Goal: Task Accomplishment & Management: Use online tool/utility

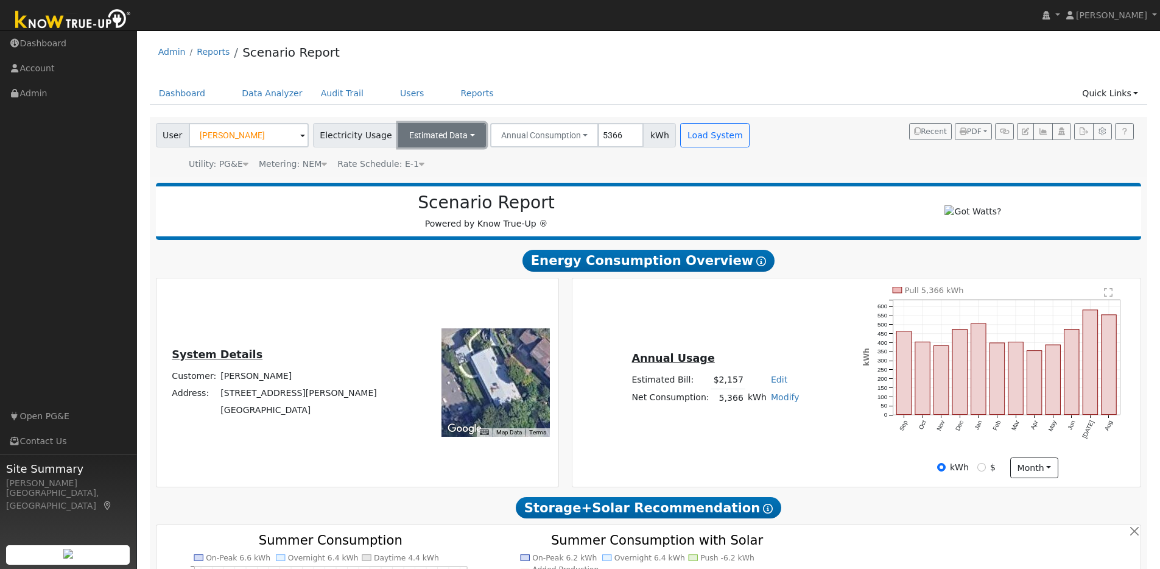
click at [458, 135] on button "Estimated Data" at bounding box center [442, 135] width 88 height 24
click at [437, 162] on link "Connected Data" at bounding box center [441, 161] width 86 height 17
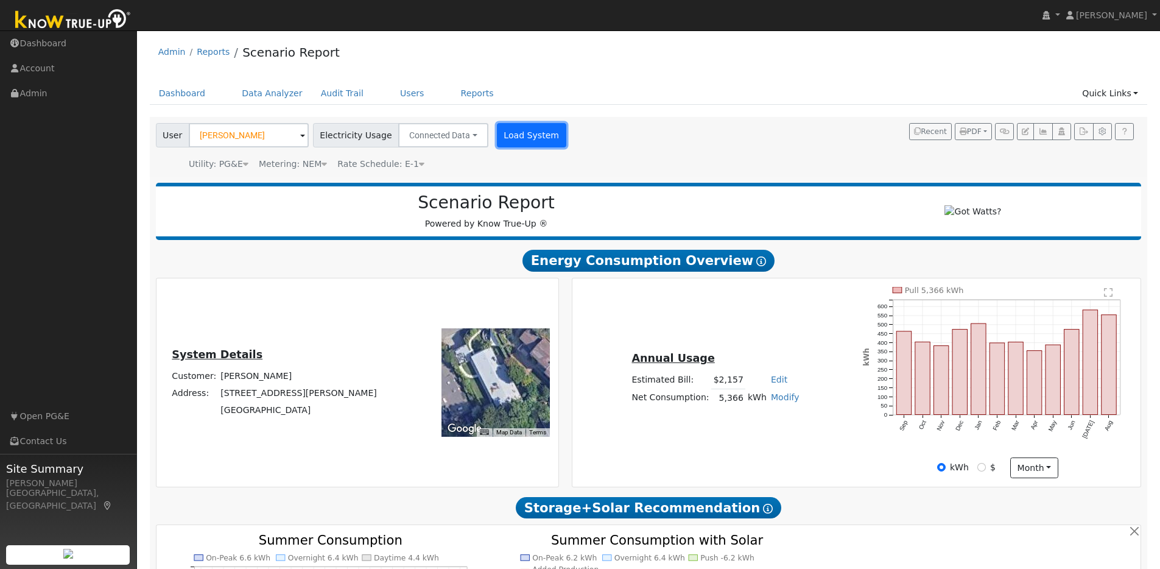
click at [520, 136] on button "Load System" at bounding box center [531, 135] width 69 height 24
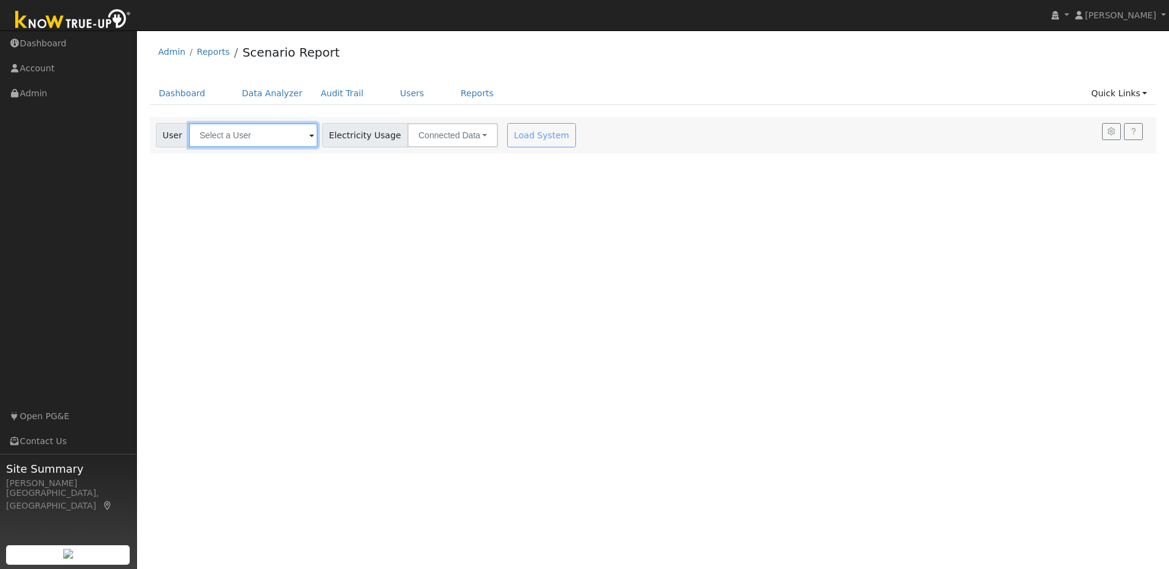
click at [269, 135] on input "text" at bounding box center [253, 135] width 129 height 24
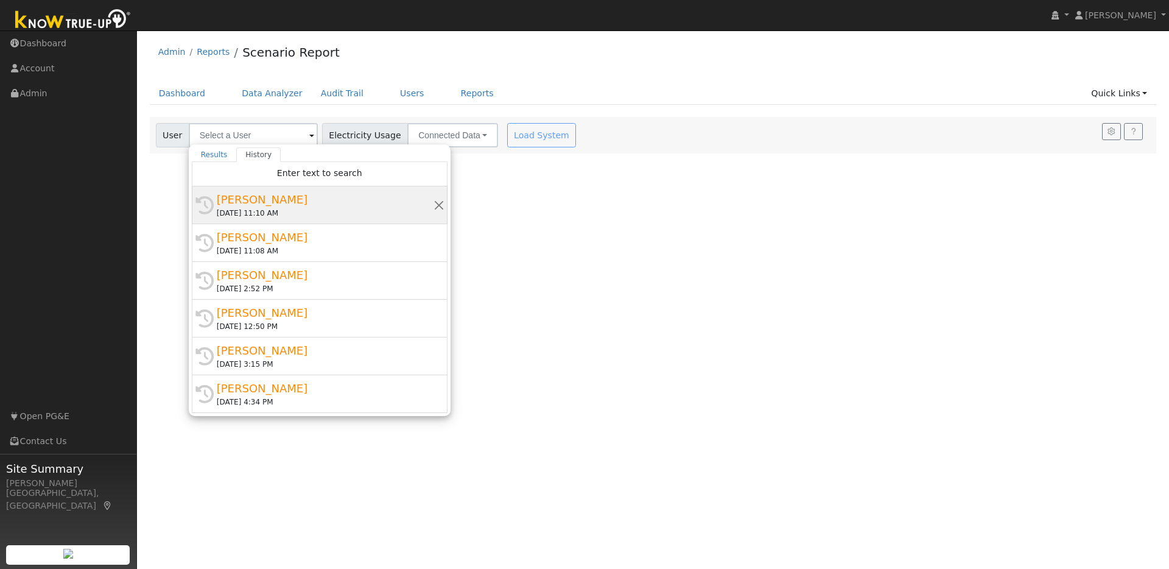
click at [320, 202] on div "[PERSON_NAME]" at bounding box center [325, 199] width 217 height 16
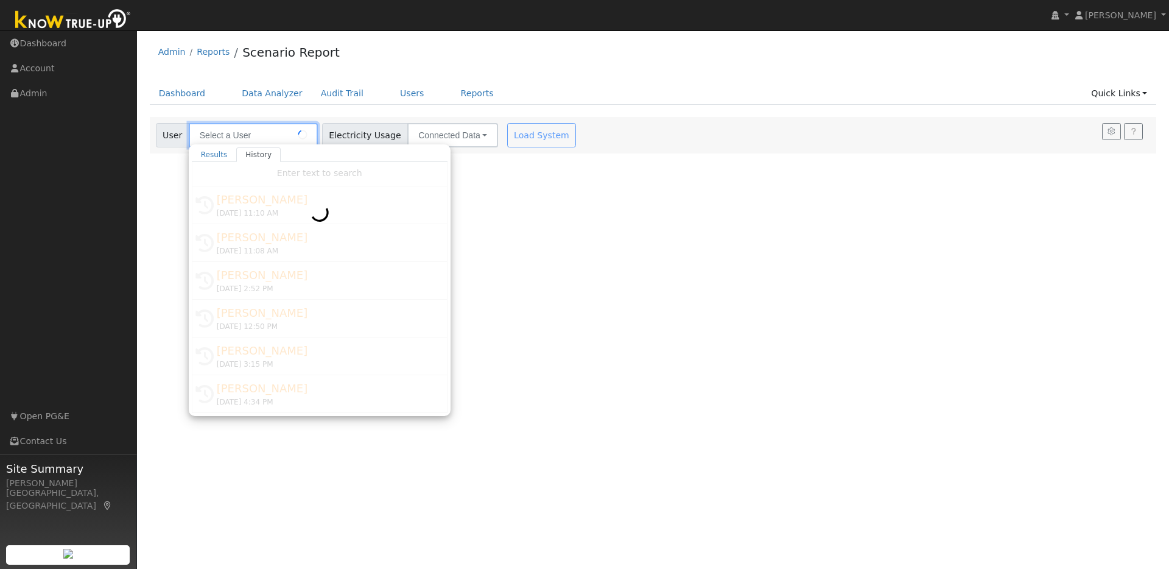
type input "[PERSON_NAME]"
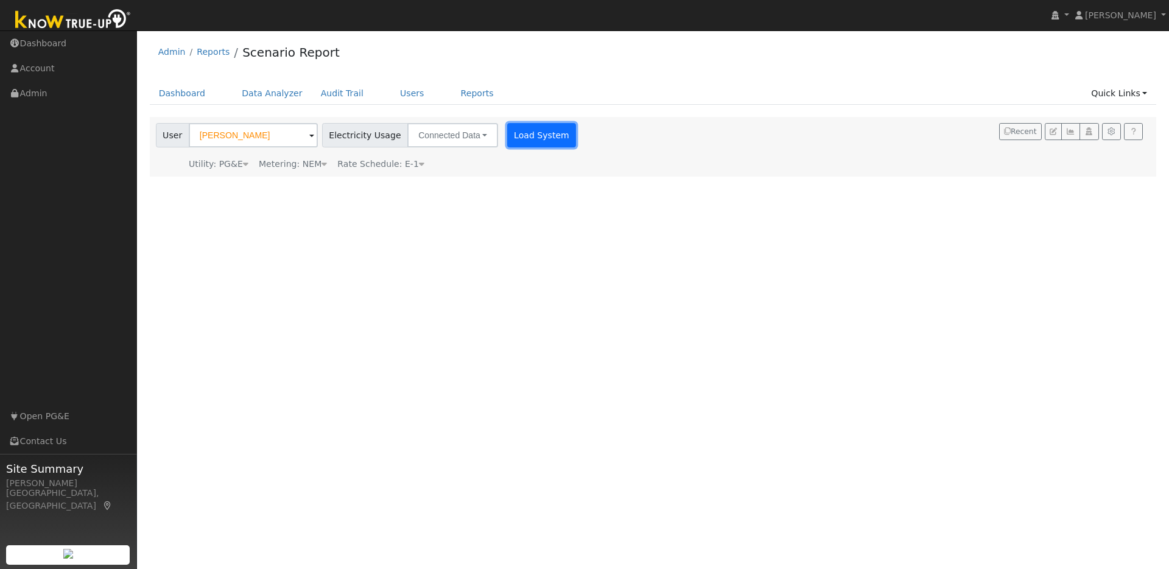
click at [534, 139] on button "Load System" at bounding box center [541, 135] width 69 height 24
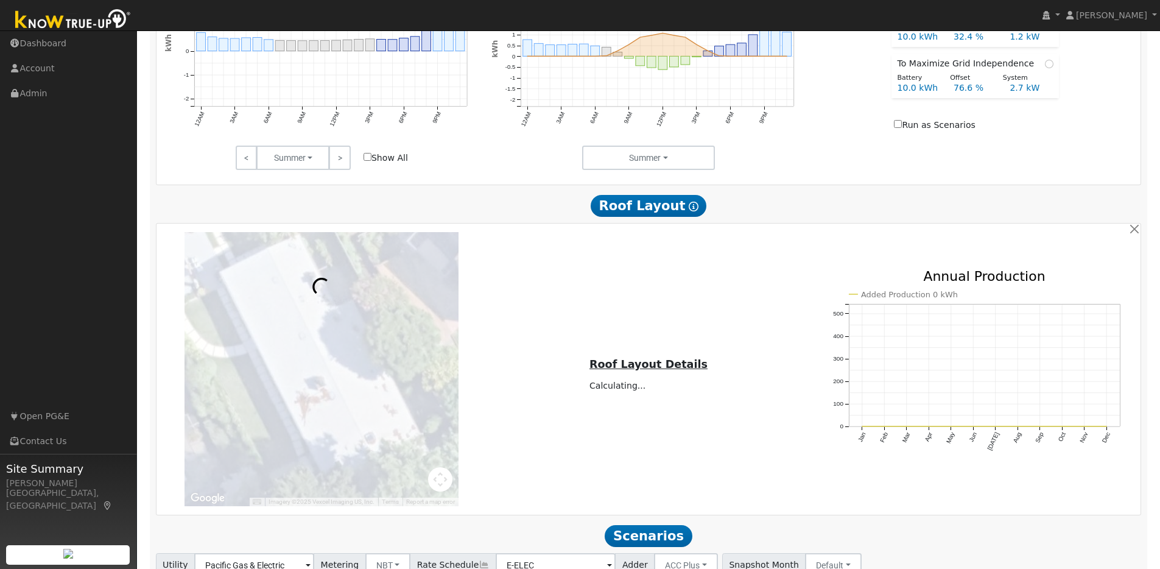
scroll to position [688, 0]
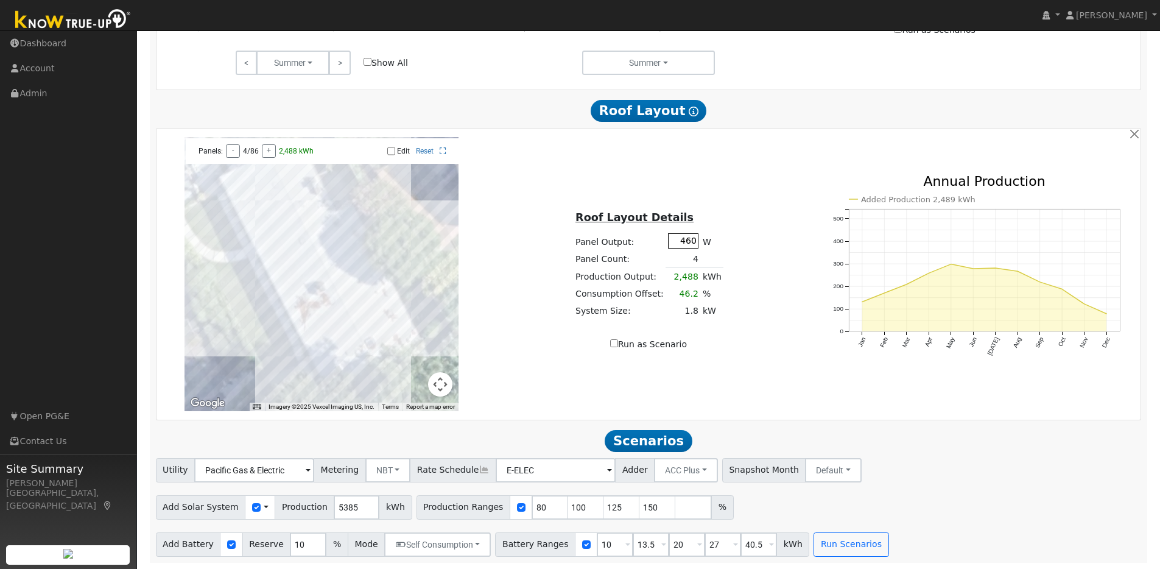
drag, startPoint x: 685, startPoint y: 241, endPoint x: 692, endPoint y: 241, distance: 7.3
click at [685, 241] on input "460" at bounding box center [683, 240] width 30 height 15
click at [689, 240] on input "460" at bounding box center [683, 240] width 30 height 15
type input "440"
click at [389, 150] on input "Edit" at bounding box center [391, 151] width 8 height 9
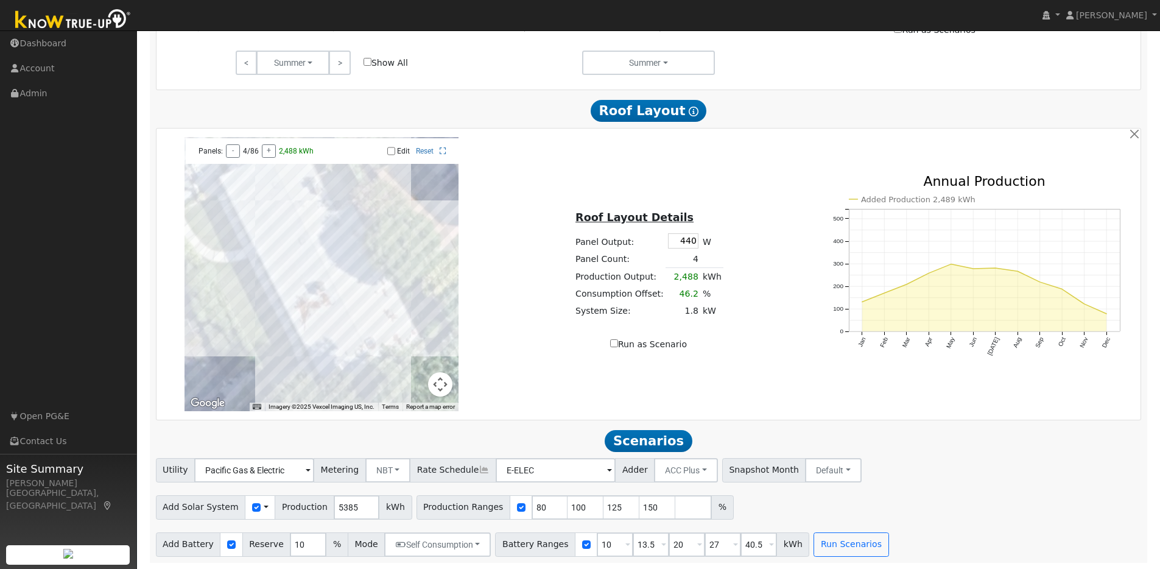
checkbox input "true"
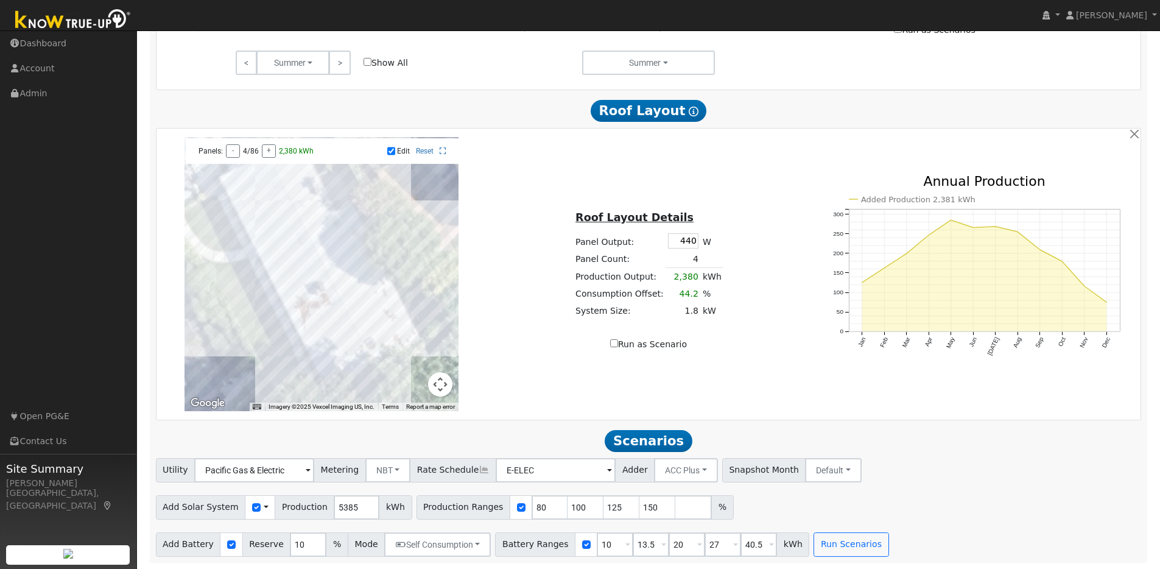
click at [262, 177] on div at bounding box center [322, 274] width 274 height 274
click at [248, 182] on div at bounding box center [322, 274] width 274 height 274
click at [244, 187] on div at bounding box center [322, 274] width 274 height 274
click at [250, 199] on div at bounding box center [322, 274] width 274 height 274
click at [289, 207] on div at bounding box center [322, 274] width 274 height 274
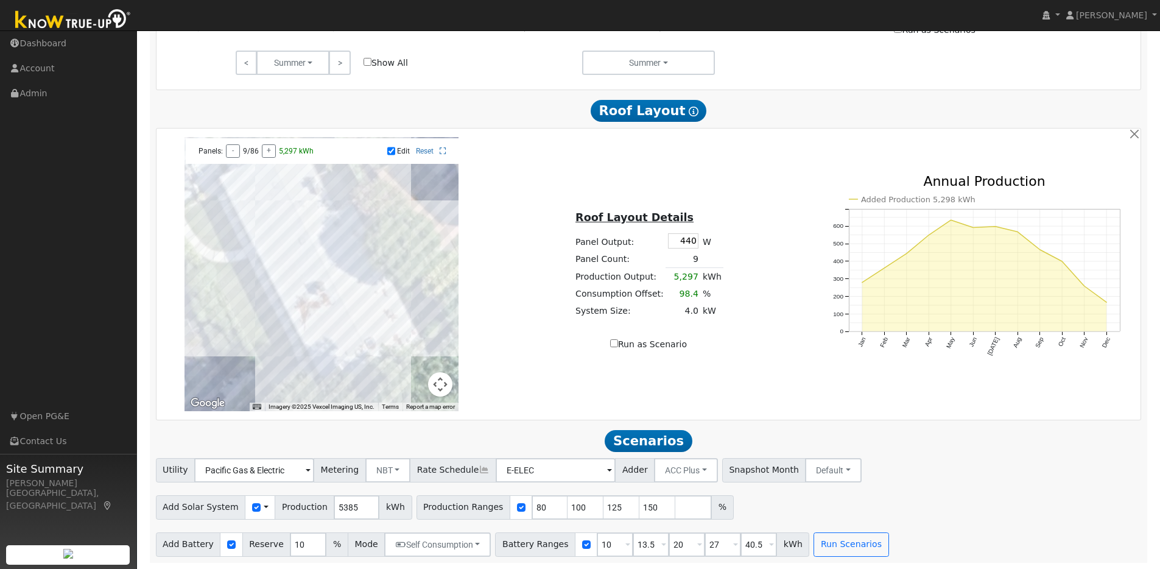
drag, startPoint x: 276, startPoint y: 215, endPoint x: 296, endPoint y: 211, distance: 20.4
click at [276, 215] on div at bounding box center [322, 274] width 274 height 274
click at [781, 285] on div "Roof Layout Details Panel Output: 440 W Panel Count: 10 Production Output: 5,88…" at bounding box center [648, 273] width 327 height 153
drag, startPoint x: 646, startPoint y: 543, endPoint x: 625, endPoint y: 544, distance: 21.3
click at [633, 544] on input "13.5" at bounding box center [651, 544] width 37 height 24
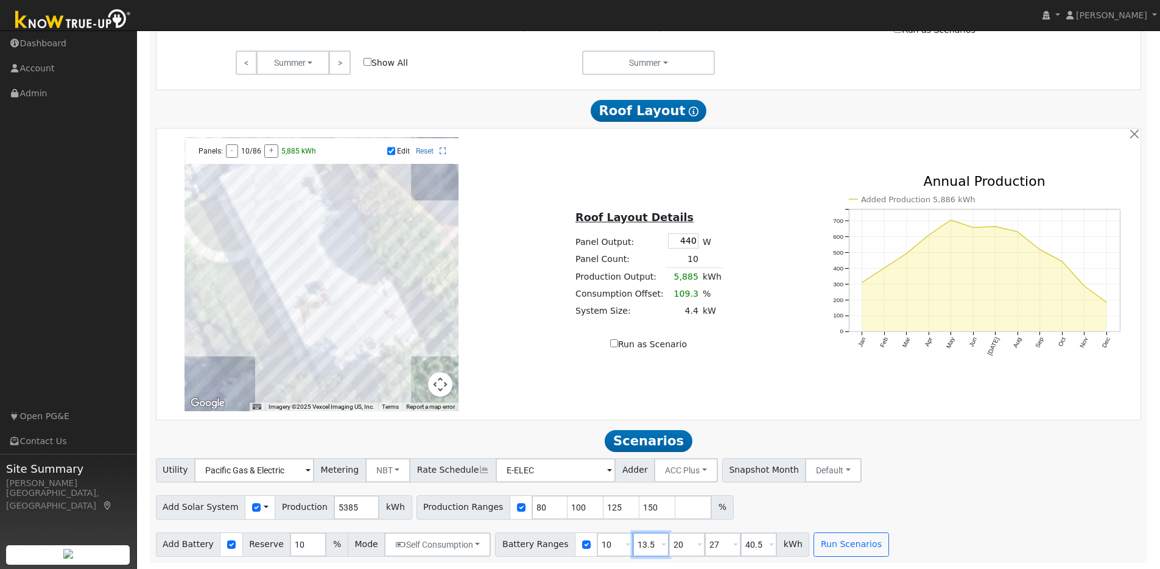
type input "20"
type input "27"
type input "40.5"
type input "20"
drag, startPoint x: 680, startPoint y: 547, endPoint x: 656, endPoint y: 543, distance: 24.8
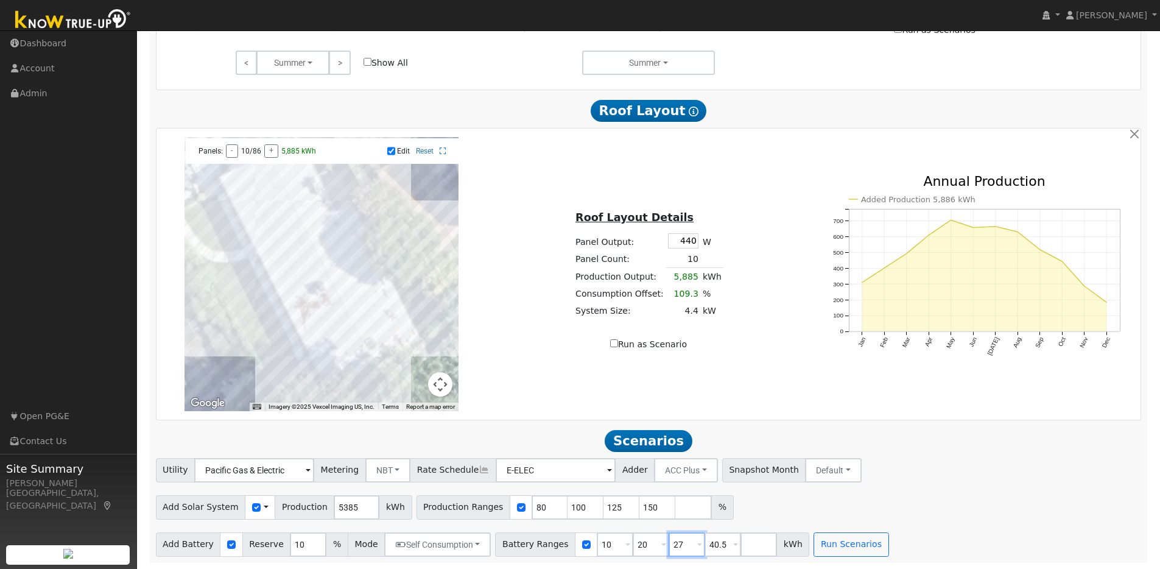
click at [656, 543] on div "Battery Ranges 10 Overrides Reserve % Mode None None Self Consumption Peak Savi…" at bounding box center [652, 544] width 314 height 24
type input "40.5"
drag, startPoint x: 678, startPoint y: 543, endPoint x: 666, endPoint y: 542, distance: 11.6
click at [669, 542] on input "40.5" at bounding box center [687, 544] width 37 height 24
type input "4"
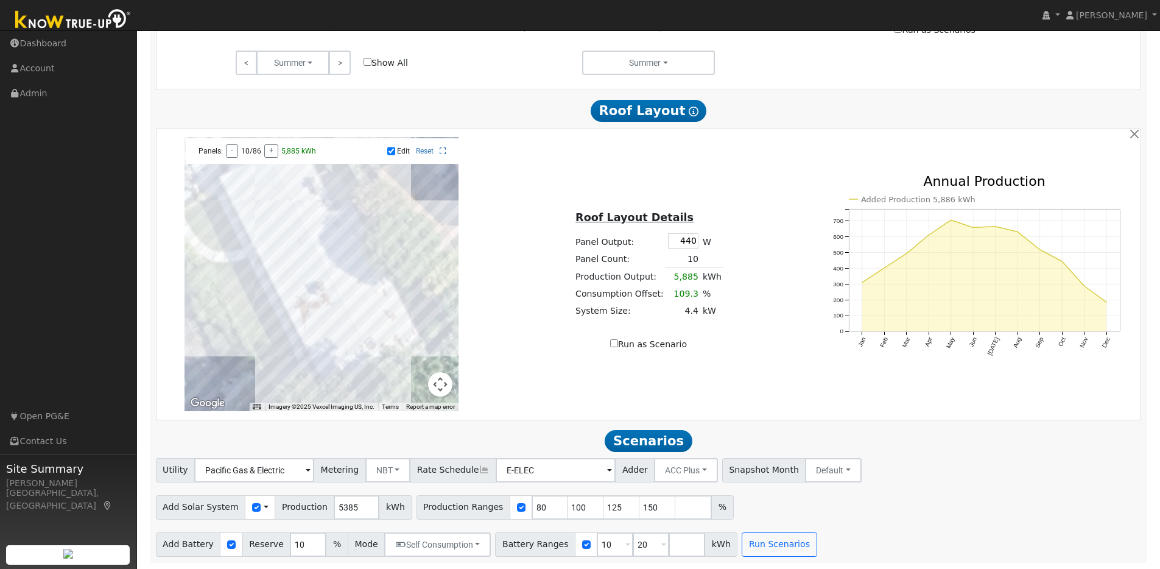
click at [616, 342] on input "Run as Scenario" at bounding box center [614, 343] width 8 height 8
checkbox input "true"
type input "5885"
type input "100"
click at [761, 551] on button "Run Scenarios" at bounding box center [779, 544] width 75 height 24
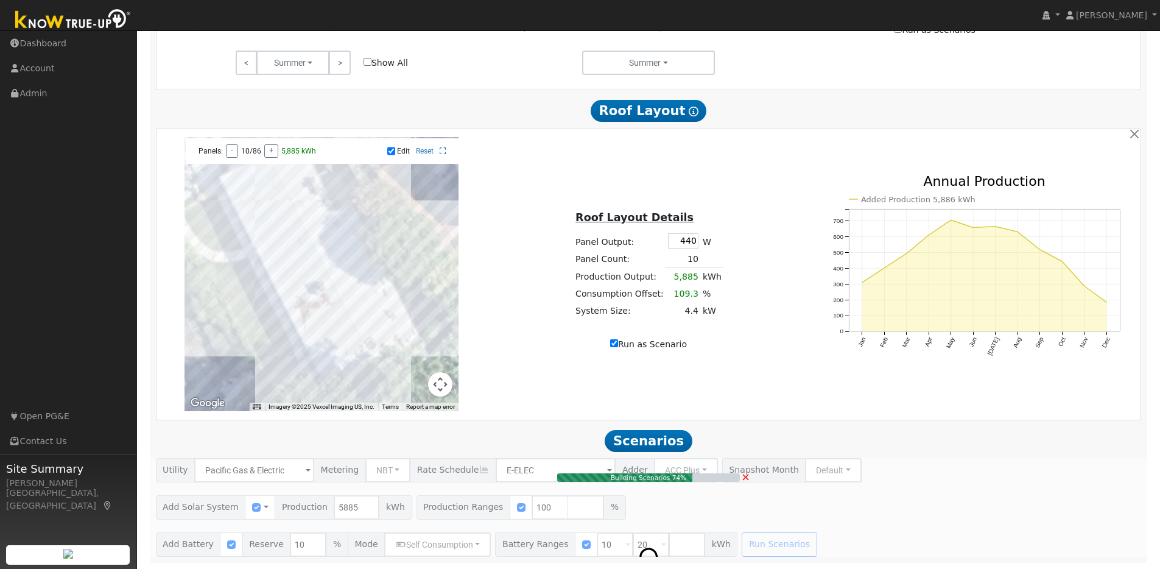
type input "4.4"
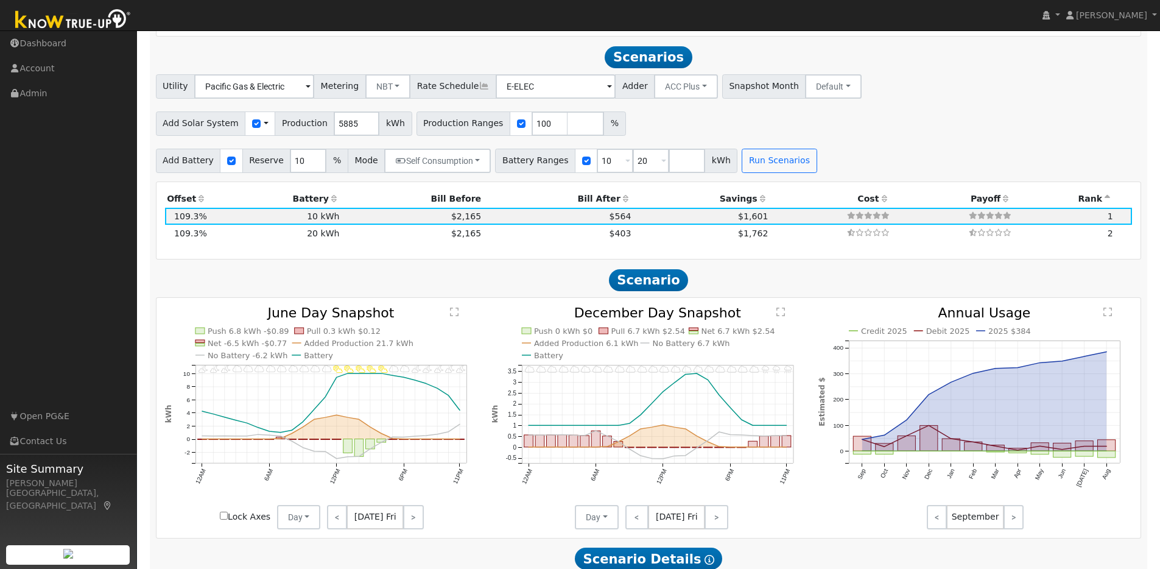
scroll to position [1080, 0]
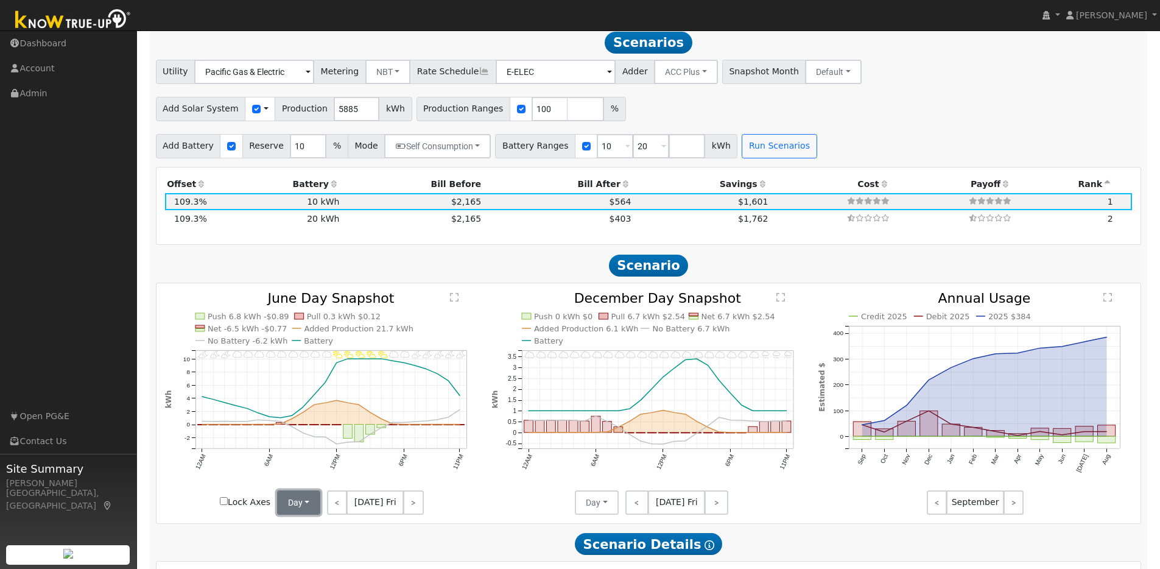
click at [307, 512] on button "Day" at bounding box center [299, 502] width 44 height 24
click at [317, 555] on link "Month Average" at bounding box center [320, 546] width 85 height 17
click at [596, 508] on button "Day" at bounding box center [597, 502] width 44 height 24
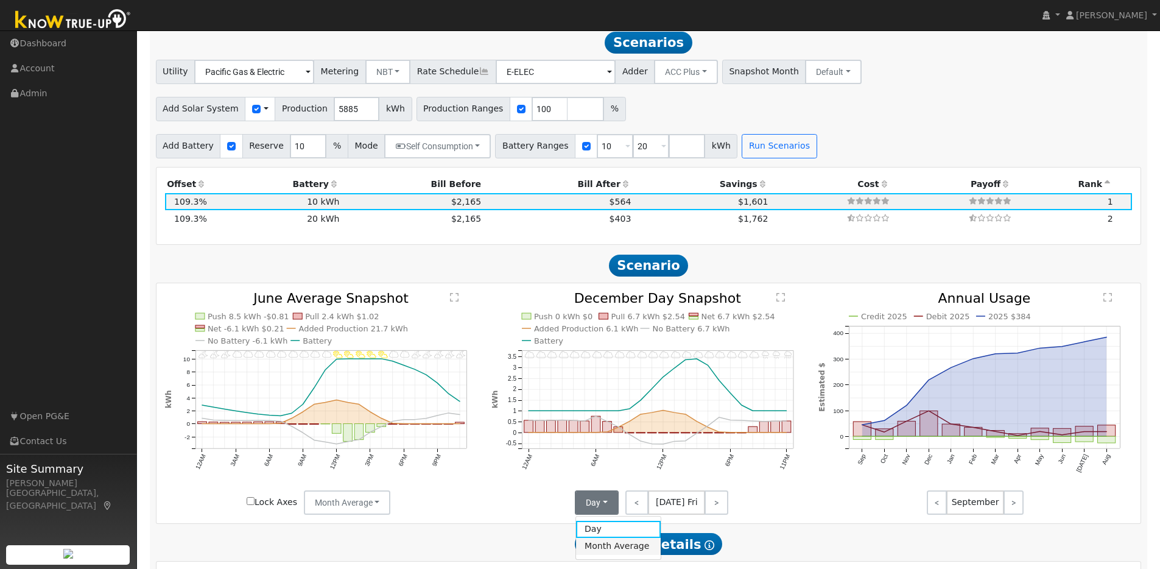
click at [597, 554] on link "Month Average" at bounding box center [618, 546] width 85 height 17
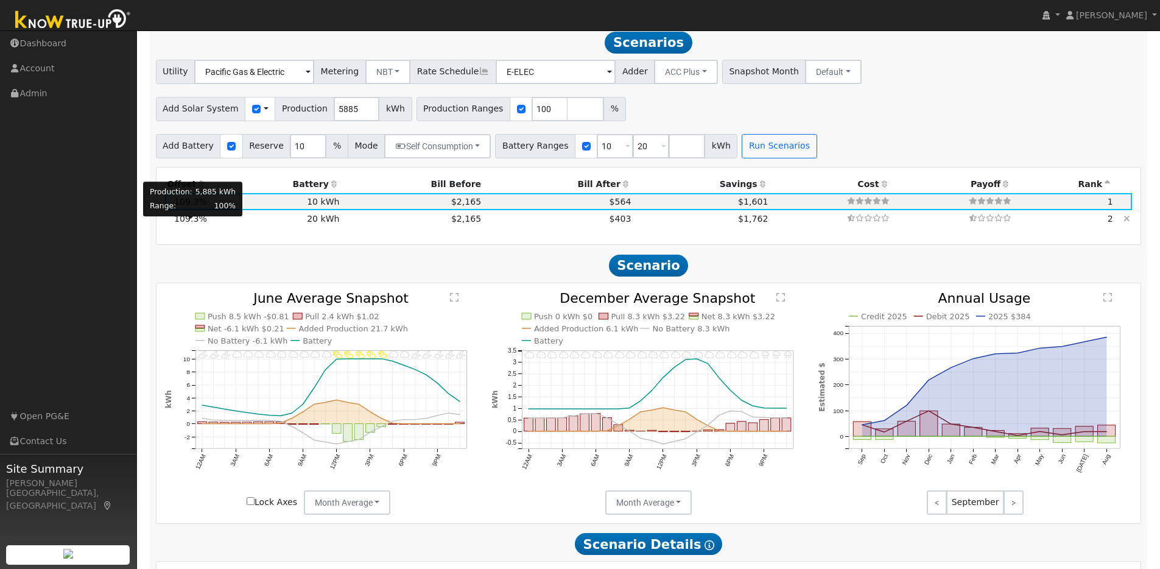
click at [190, 223] on span "109.3%" at bounding box center [190, 219] width 33 height 10
type input "$20,200"
type input "$10,152"
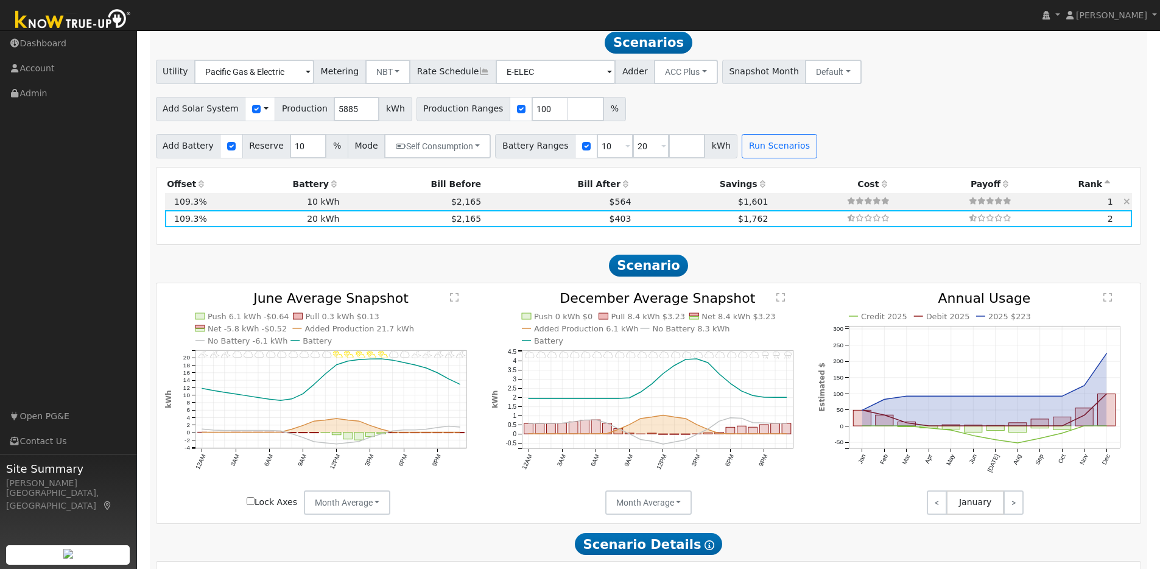
click at [206, 206] on td "109.3%" at bounding box center [187, 201] width 44 height 17
type input "$10,100"
type input "$7,122"
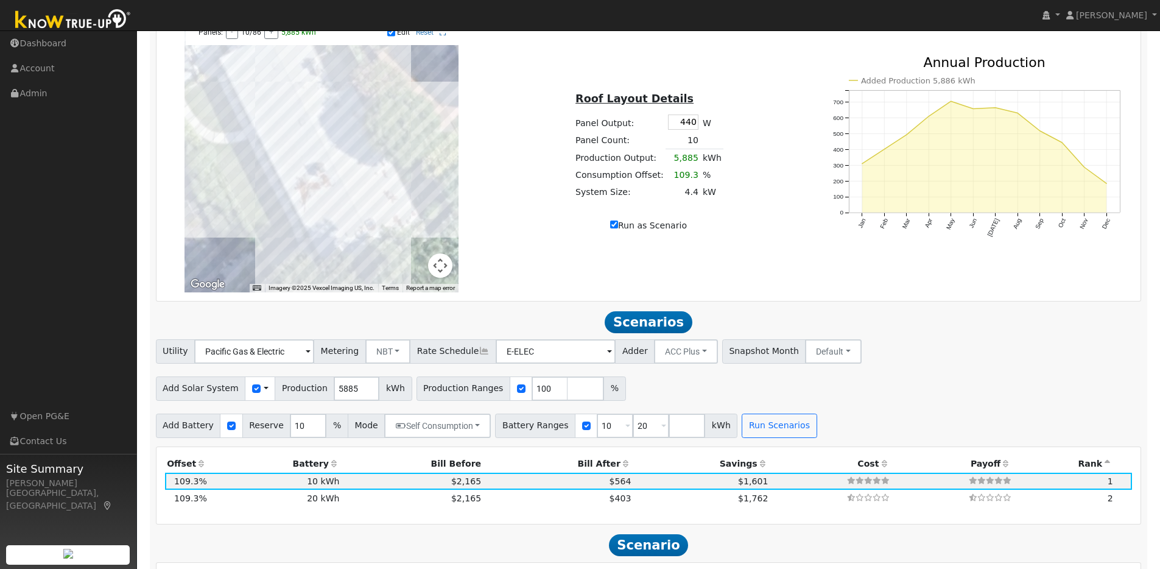
scroll to position [735, 0]
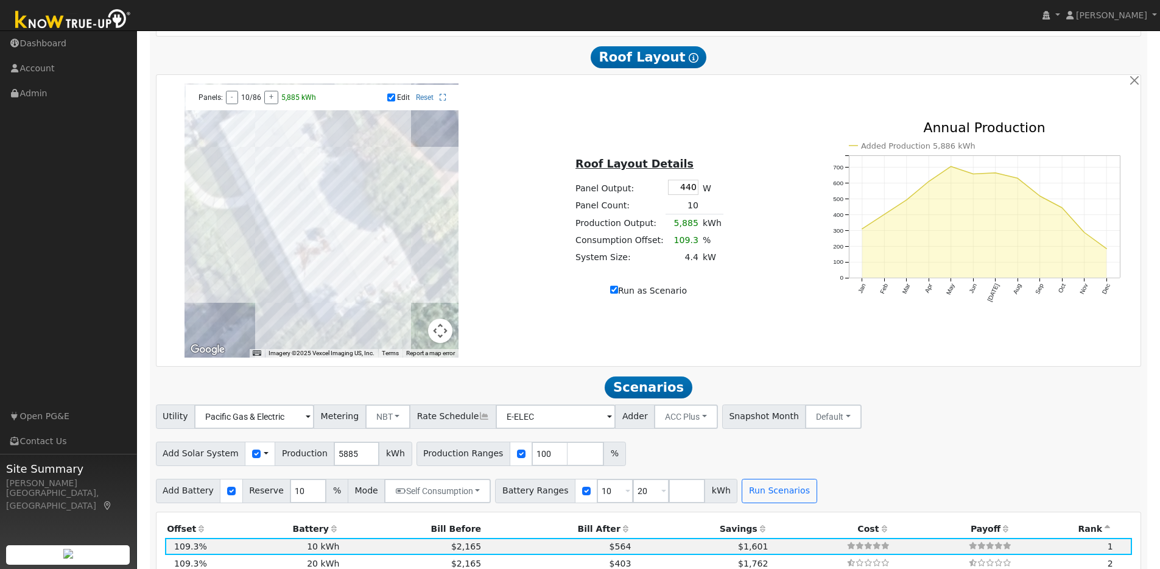
click at [270, 164] on div at bounding box center [322, 220] width 274 height 274
click at [259, 172] on div at bounding box center [322, 220] width 274 height 274
click at [761, 217] on div "Roof Layout Details Panel Output: 440 W Panel Count: 12 Production Output: 7,05…" at bounding box center [648, 220] width 327 height 153
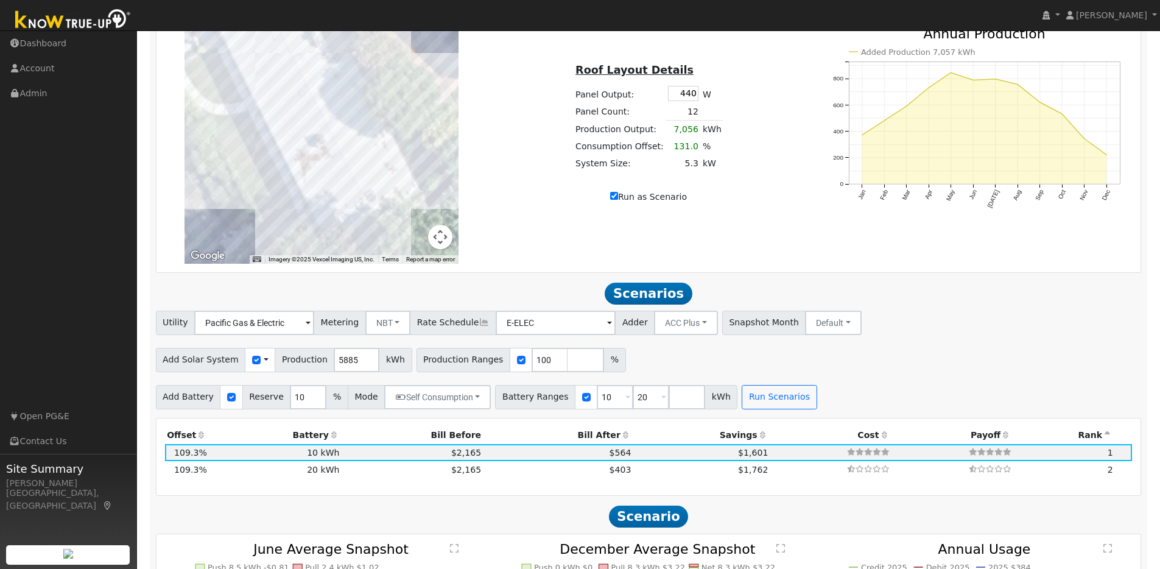
scroll to position [793, 0]
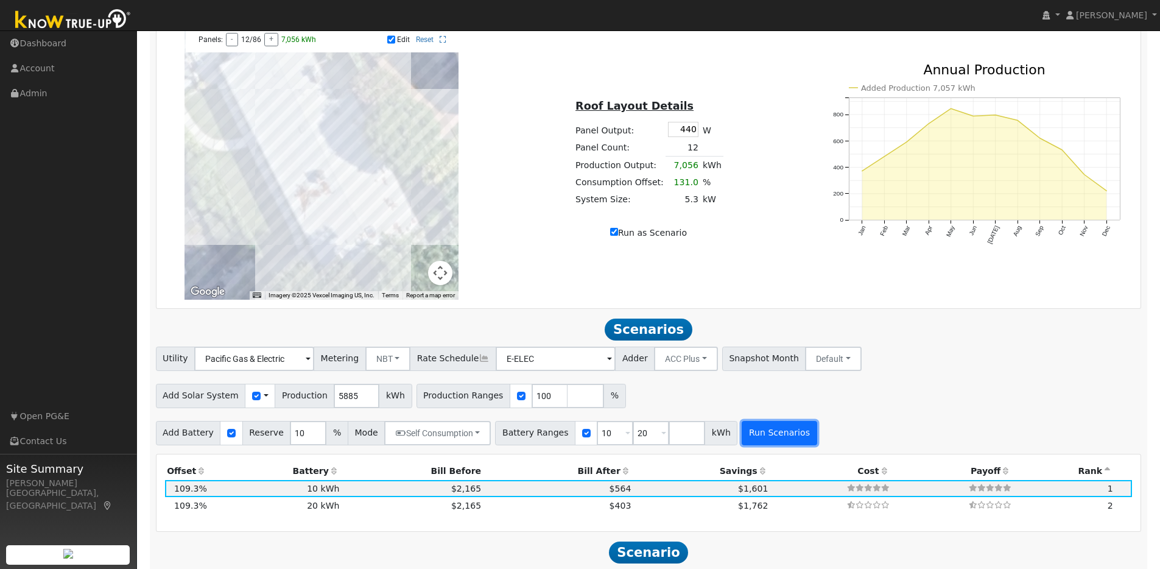
click at [776, 440] on button "Run Scenarios" at bounding box center [779, 433] width 75 height 24
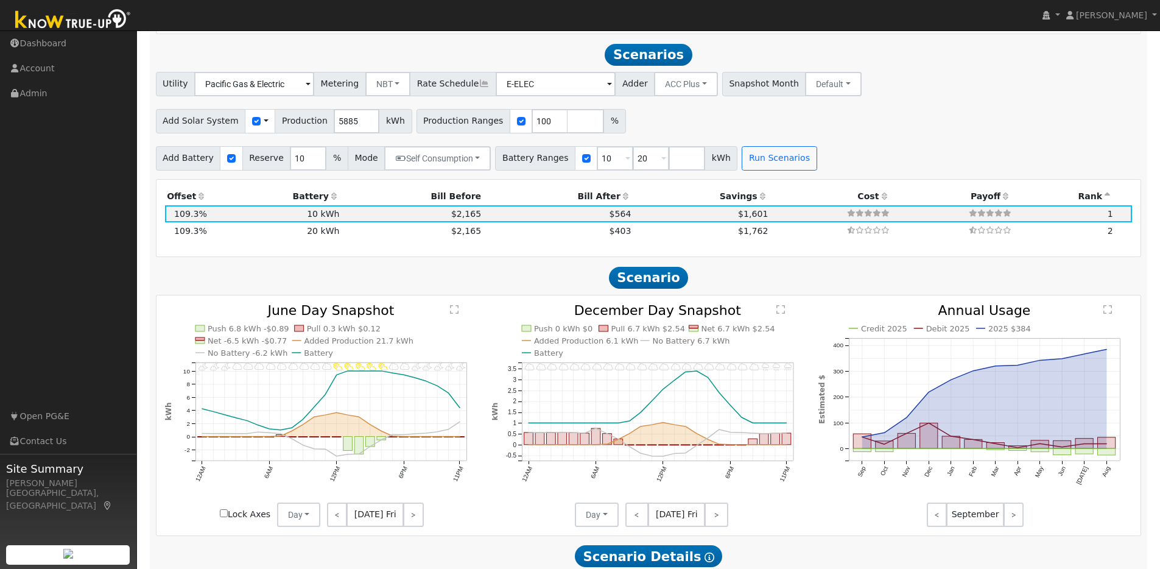
scroll to position [1080, 0]
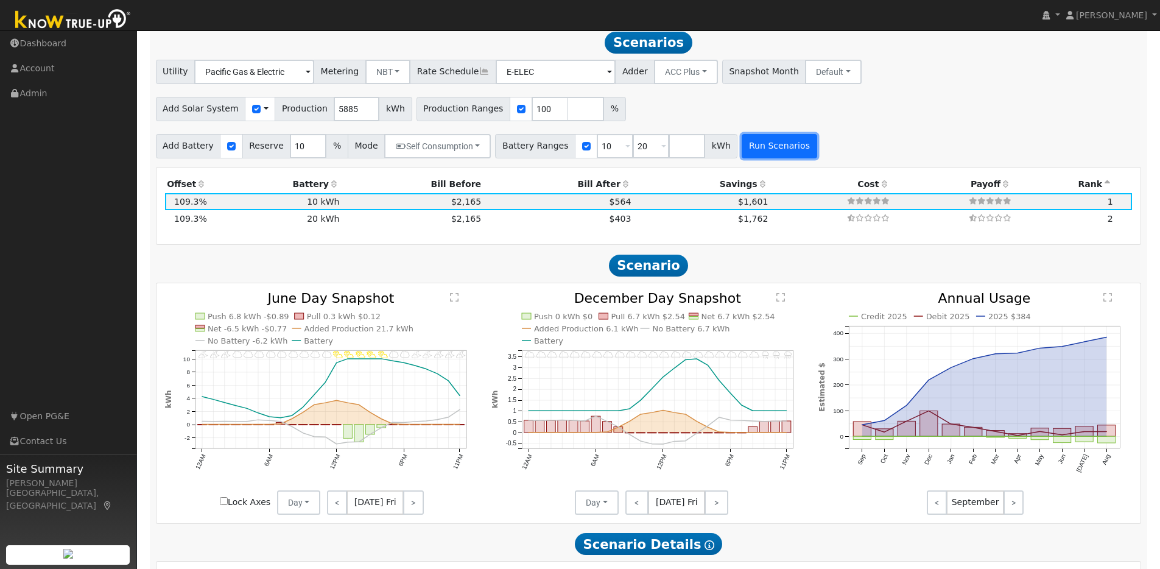
click at [750, 145] on button "Run Scenarios" at bounding box center [779, 146] width 75 height 24
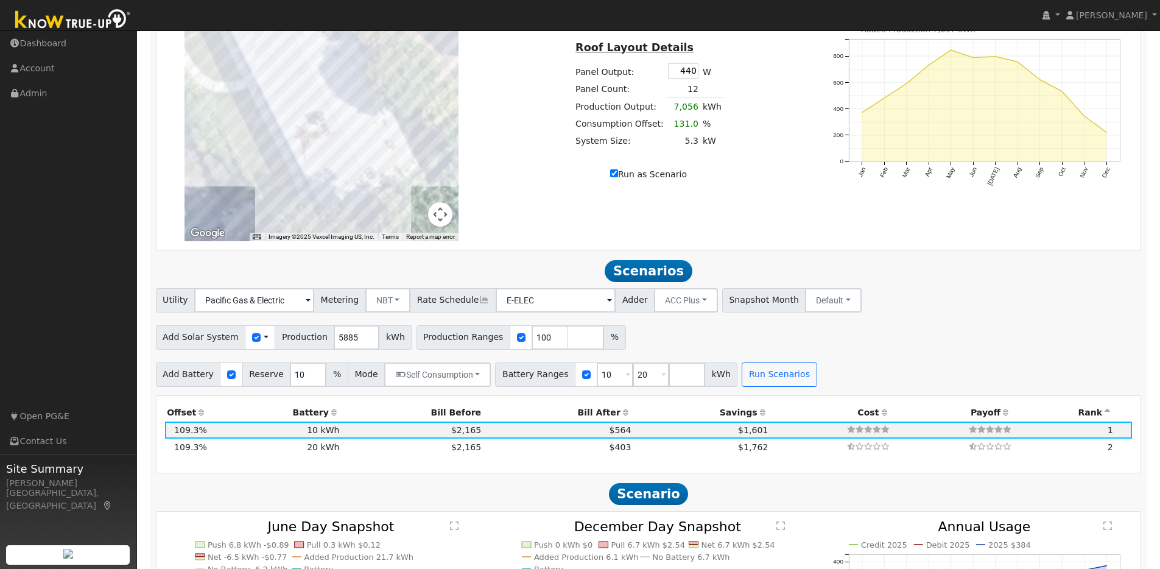
scroll to position [848, 0]
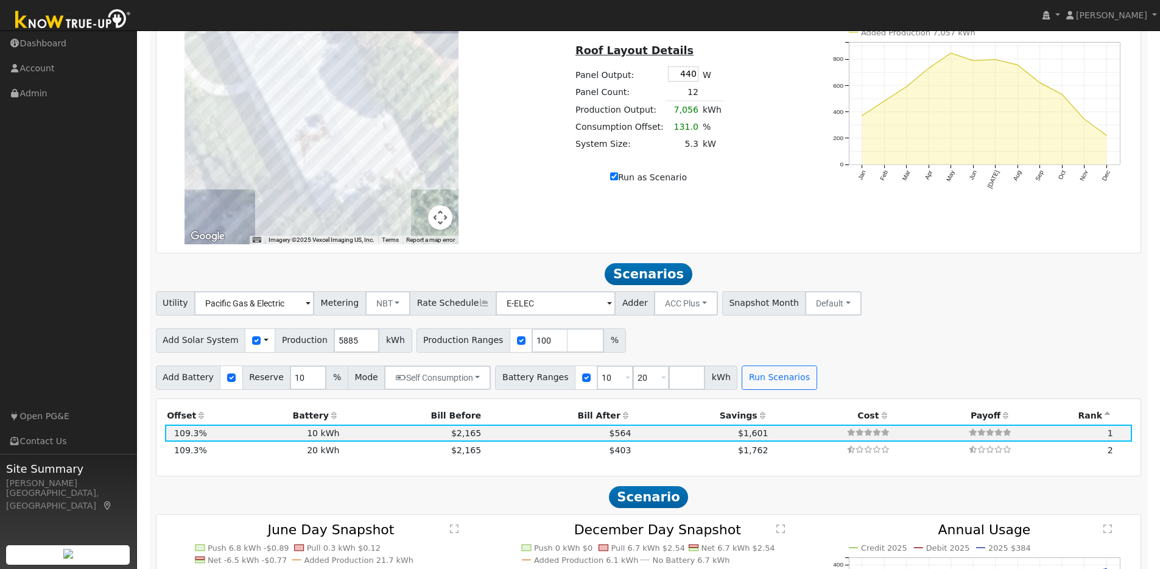
click at [615, 180] on input "Run as Scenario" at bounding box center [614, 176] width 8 height 8
checkbox input "false"
type input "5385"
type input "80"
type input "100"
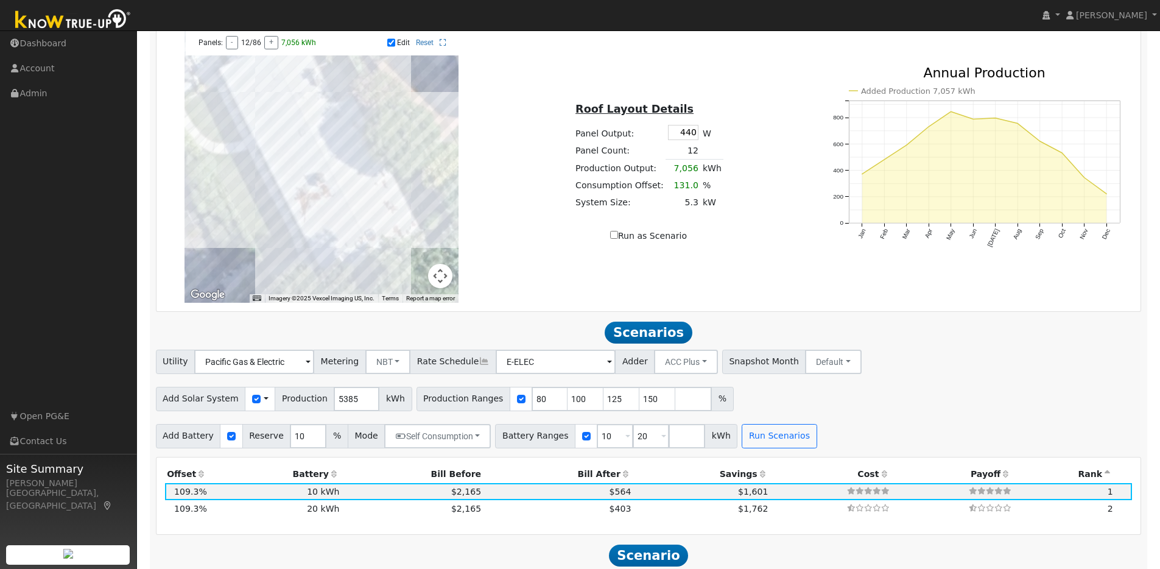
scroll to position [663, 0]
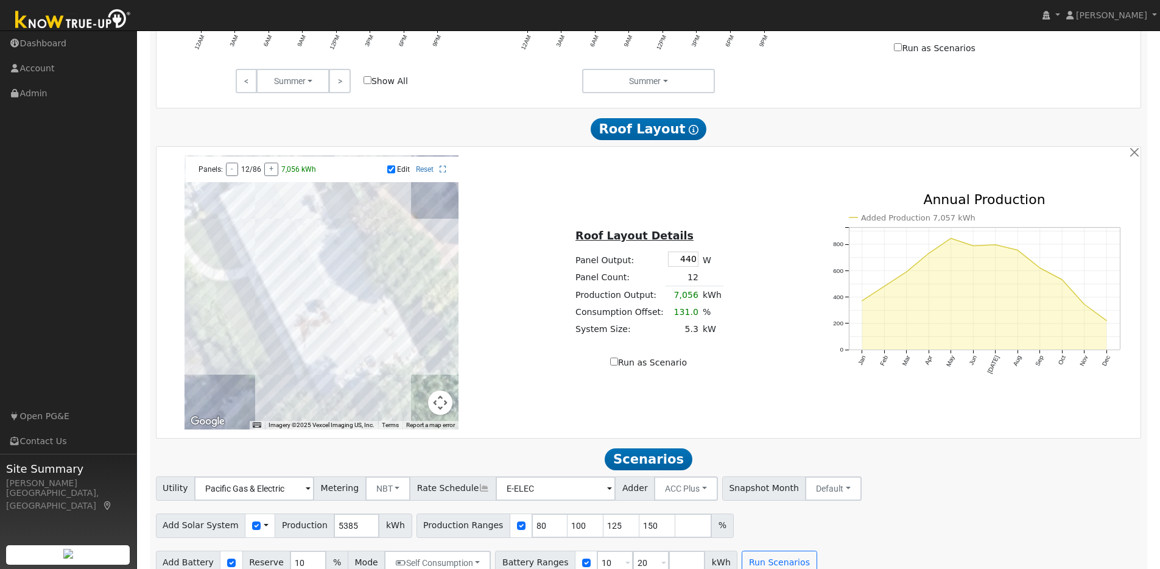
click at [614, 365] on input "Run as Scenario" at bounding box center [614, 361] width 8 height 8
checkbox input "true"
type input "7056"
type input "100"
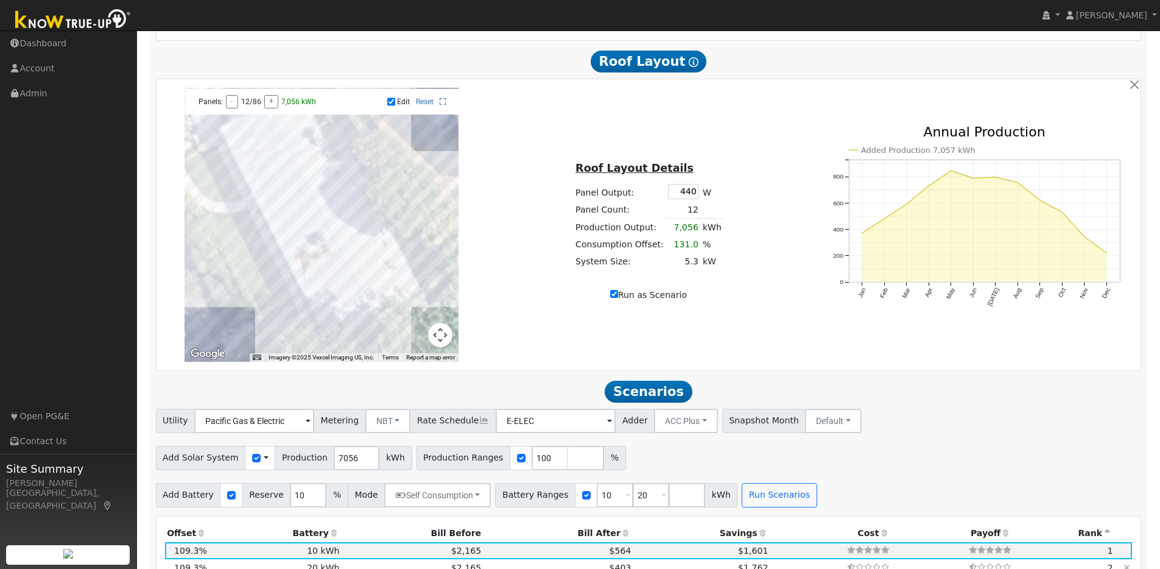
scroll to position [855, 0]
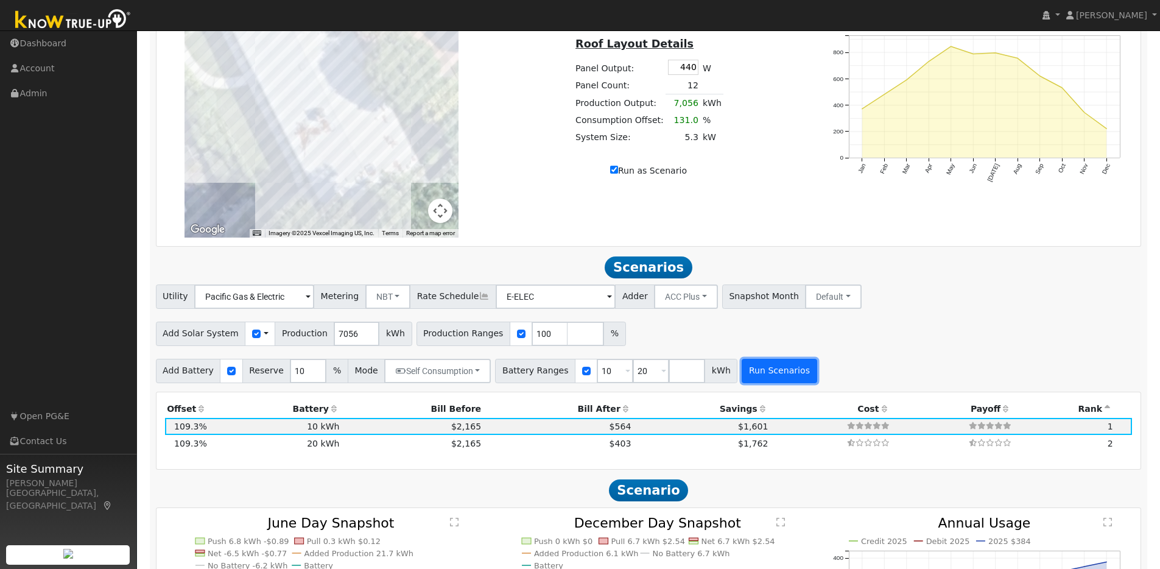
click at [772, 373] on button "Run Scenarios" at bounding box center [779, 371] width 75 height 24
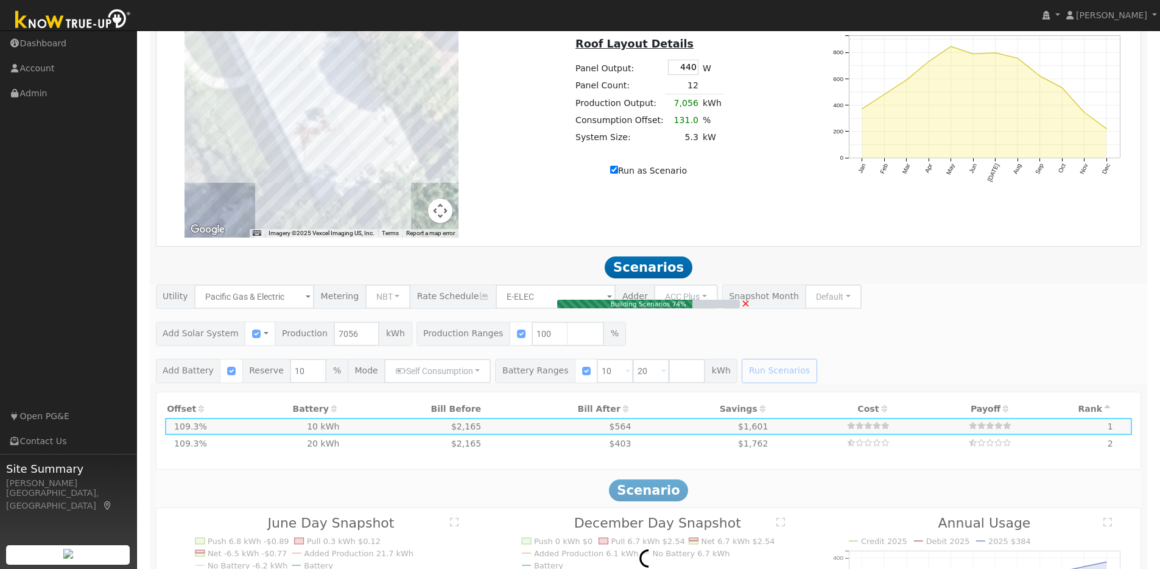
type input "5.3"
type input "$16,430"
type input "$7,959"
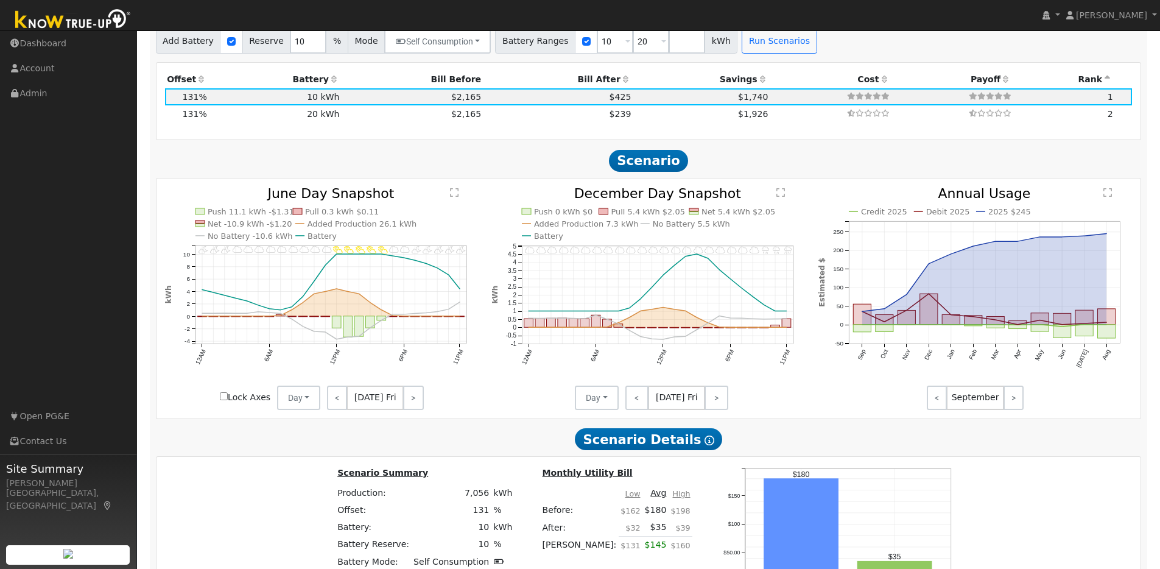
scroll to position [1233, 0]
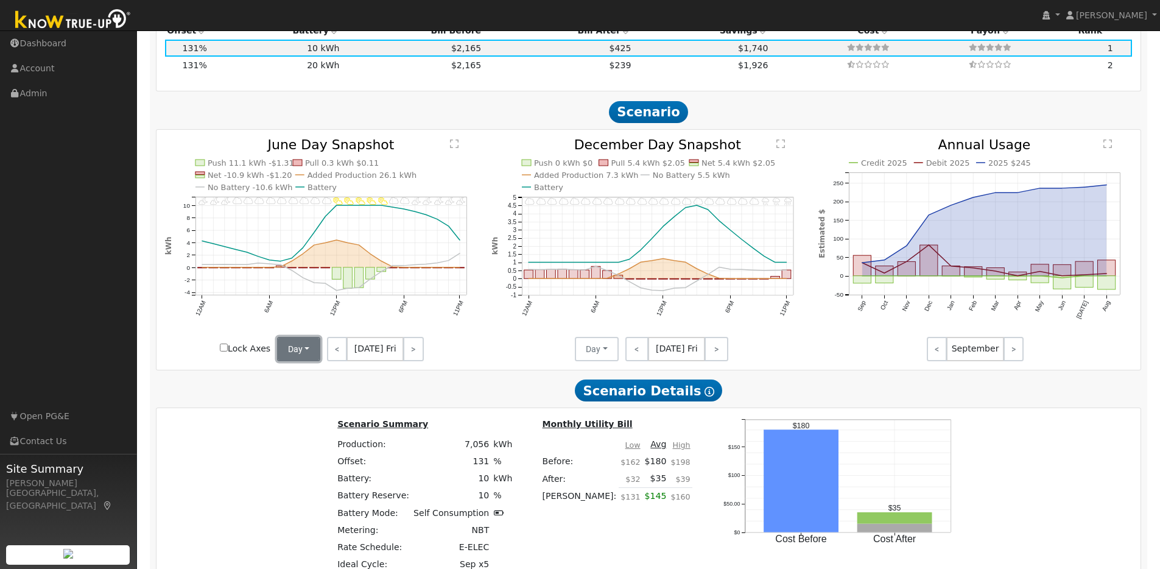
click at [306, 354] on button "Day" at bounding box center [299, 349] width 44 height 24
click at [302, 400] on link "Month Average" at bounding box center [320, 392] width 85 height 17
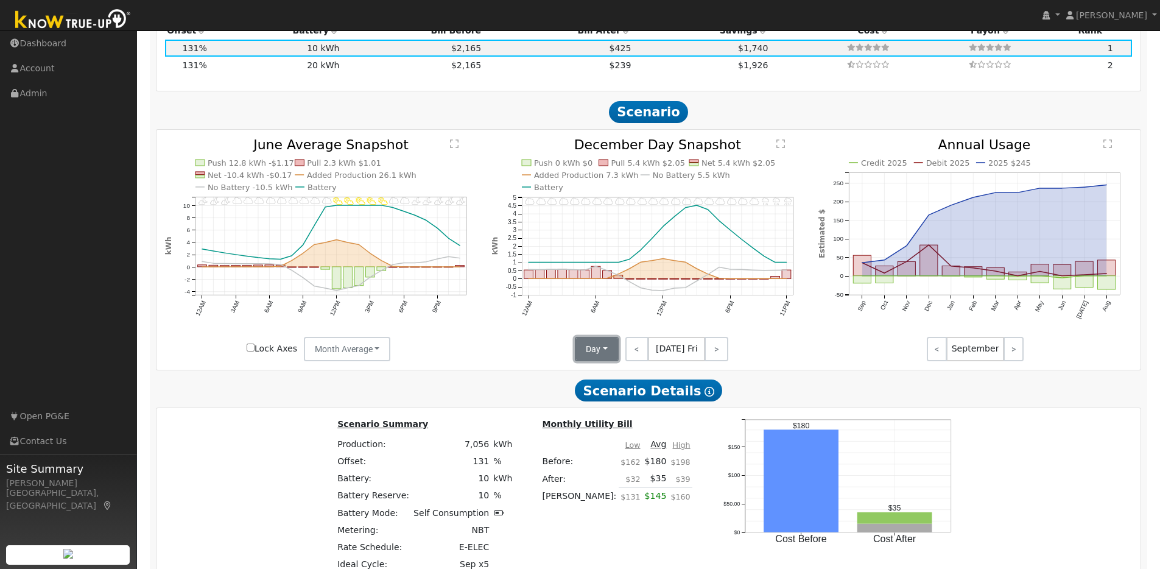
click at [607, 357] on button "Day" at bounding box center [597, 349] width 44 height 24
click at [592, 401] on link "Month Average" at bounding box center [618, 392] width 85 height 17
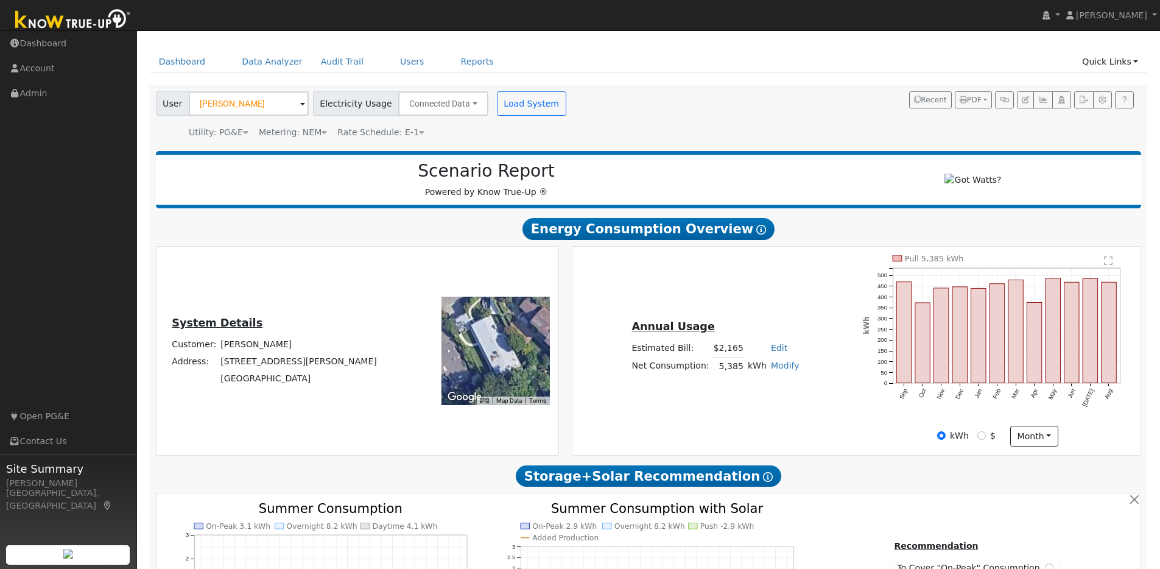
scroll to position [31, 0]
click at [784, 371] on link "Modify" at bounding box center [785, 366] width 29 height 10
click at [745, 418] on link "Add Electric Vehicle" at bounding box center [742, 412] width 102 height 17
type input "200"
type input "170"
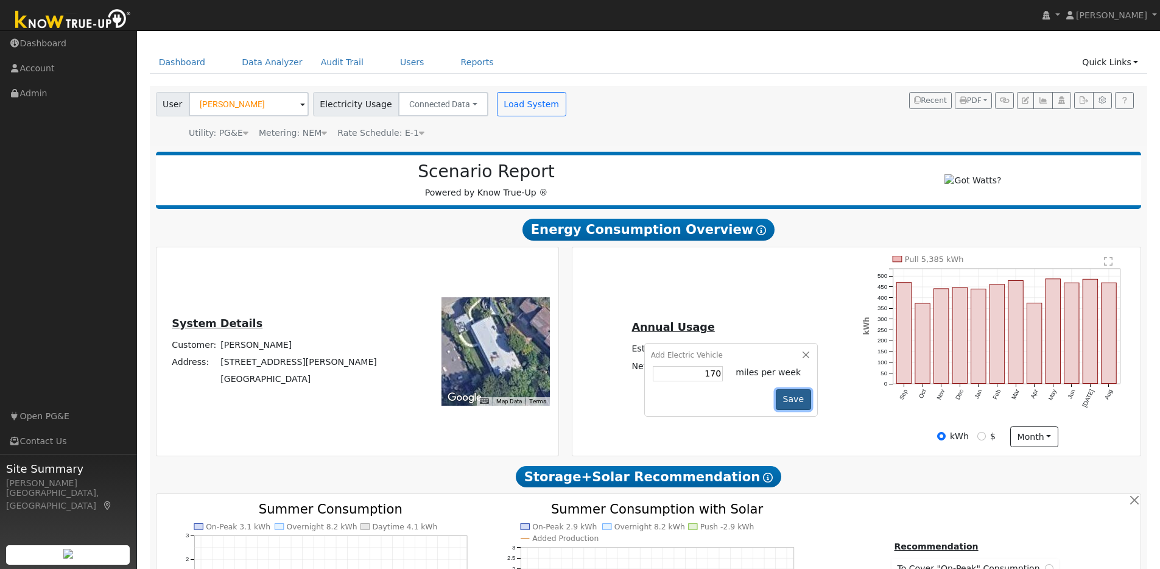
click at [783, 407] on button "Save" at bounding box center [793, 399] width 35 height 21
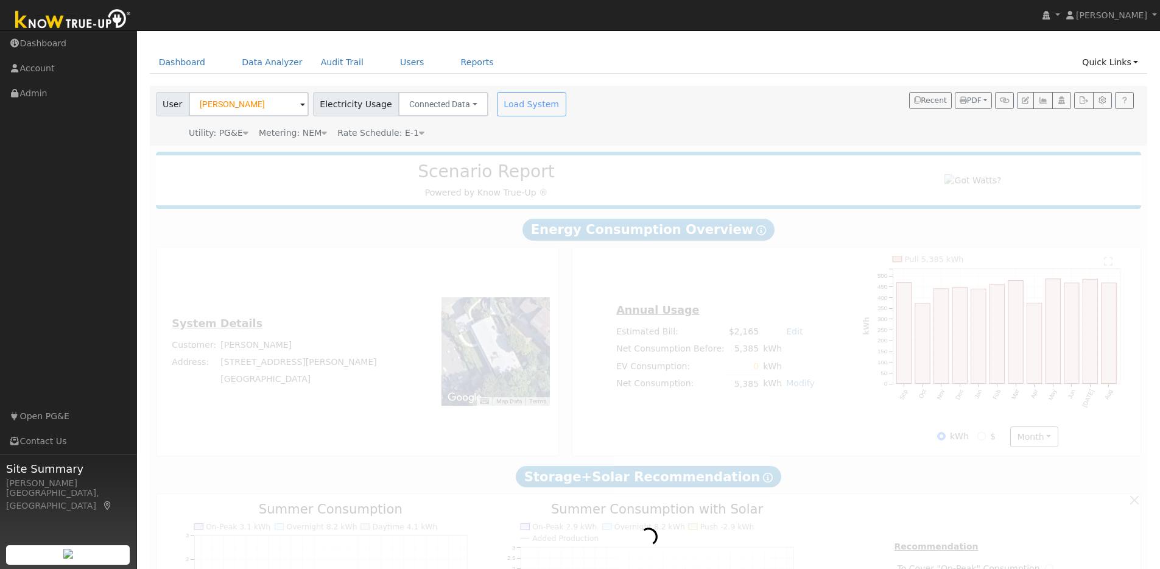
scroll to position [0, 0]
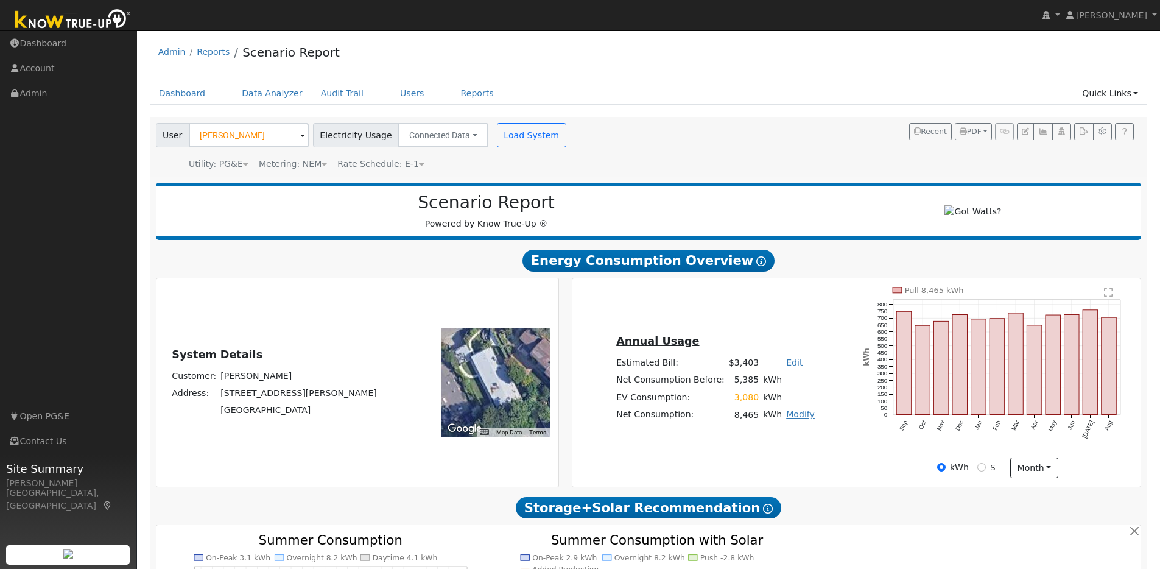
click at [794, 419] on link "Modify" at bounding box center [800, 414] width 29 height 10
click at [766, 438] on link "Add Consumption" at bounding box center [757, 434] width 102 height 17
type input "8465"
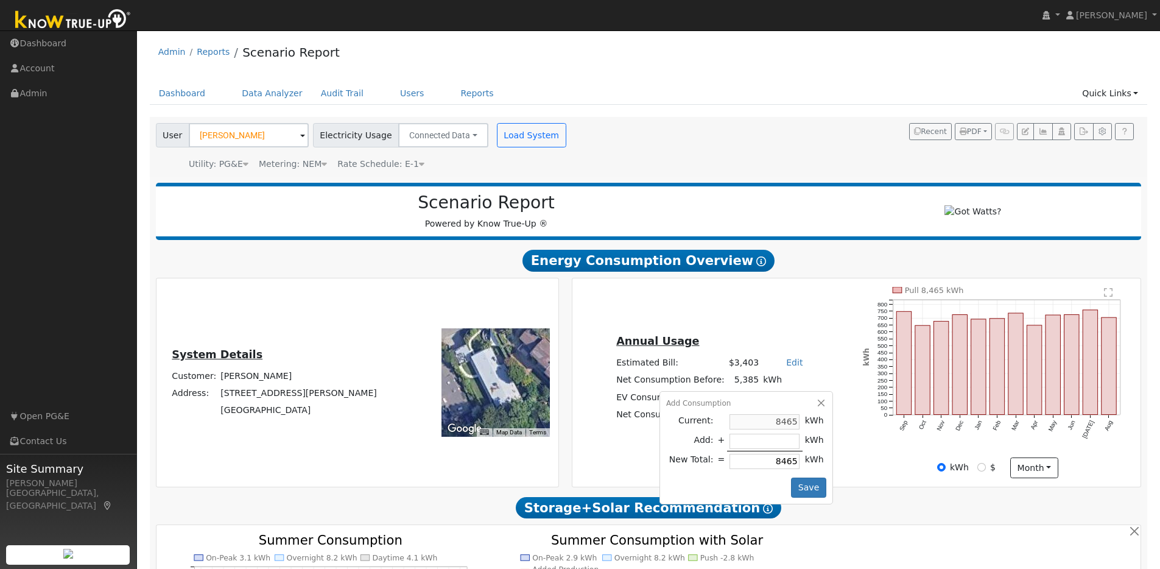
type input "1"
type input "8466"
type input "12"
type input "8477"
type input "120"
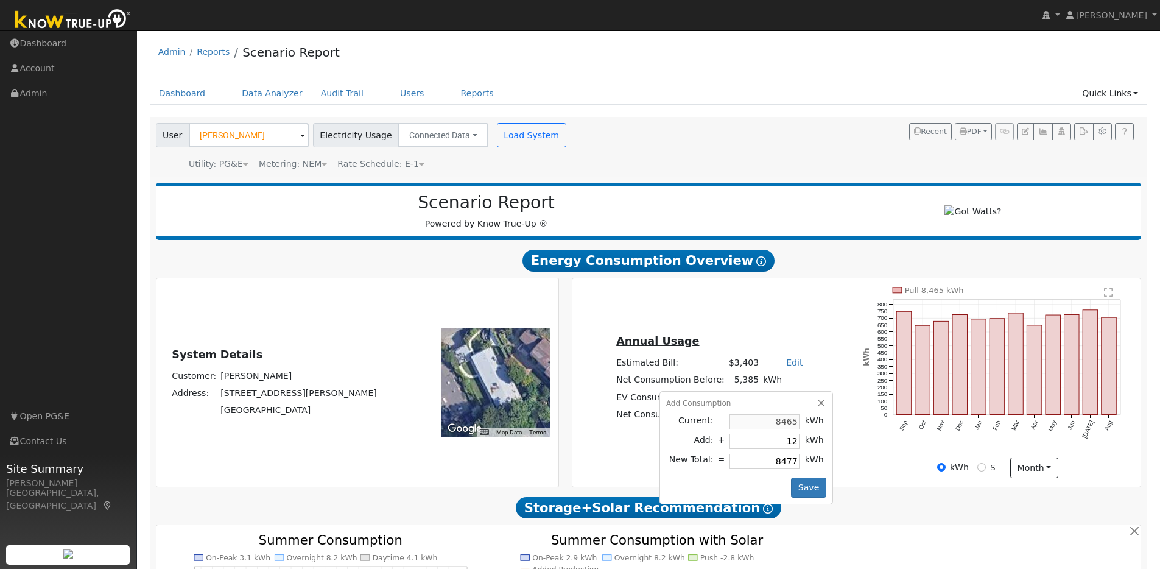
type input "8585"
type input "1200"
type input "9665"
type input "1200"
click at [801, 487] on button "Save" at bounding box center [808, 487] width 35 height 21
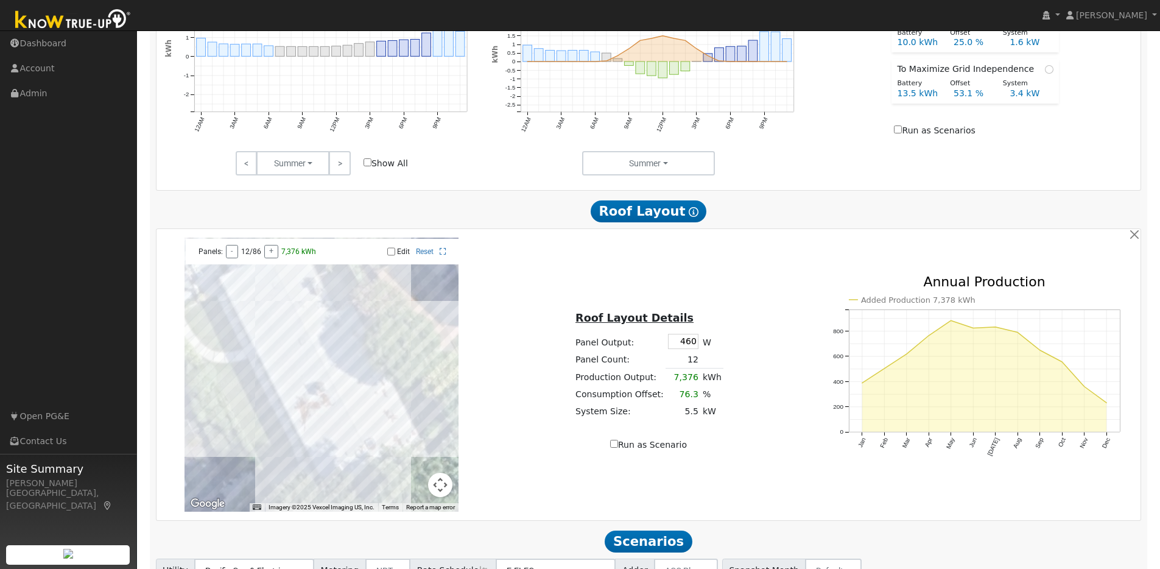
scroll to position [688, 0]
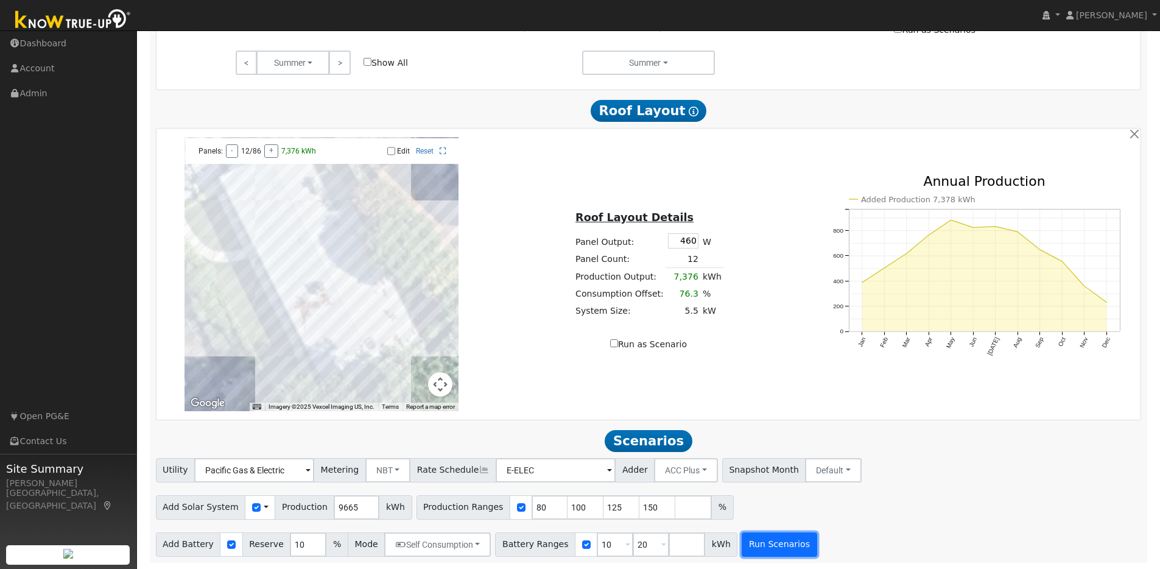
click at [766, 546] on button "Run Scenarios" at bounding box center [779, 544] width 75 height 24
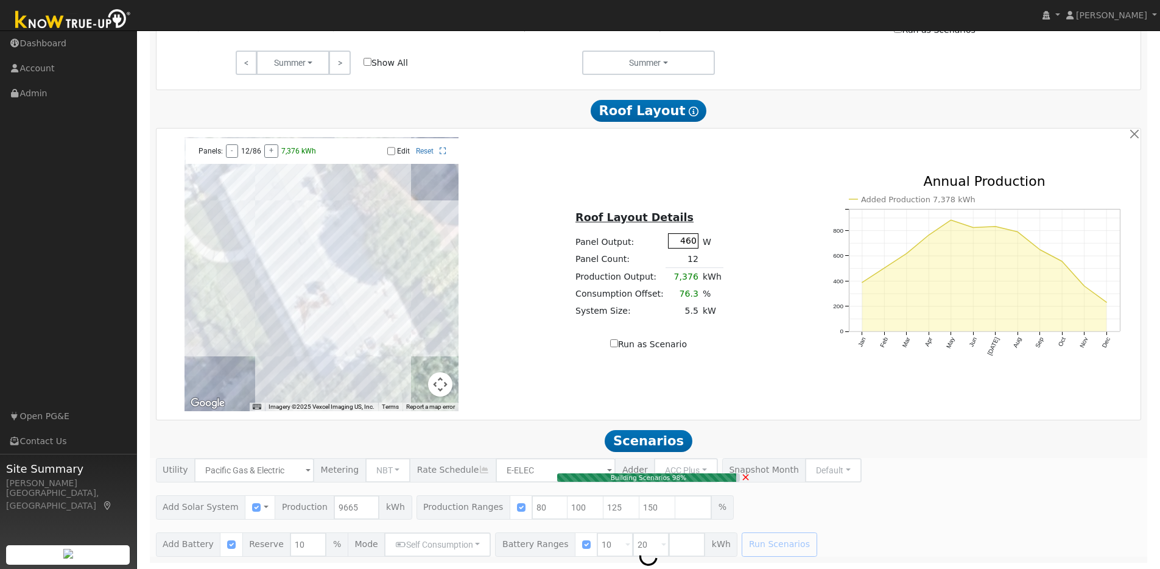
click at [686, 244] on input "460" at bounding box center [683, 240] width 30 height 15
type input "40"
type input "5.2"
type input "$15,979"
type input "$7,824"
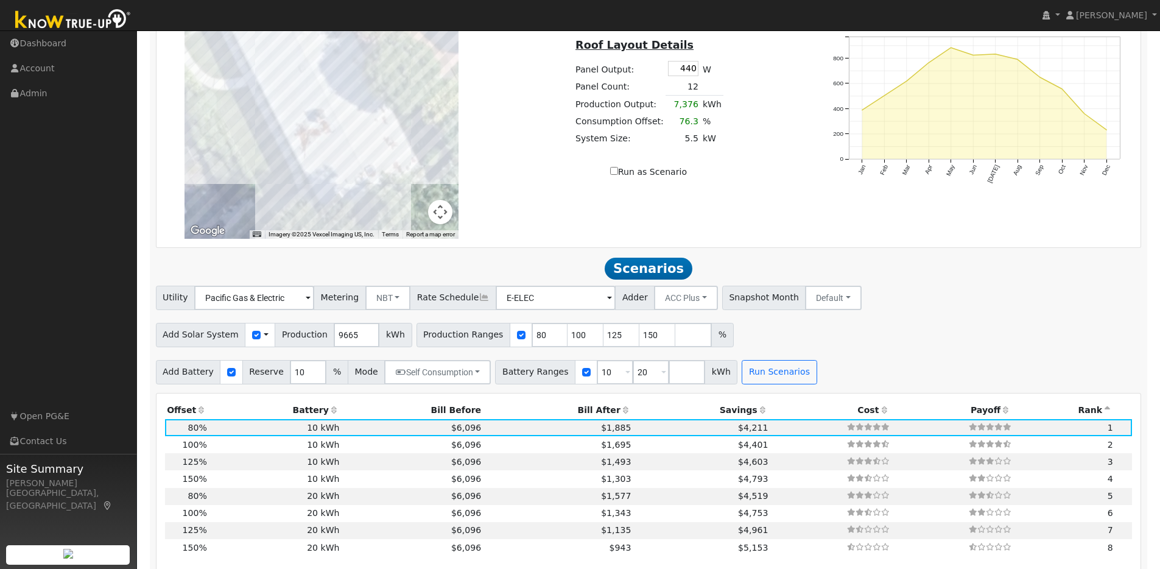
scroll to position [744, 0]
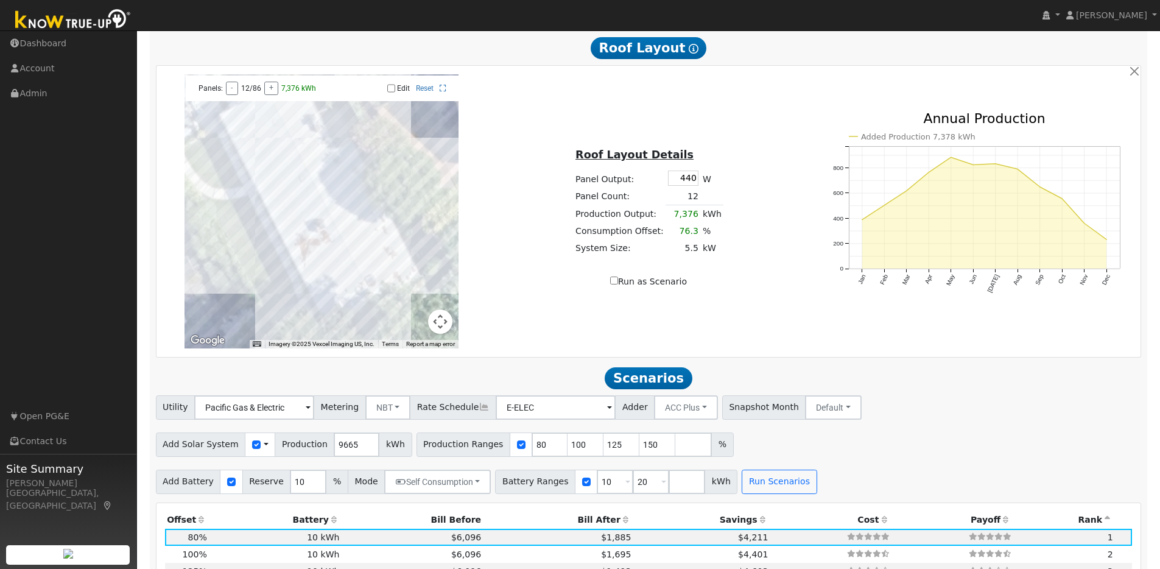
type input "440"
click at [745, 191] on div "Roof Layout Details Panel Output: 440 W Panel Count: 12 Production Output: 7,05…" at bounding box center [648, 211] width 327 height 153
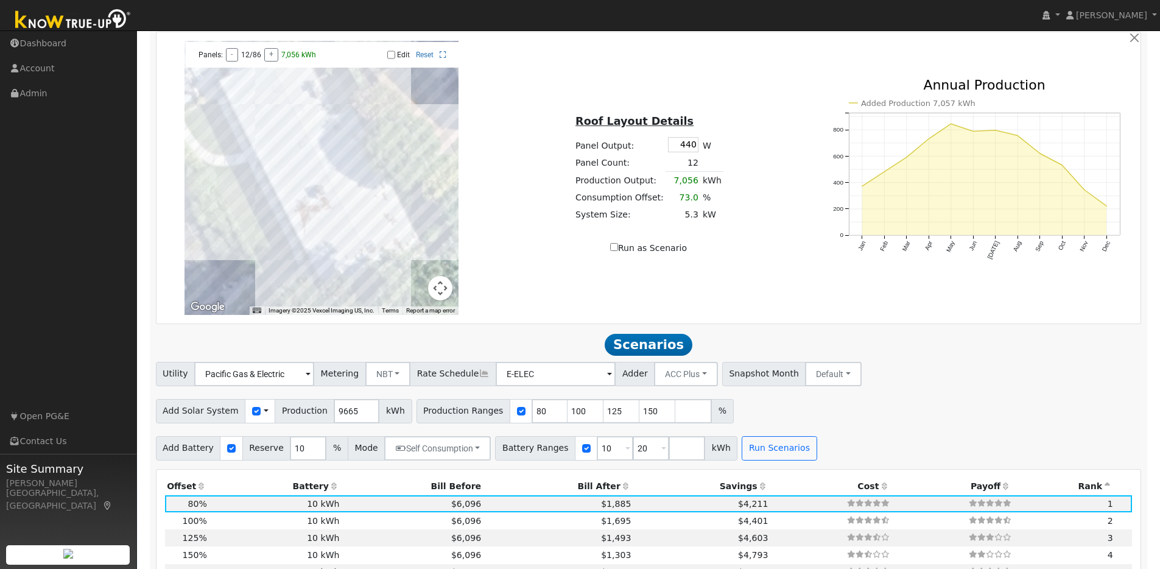
scroll to position [794, 0]
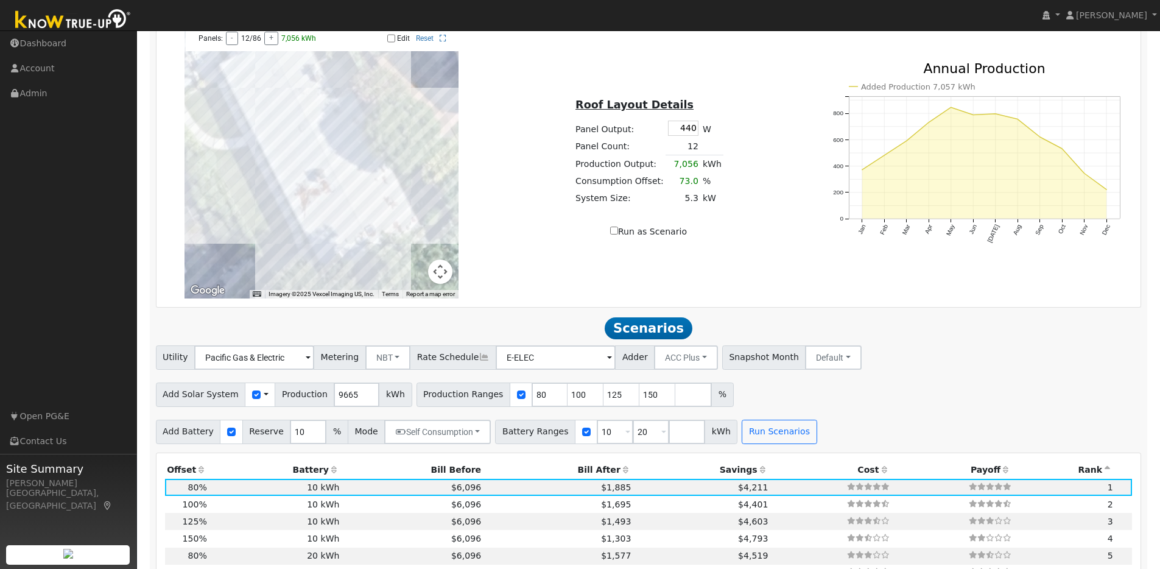
click at [393, 43] on input "Edit" at bounding box center [391, 38] width 8 height 9
checkbox input "true"
click at [298, 120] on div at bounding box center [322, 161] width 274 height 274
click at [291, 125] on div at bounding box center [322, 161] width 274 height 274
click at [280, 127] on div at bounding box center [322, 161] width 274 height 274
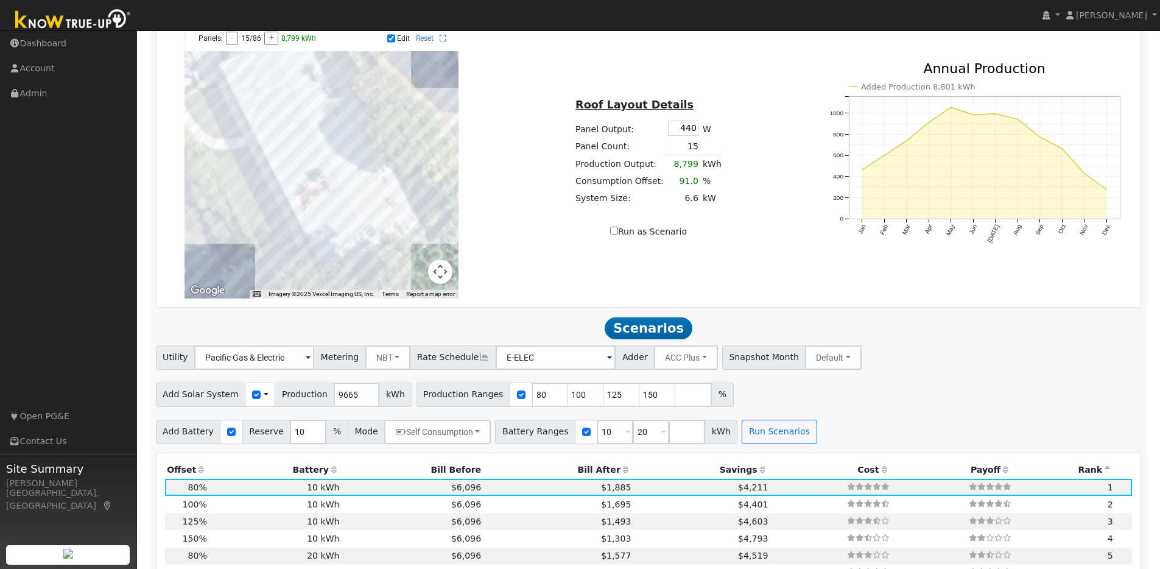
click at [270, 132] on div at bounding box center [322, 161] width 274 height 274
click at [299, 141] on div at bounding box center [322, 161] width 274 height 274
click at [288, 147] on div at bounding box center [322, 161] width 274 height 274
click at [277, 147] on div at bounding box center [322, 161] width 274 height 274
click at [306, 158] on div at bounding box center [322, 161] width 274 height 274
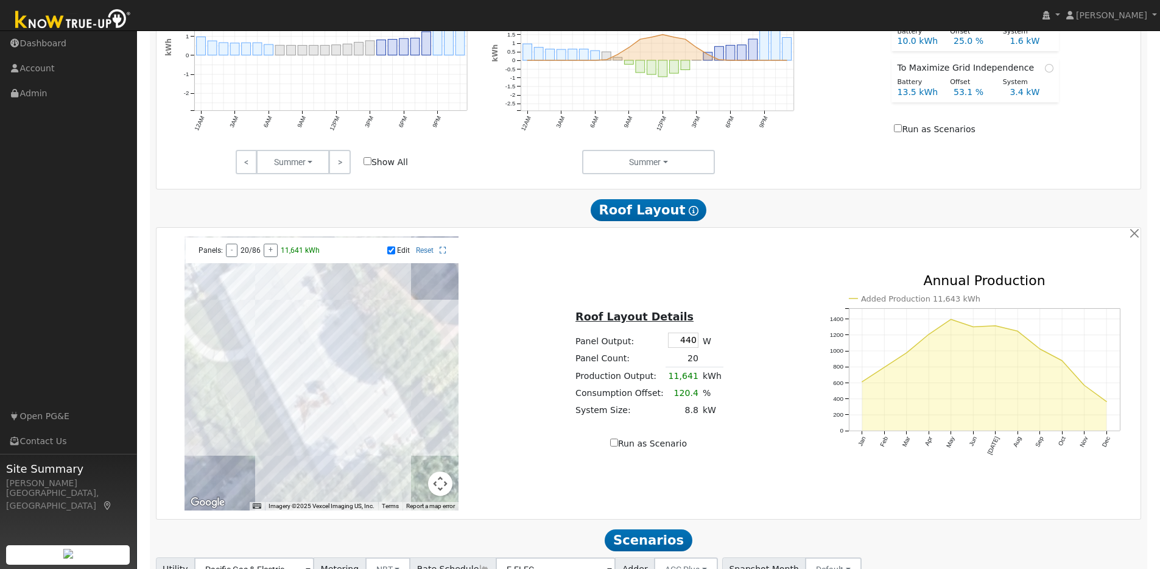
scroll to position [583, 0]
click at [614, 445] on input "Run as Scenario" at bounding box center [614, 441] width 8 height 8
checkbox input "true"
type input "11641"
type input "100"
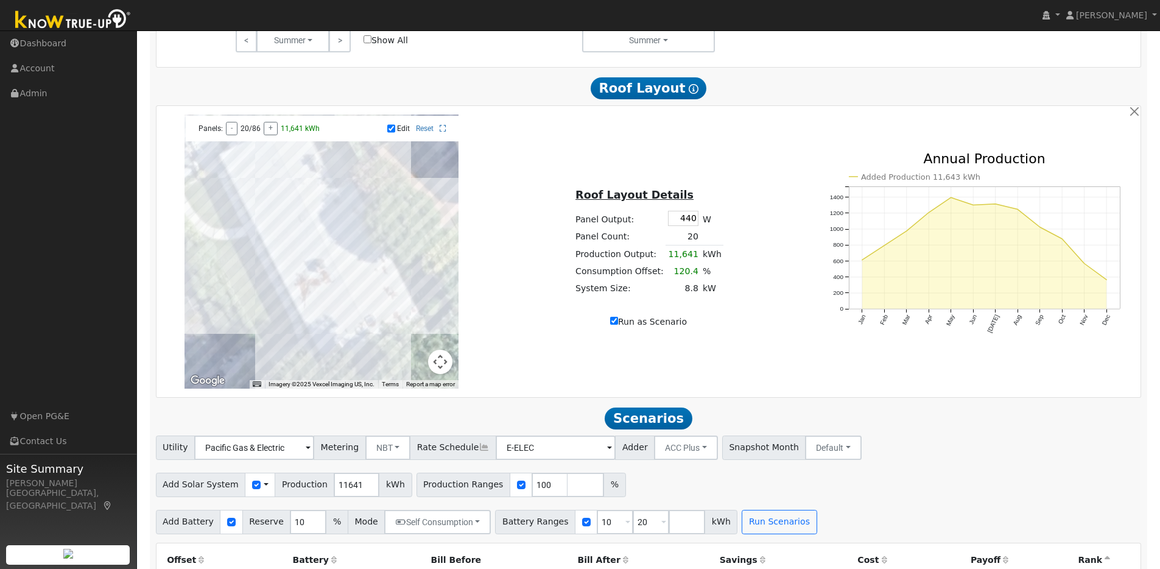
scroll to position [1014, 0]
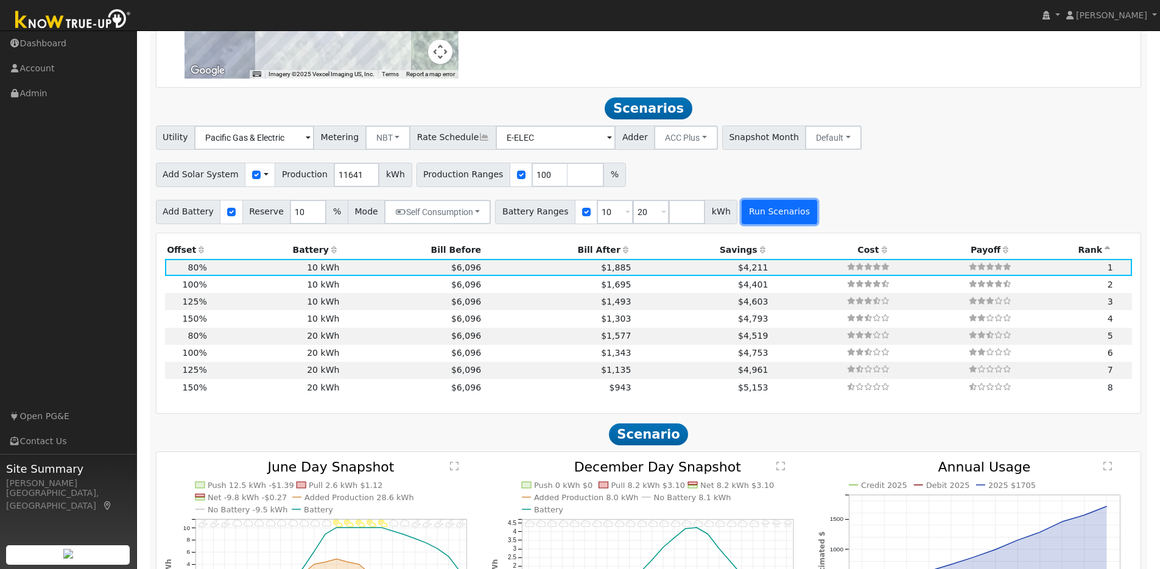
click at [772, 214] on button "Run Scenarios" at bounding box center [779, 212] width 75 height 24
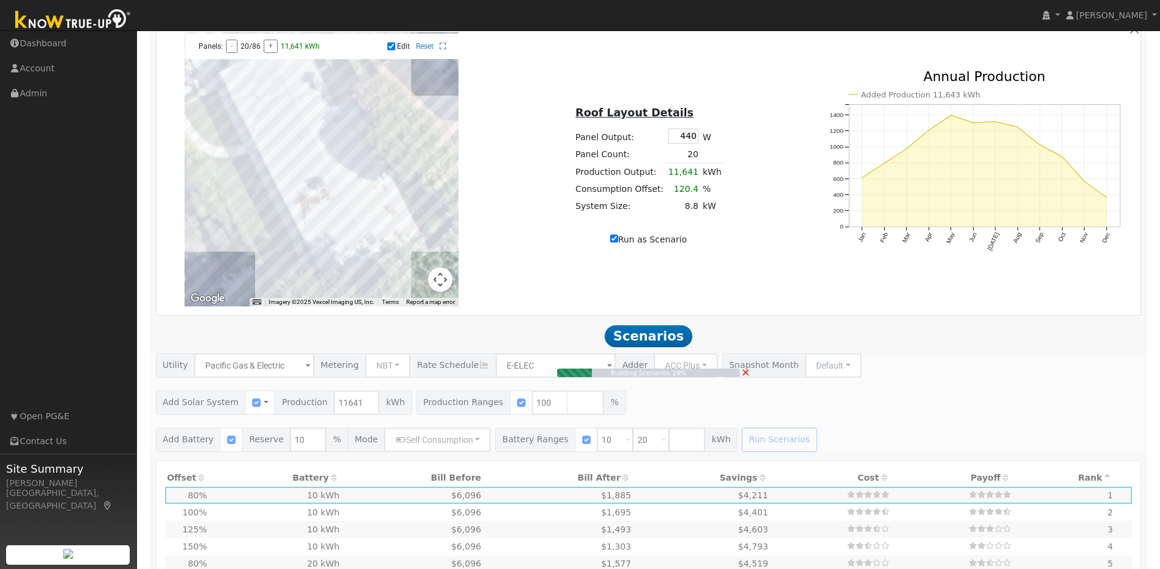
scroll to position [783, 0]
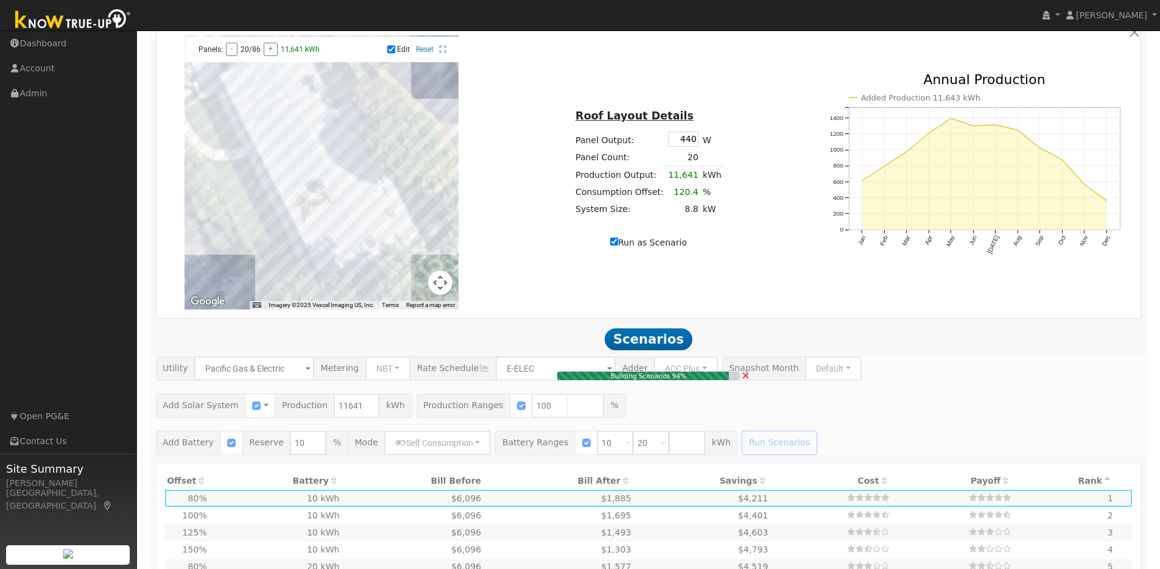
type input "8.8"
type input "$27,280"
type input "$11,214"
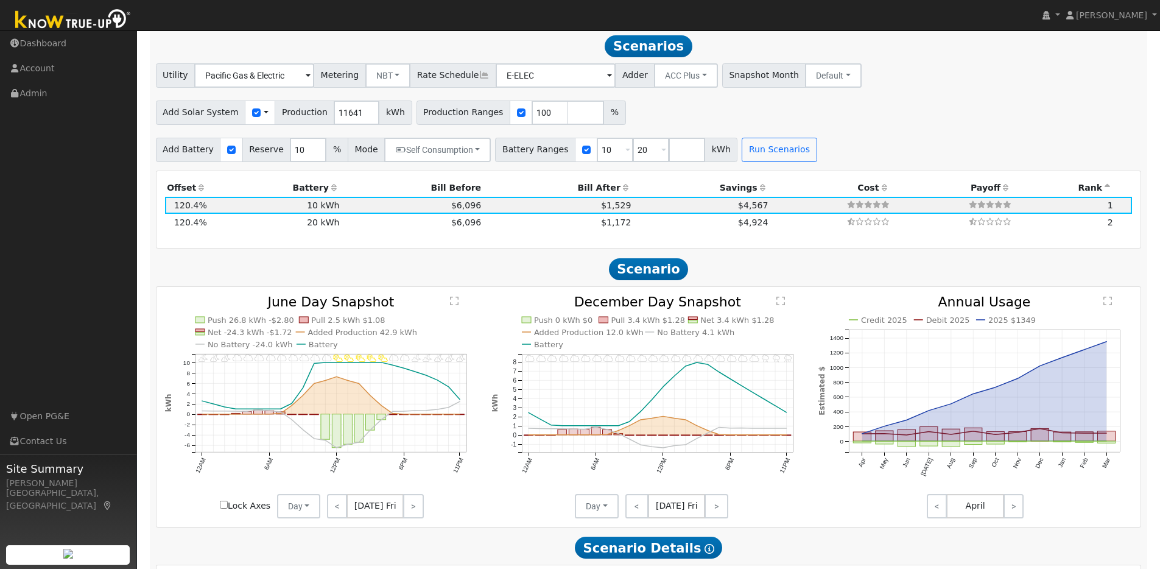
scroll to position [1080, 0]
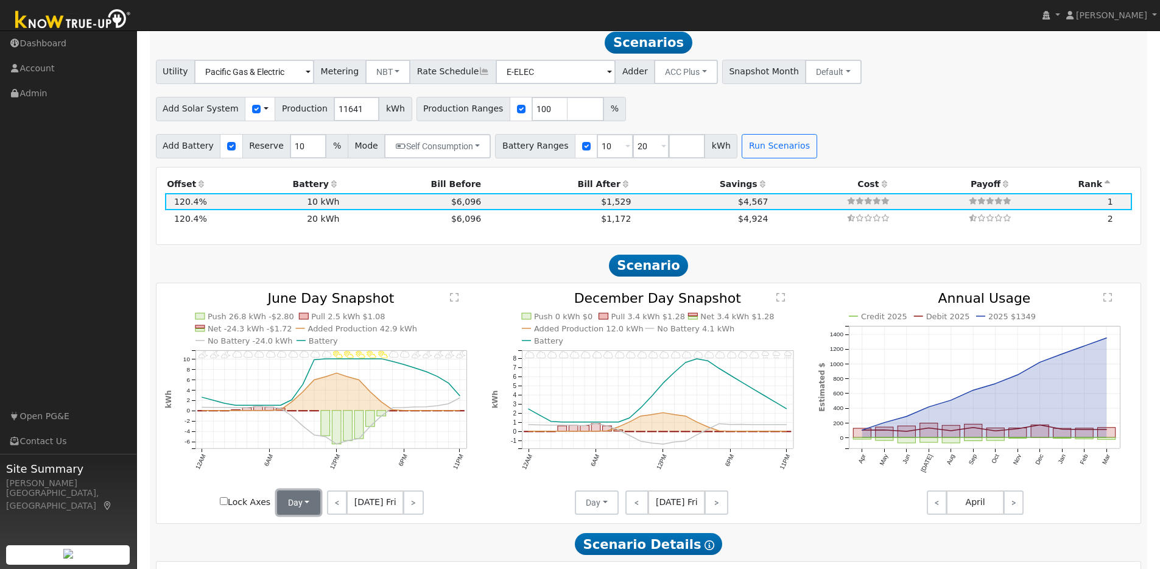
click at [294, 507] on button "Day" at bounding box center [299, 502] width 44 height 24
drag, startPoint x: 303, startPoint y: 554, endPoint x: 474, endPoint y: 567, distance: 171.7
click at [303, 554] on link "Month Average" at bounding box center [320, 546] width 85 height 17
click at [605, 510] on button "Day" at bounding box center [597, 502] width 44 height 24
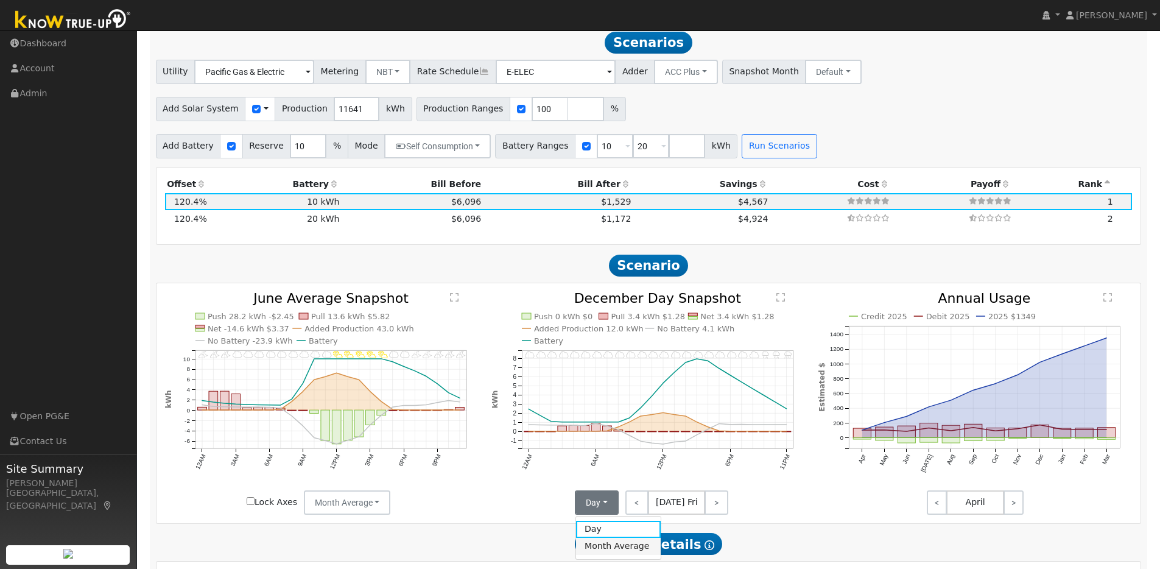
click at [613, 554] on link "Month Average" at bounding box center [618, 546] width 85 height 17
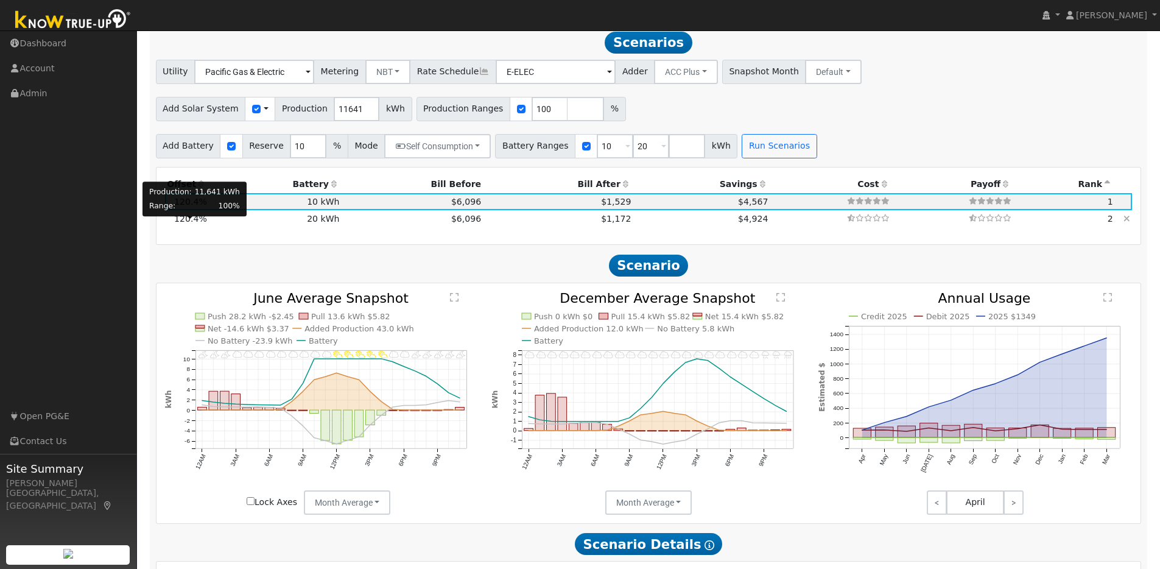
click at [191, 223] on span "120.4%" at bounding box center [190, 219] width 33 height 10
type input "$20,200"
type input "$14,244"
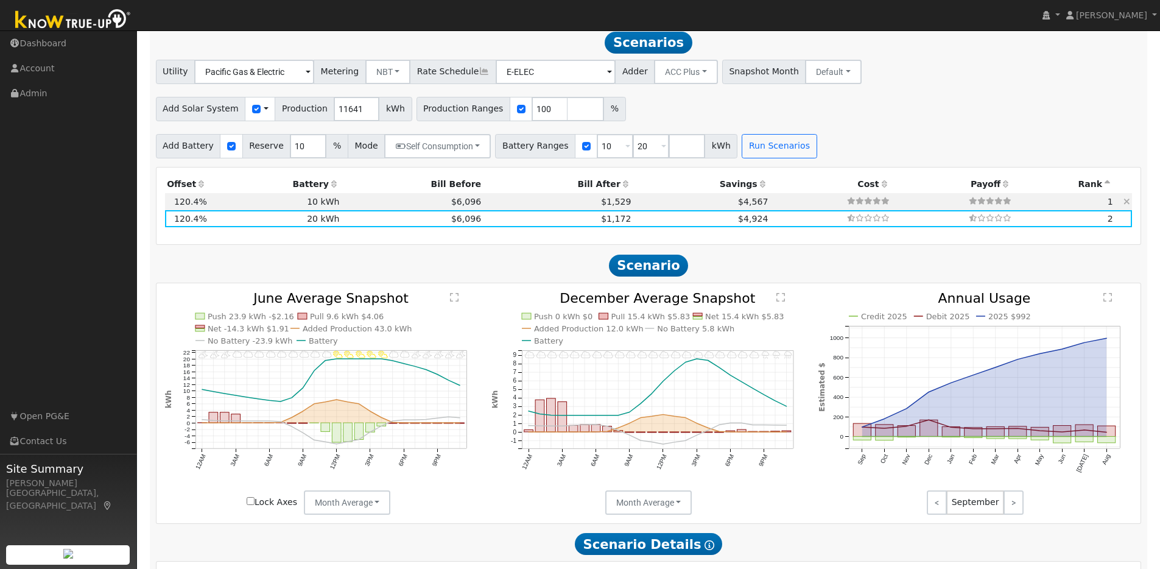
click at [247, 207] on td "10 kWh" at bounding box center [275, 201] width 133 height 17
type input "$10,100"
type input "$11,214"
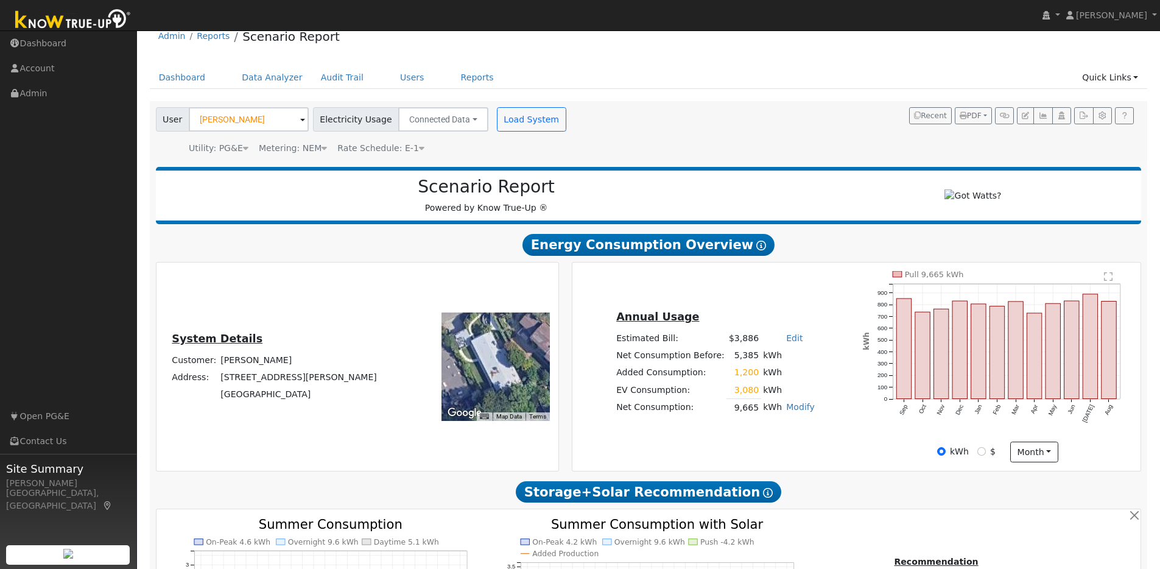
scroll to position [0, 0]
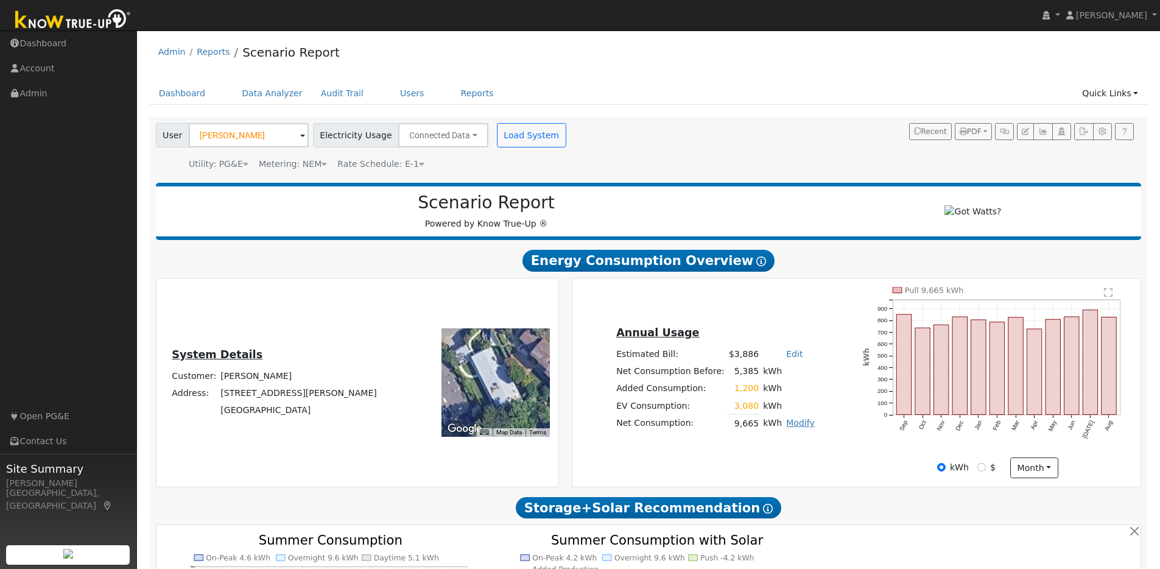
click at [794, 428] on link "Modify" at bounding box center [800, 423] width 29 height 10
click at [777, 444] on link "Edit Consumption" at bounding box center [757, 442] width 102 height 17
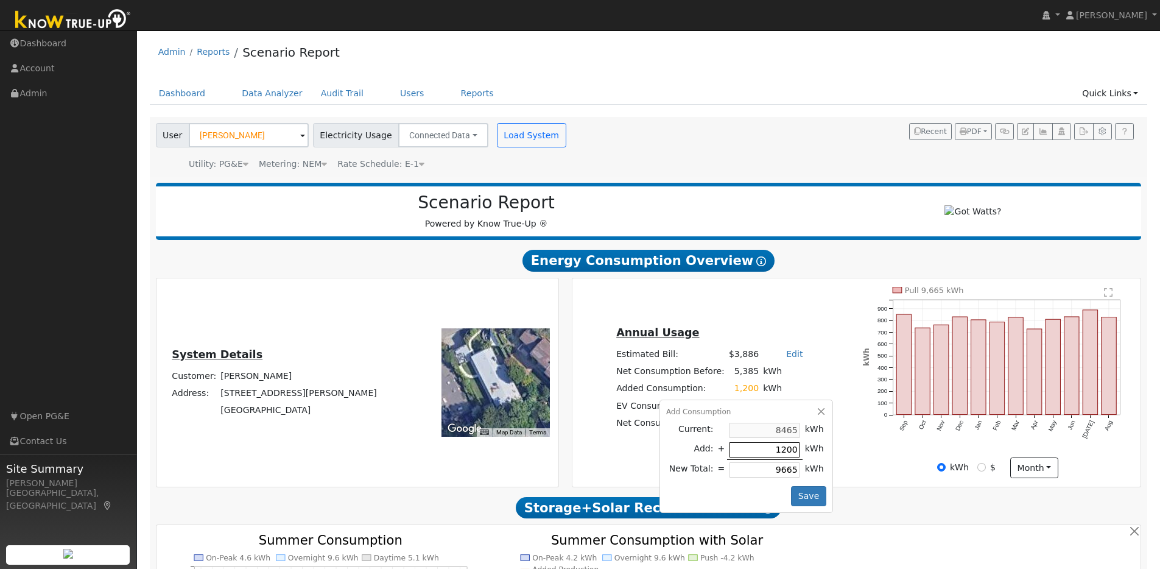
type input "8465"
click at [801, 499] on button "Save" at bounding box center [808, 496] width 35 height 21
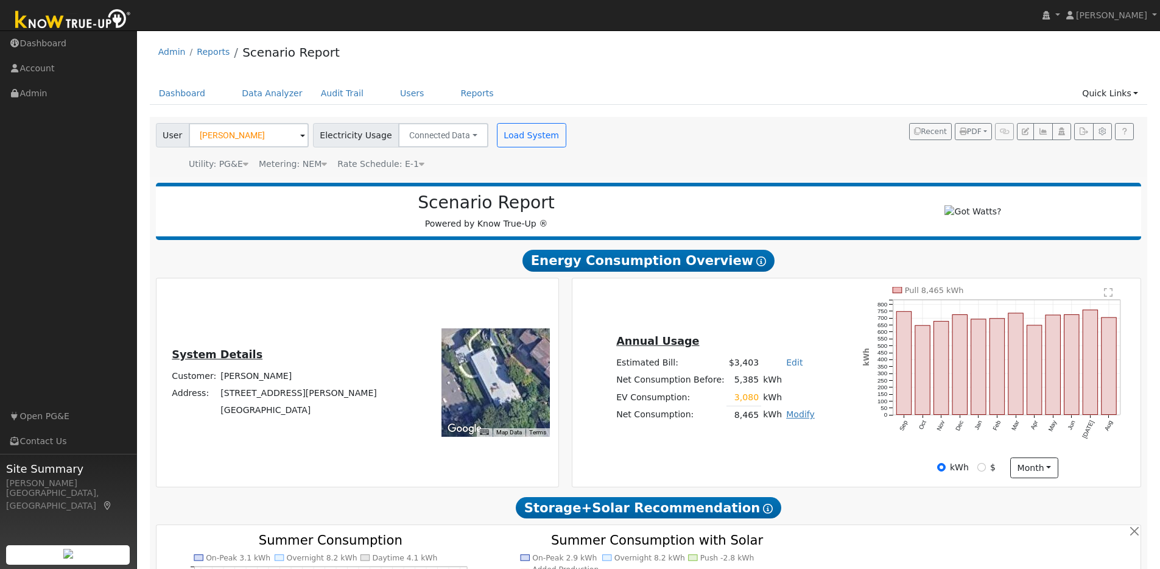
click at [789, 419] on link "Modify" at bounding box center [800, 414] width 29 height 10
click at [768, 468] on link "Edit Electric Vehicle" at bounding box center [757, 460] width 102 height 17
type input "1"
type input "80"
click at [795, 449] on button "Save" at bounding box center [808, 447] width 35 height 21
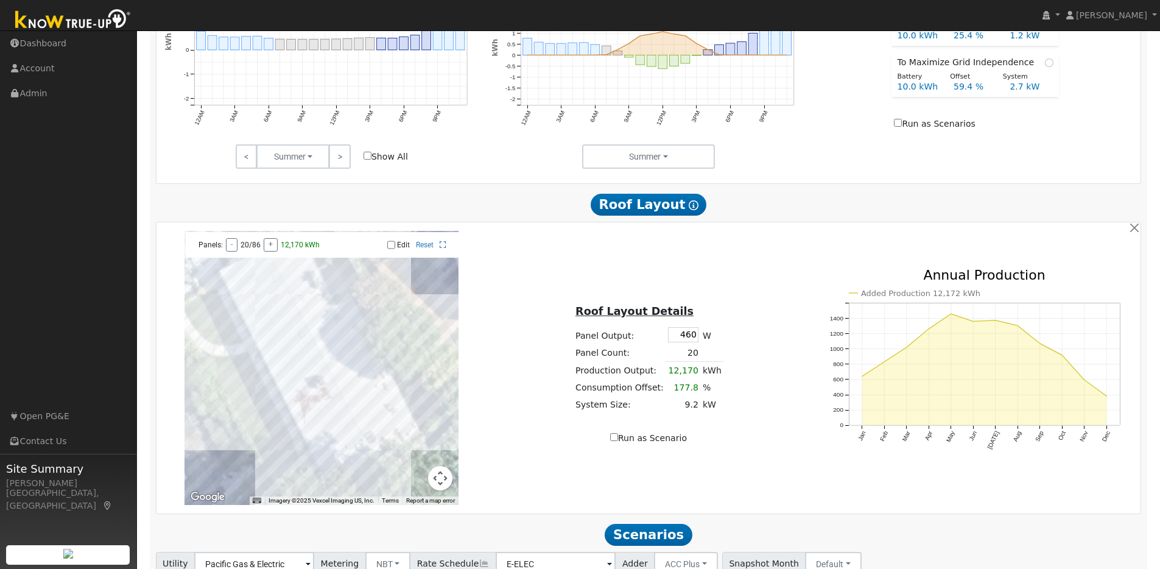
scroll to position [591, 0]
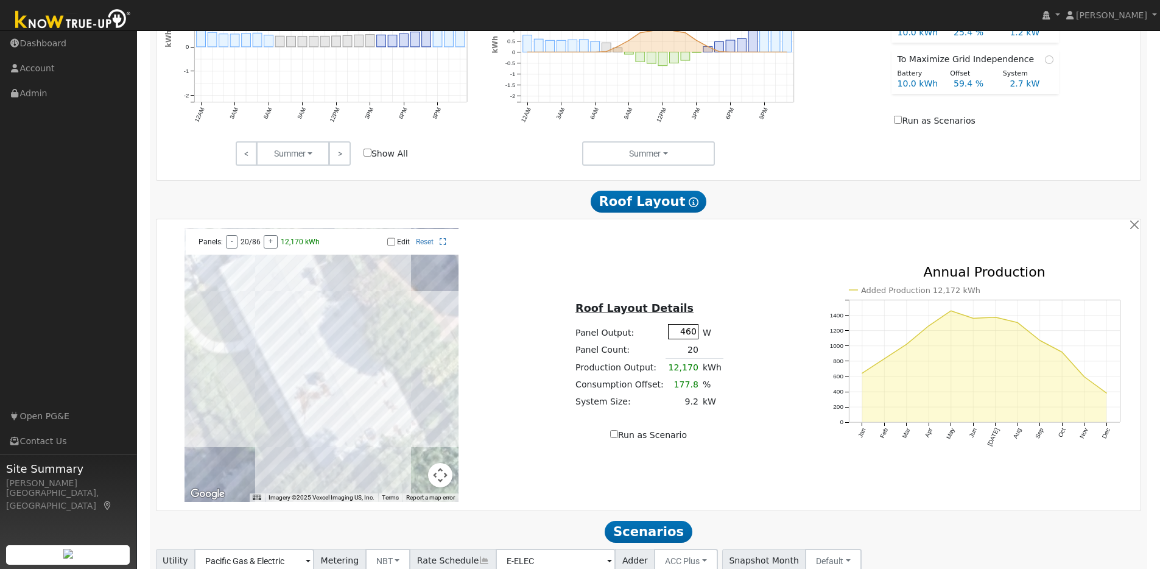
click at [688, 337] on input "460" at bounding box center [683, 331] width 30 height 15
type input "440"
click at [781, 309] on div "Roof Layout Details Panel Output: 440 W Panel Count: 20 Production Output: 12,1…" at bounding box center [648, 364] width 327 height 153
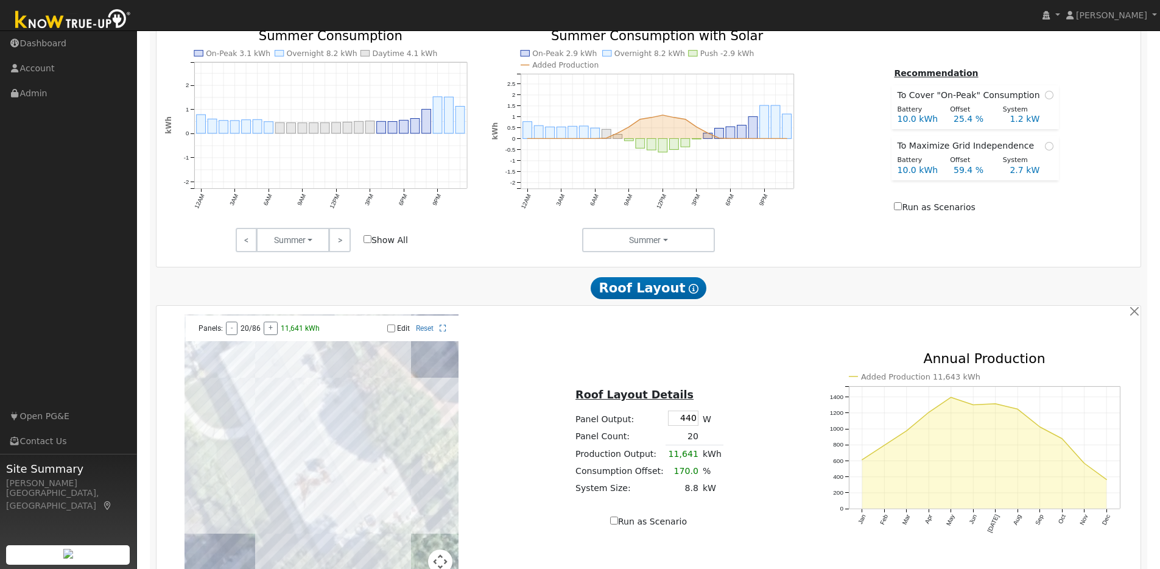
scroll to position [588, 0]
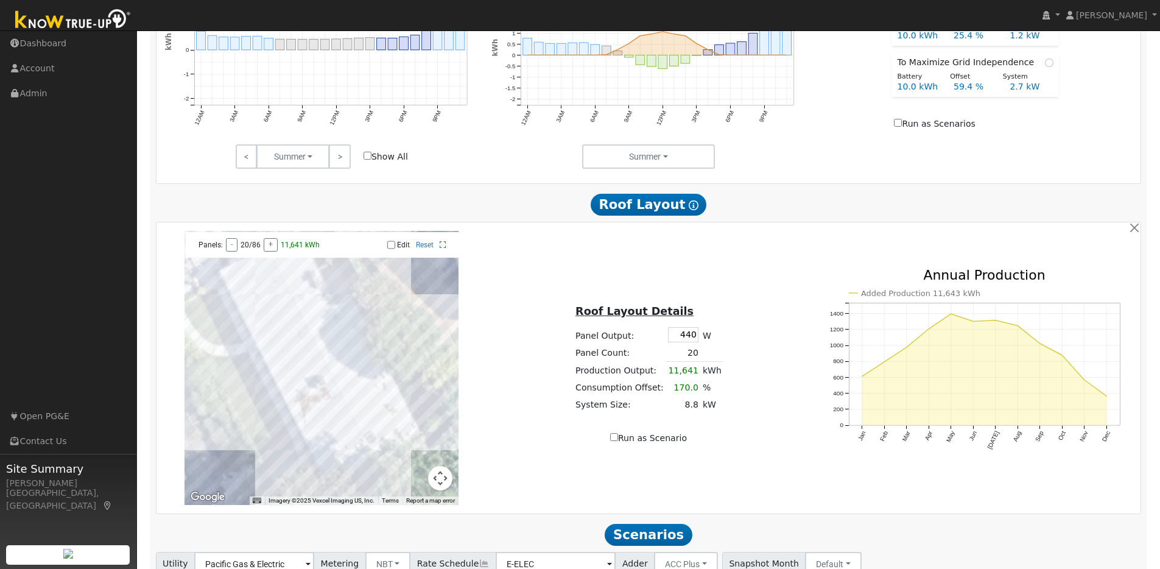
click at [307, 363] on div at bounding box center [322, 368] width 274 height 274
click at [393, 248] on input "Edit" at bounding box center [391, 245] width 8 height 9
checkbox input "true"
drag, startPoint x: 306, startPoint y: 364, endPoint x: 302, endPoint y: 350, distance: 15.2
click at [306, 363] on div at bounding box center [322, 368] width 274 height 274
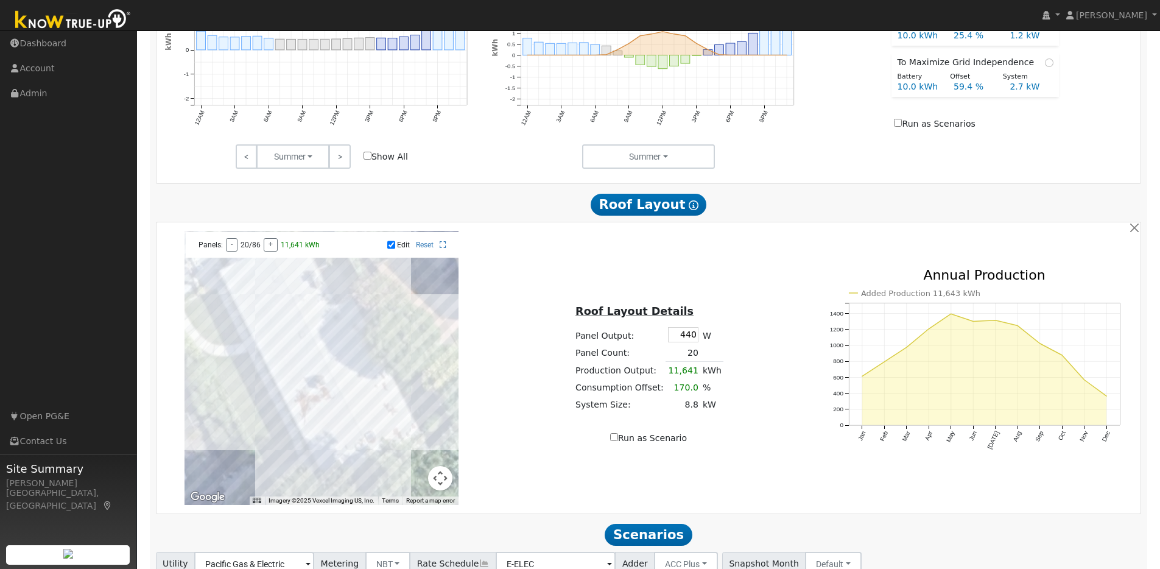
click at [306, 367] on div at bounding box center [322, 368] width 274 height 274
click at [296, 347] on div at bounding box center [322, 368] width 274 height 274
click at [286, 354] on div at bounding box center [322, 368] width 274 height 274
click at [277, 359] on div at bounding box center [322, 368] width 274 height 274
click at [748, 280] on div "← Move left → Move right ↑ Move up ↓ Move down + Zoom in - Zoom out Home Jump l…" at bounding box center [648, 368] width 980 height 274
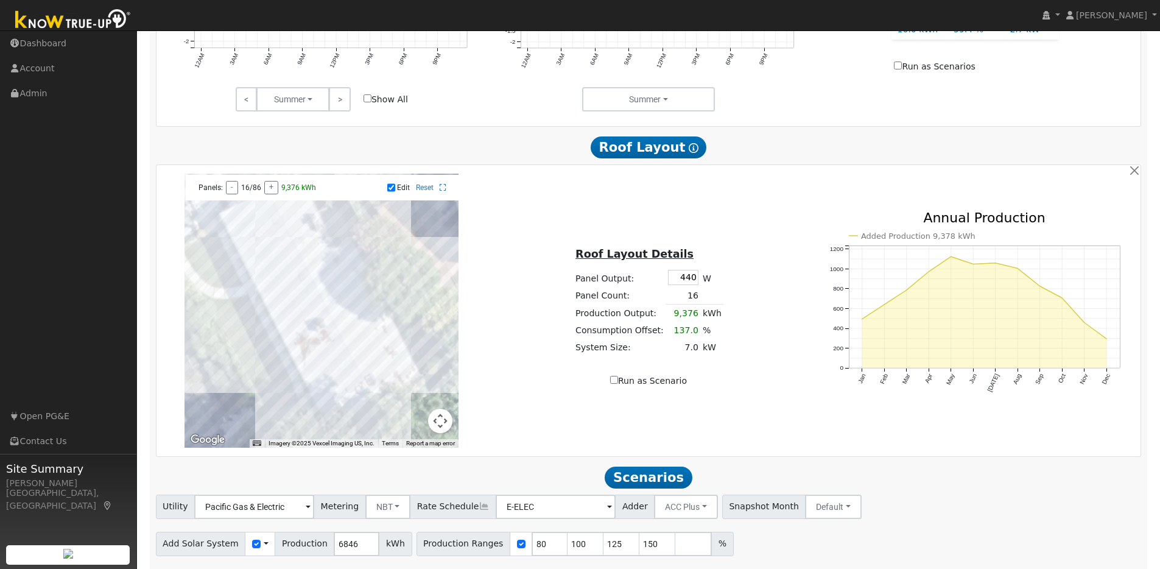
scroll to position [688, 0]
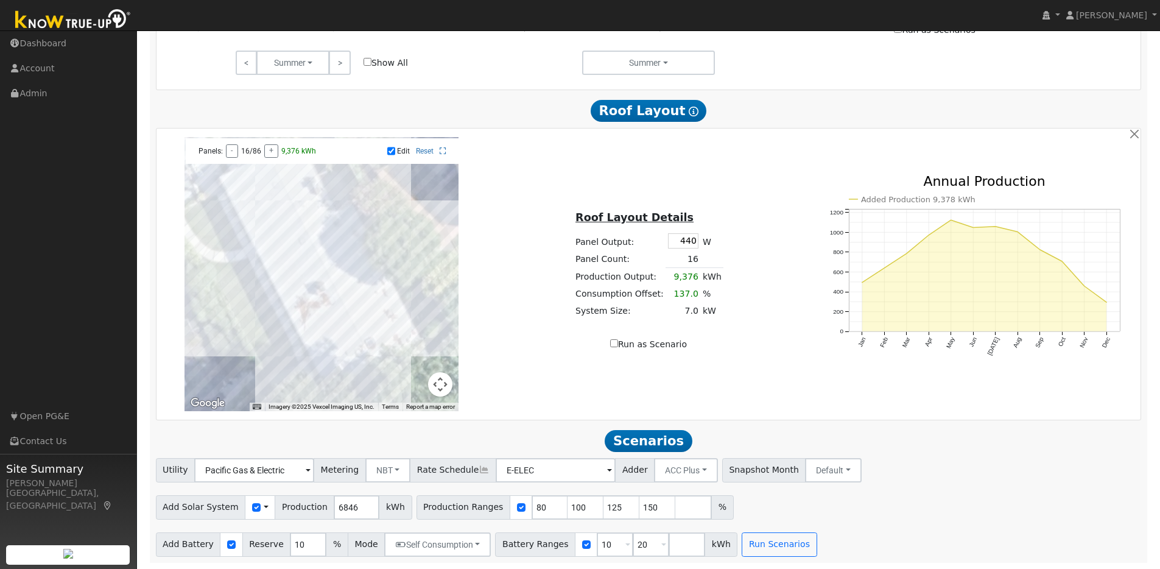
click at [615, 342] on input "Run as Scenario" at bounding box center [614, 343] width 8 height 8
checkbox input "true"
type input "9376"
type input "100"
click at [771, 541] on button "Run Scenarios" at bounding box center [779, 544] width 75 height 24
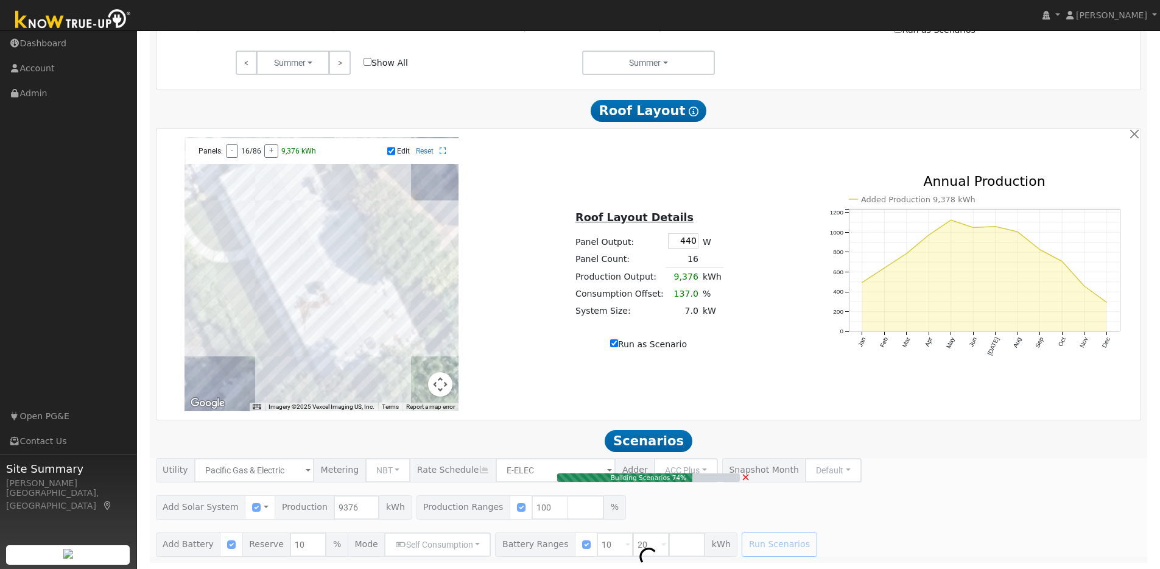
type input "7.0"
type input "$21,700"
type input "$9,540"
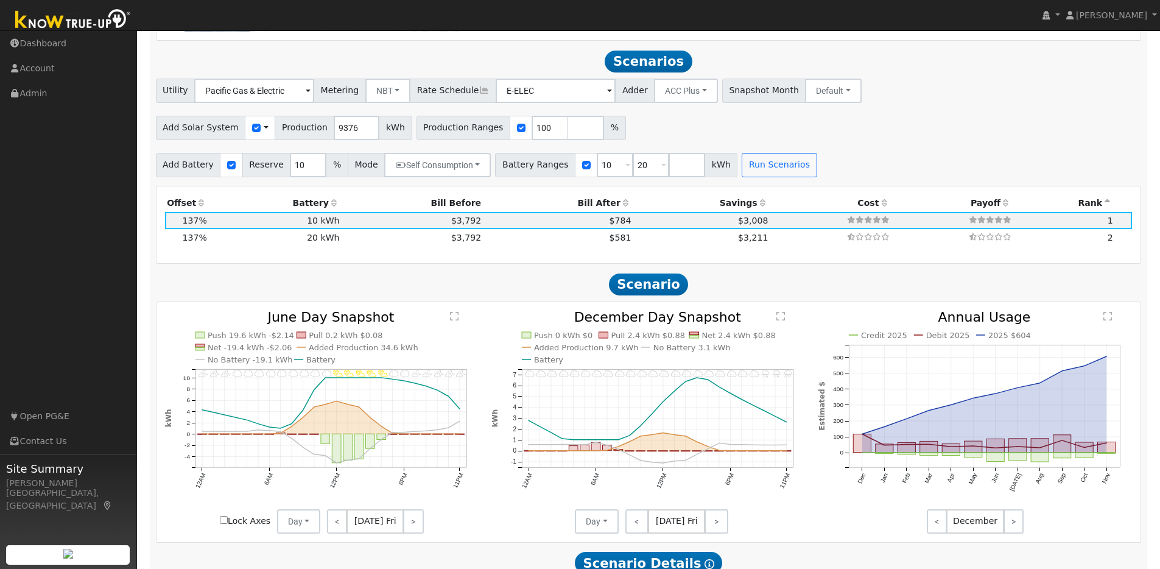
scroll to position [1080, 0]
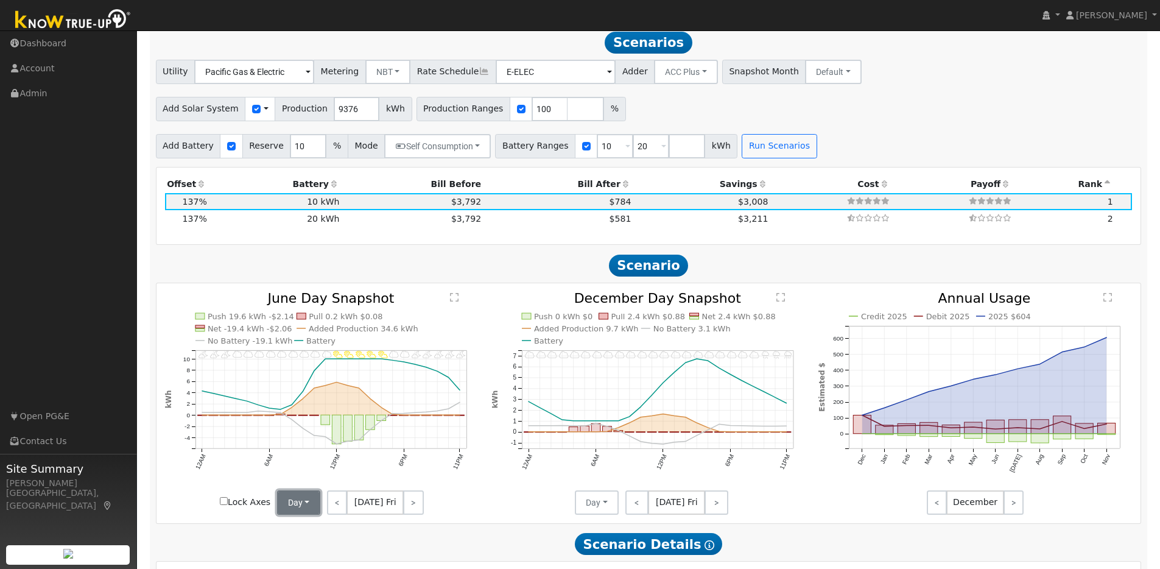
click at [314, 512] on button "Day" at bounding box center [299, 502] width 44 height 24
click at [302, 555] on link "Month Average" at bounding box center [320, 546] width 85 height 17
click at [601, 508] on button "Day" at bounding box center [597, 502] width 44 height 24
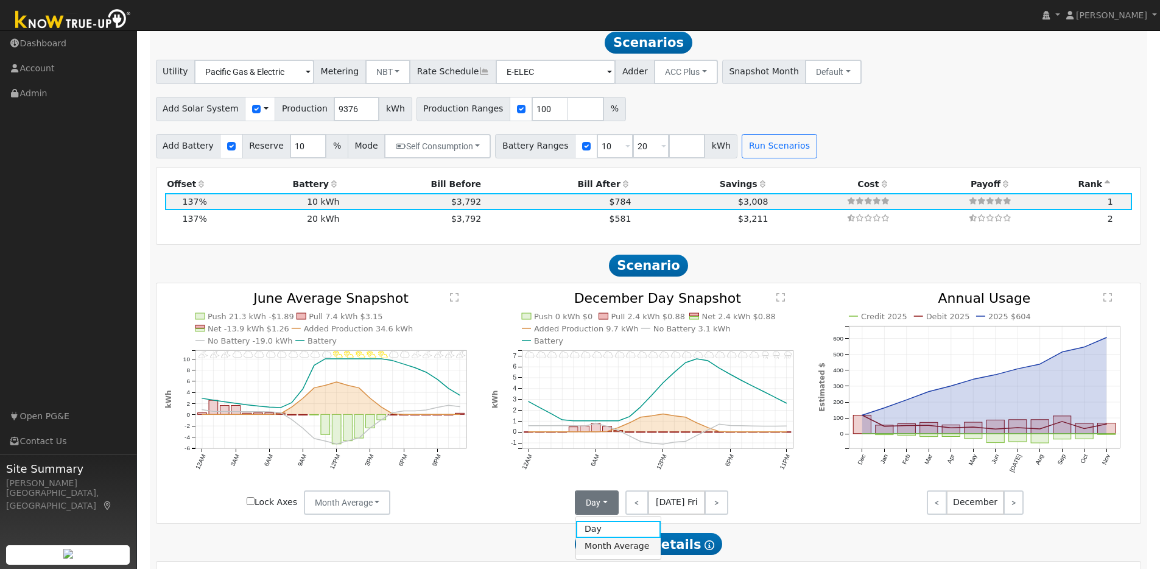
click at [596, 555] on link "Month Average" at bounding box center [618, 546] width 85 height 17
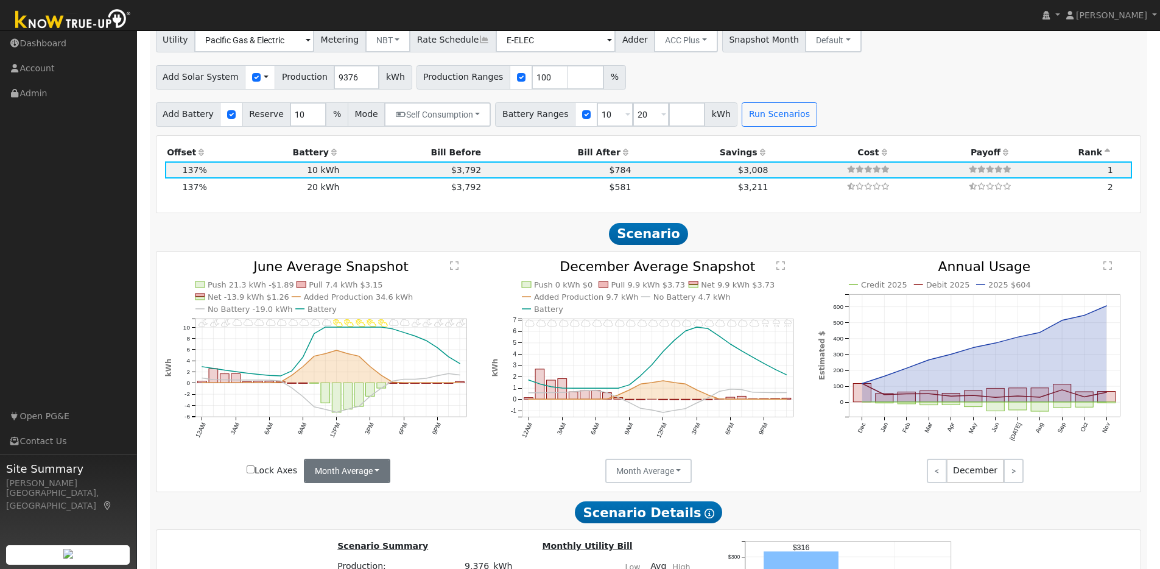
scroll to position [1173, 0]
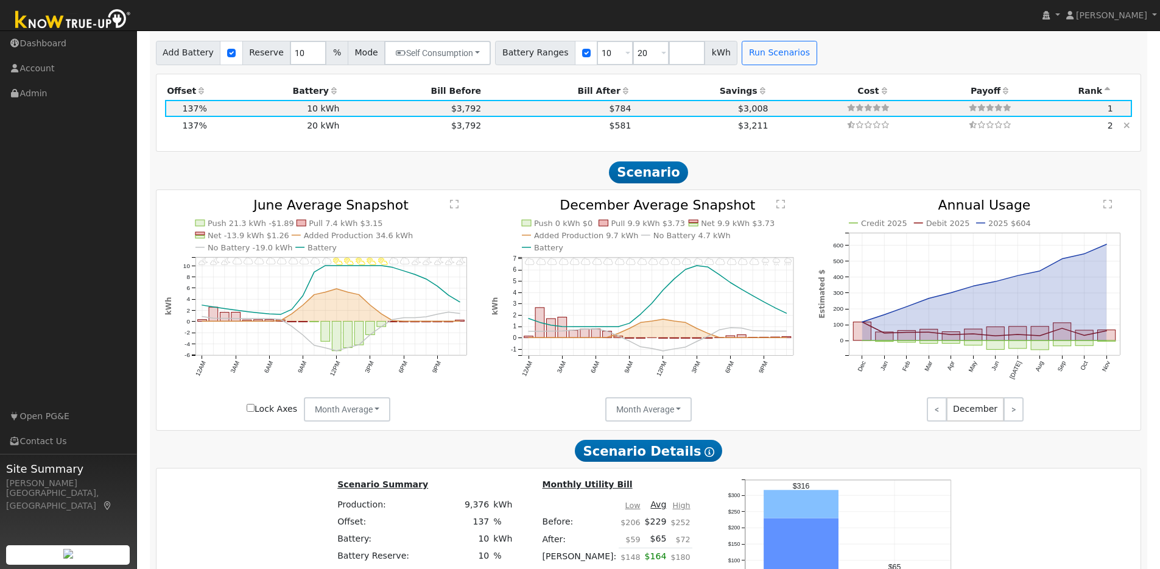
click at [312, 132] on td "20 kWh" at bounding box center [275, 125] width 133 height 17
type input "$20,200"
type input "$12,570"
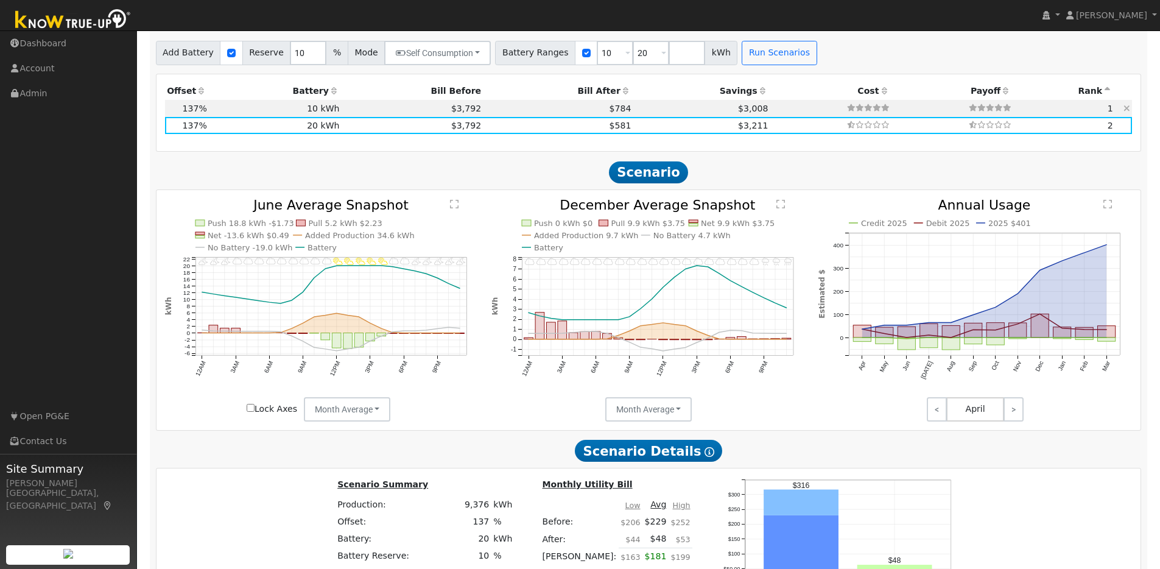
click at [316, 116] on td "10 kWh" at bounding box center [275, 108] width 133 height 17
type input "$10,100"
type input "$9,540"
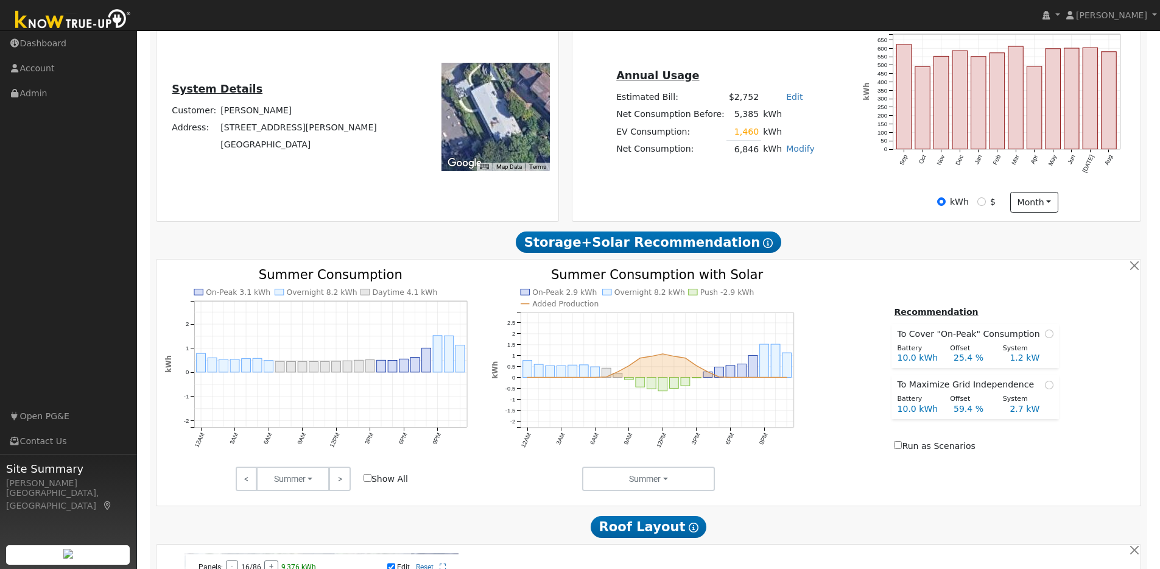
scroll to position [141, 0]
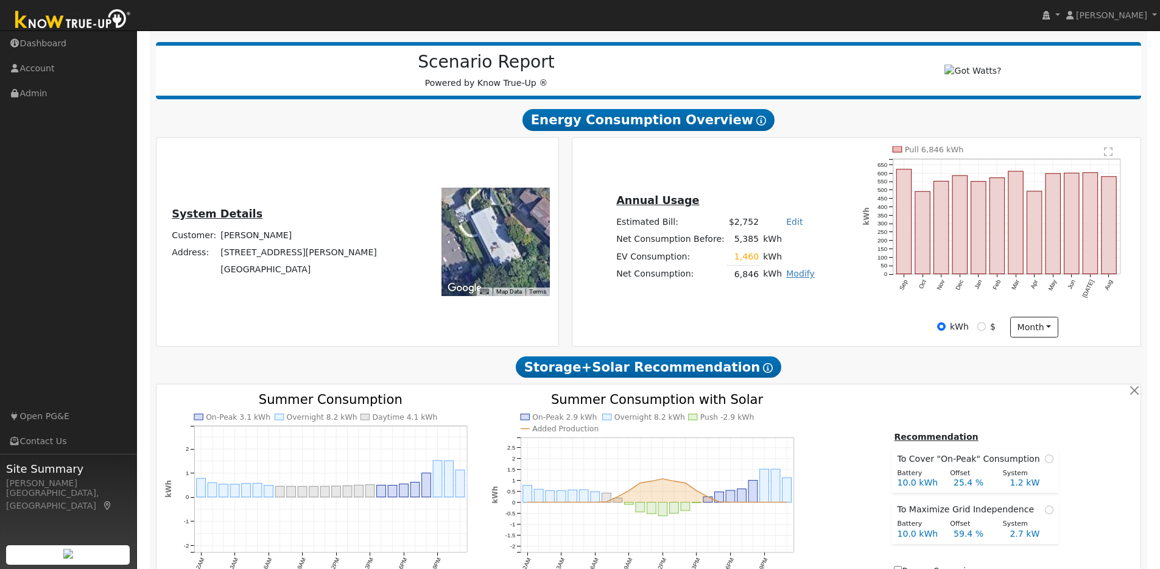
click at [790, 278] on link "Modify" at bounding box center [800, 274] width 29 height 10
click at [831, 282] on div "Annual Usage Estimated Bill: $2,752 Edit Estimated Bill $ Annual Net Consumptio…" at bounding box center [715, 241] width 282 height 99
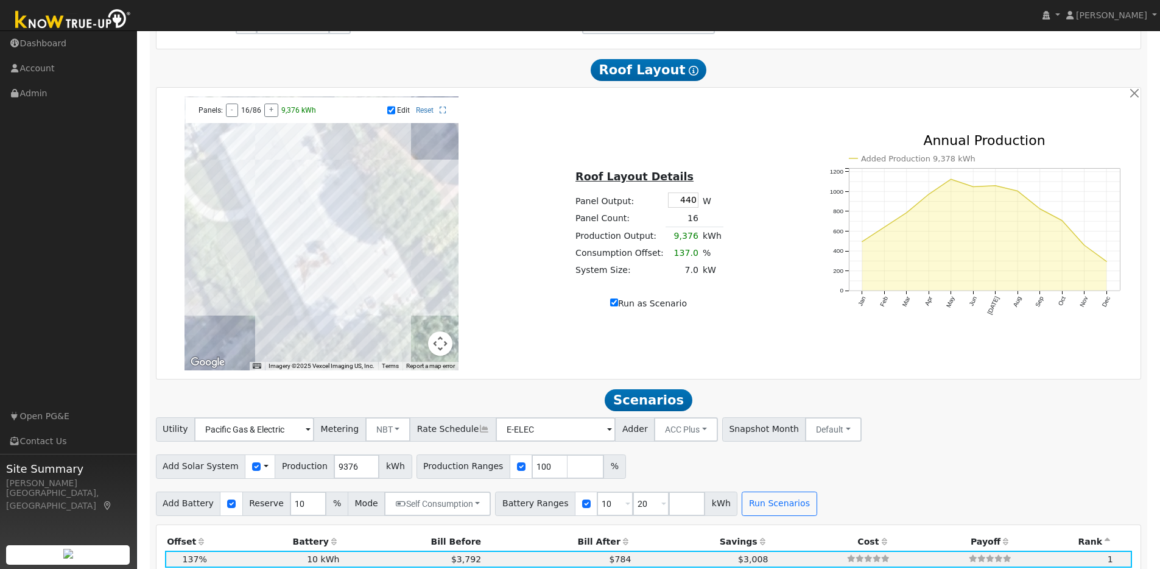
scroll to position [723, 0]
click at [297, 213] on div at bounding box center [322, 232] width 274 height 274
click at [291, 220] on div at bounding box center [322, 232] width 274 height 274
click at [276, 225] on div at bounding box center [322, 232] width 274 height 274
click at [300, 217] on div at bounding box center [322, 232] width 274 height 274
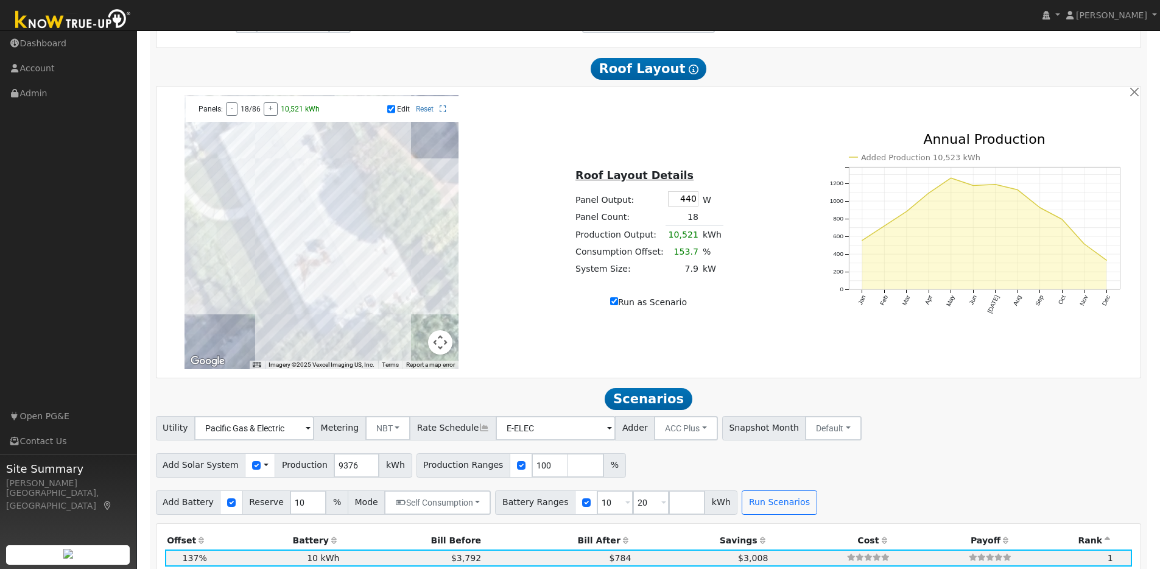
click at [287, 218] on div at bounding box center [322, 232] width 274 height 274
click at [276, 224] on div at bounding box center [322, 232] width 274 height 274
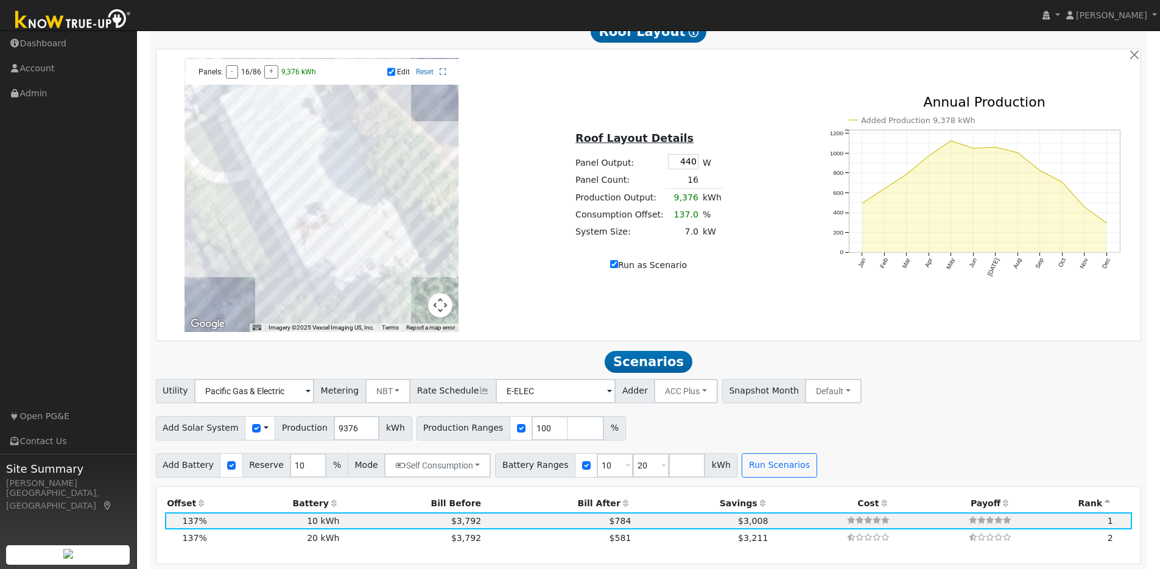
scroll to position [767, 0]
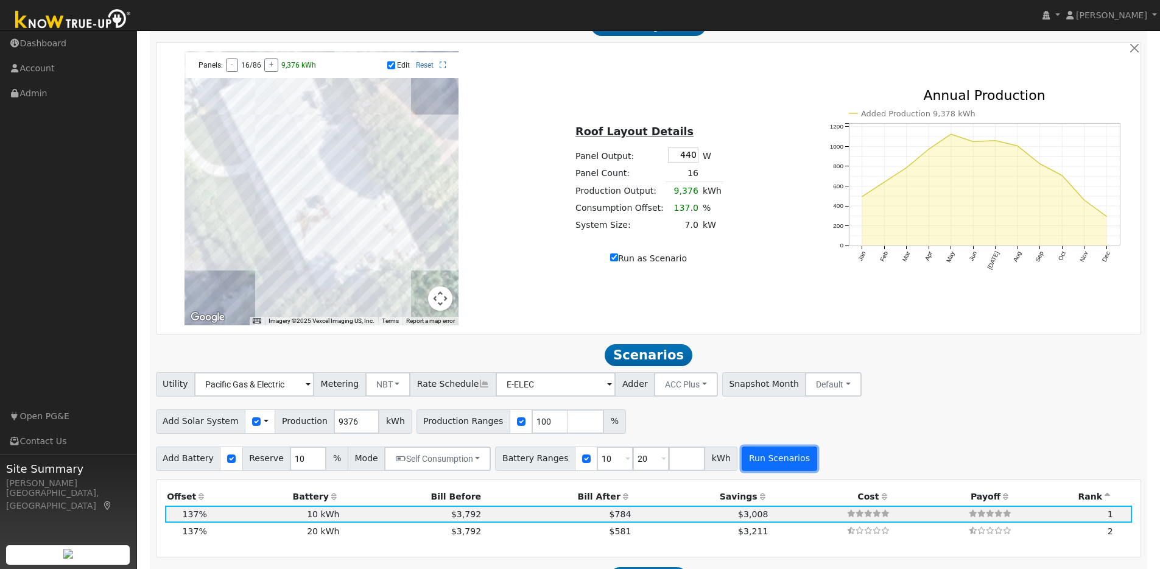
click at [763, 461] on button "Run Scenarios" at bounding box center [779, 458] width 75 height 24
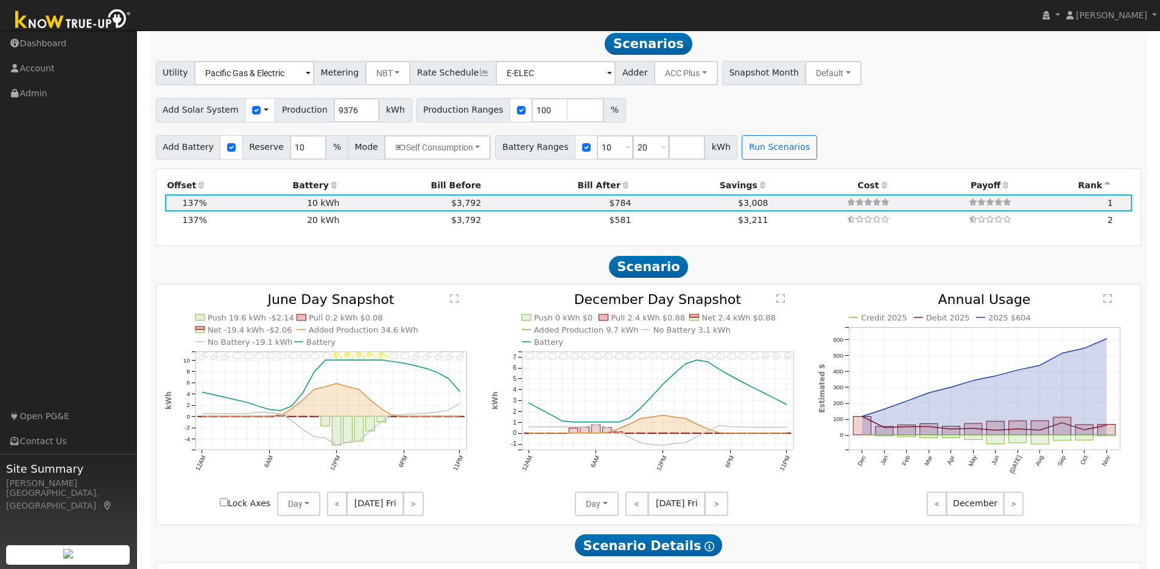
scroll to position [1080, 0]
click at [309, 509] on button "Day" at bounding box center [299, 502] width 44 height 24
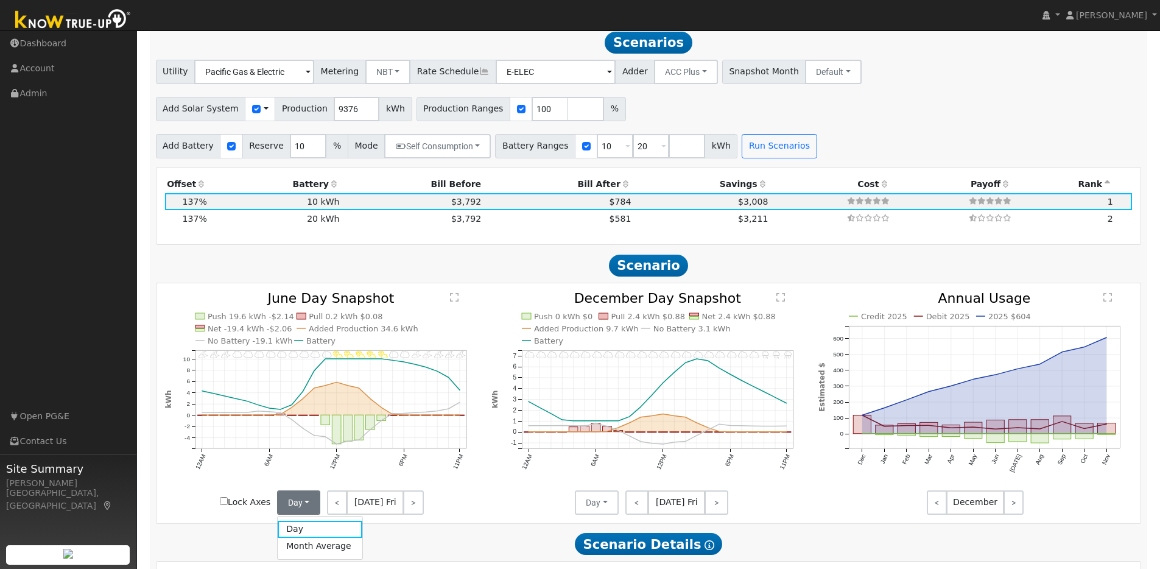
drag, startPoint x: 303, startPoint y: 557, endPoint x: 379, endPoint y: 547, distance: 76.8
click at [303, 555] on link "Month Average" at bounding box center [320, 546] width 85 height 17
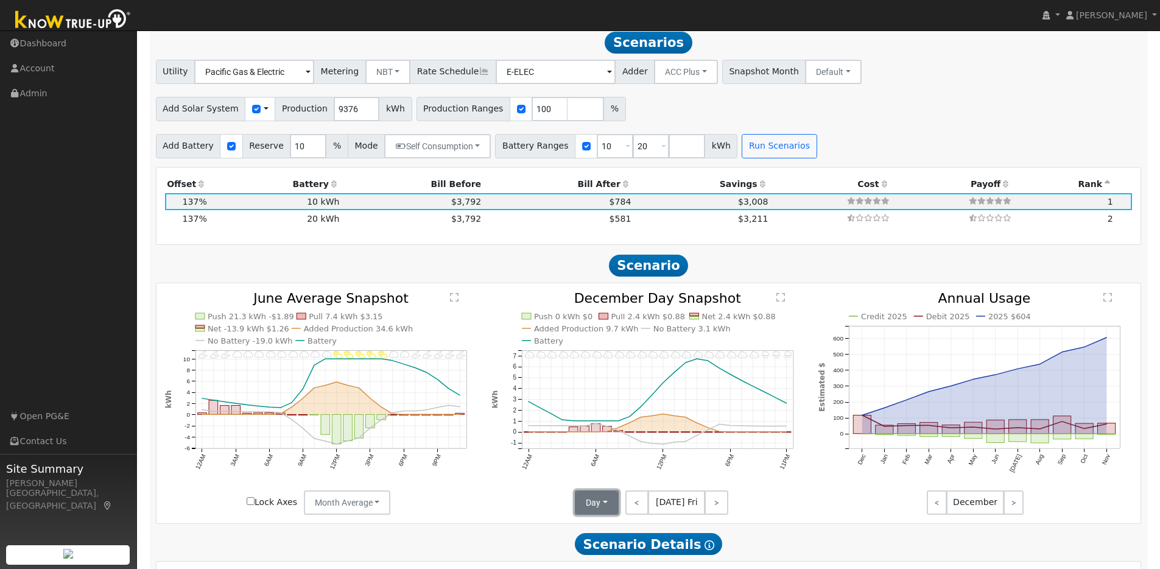
click at [613, 509] on button "Day" at bounding box center [597, 502] width 44 height 24
click at [605, 553] on link "Month Average" at bounding box center [618, 546] width 85 height 17
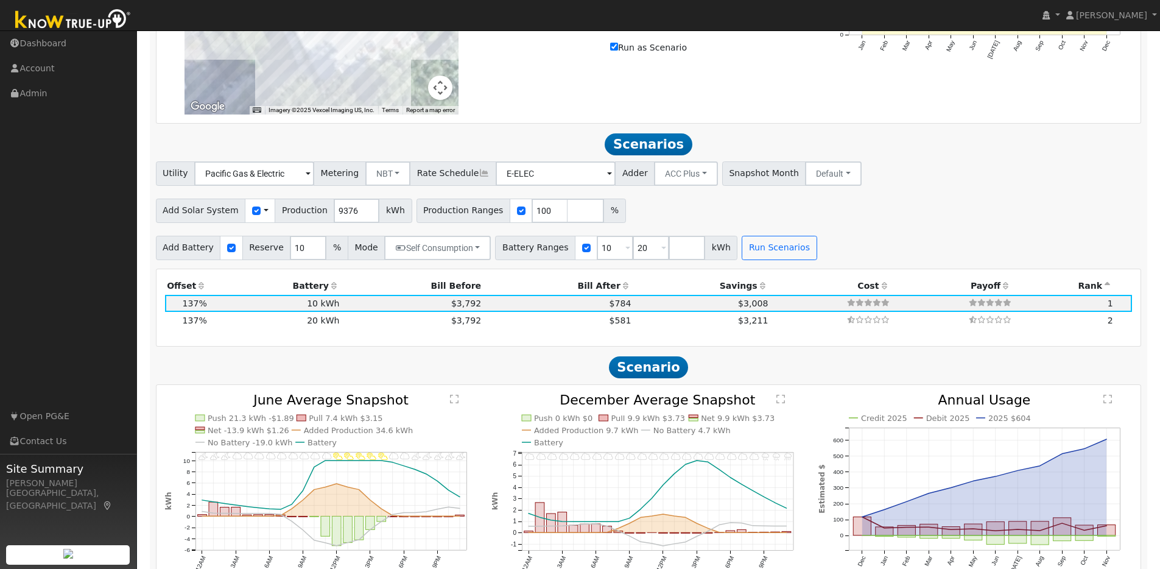
scroll to position [773, 0]
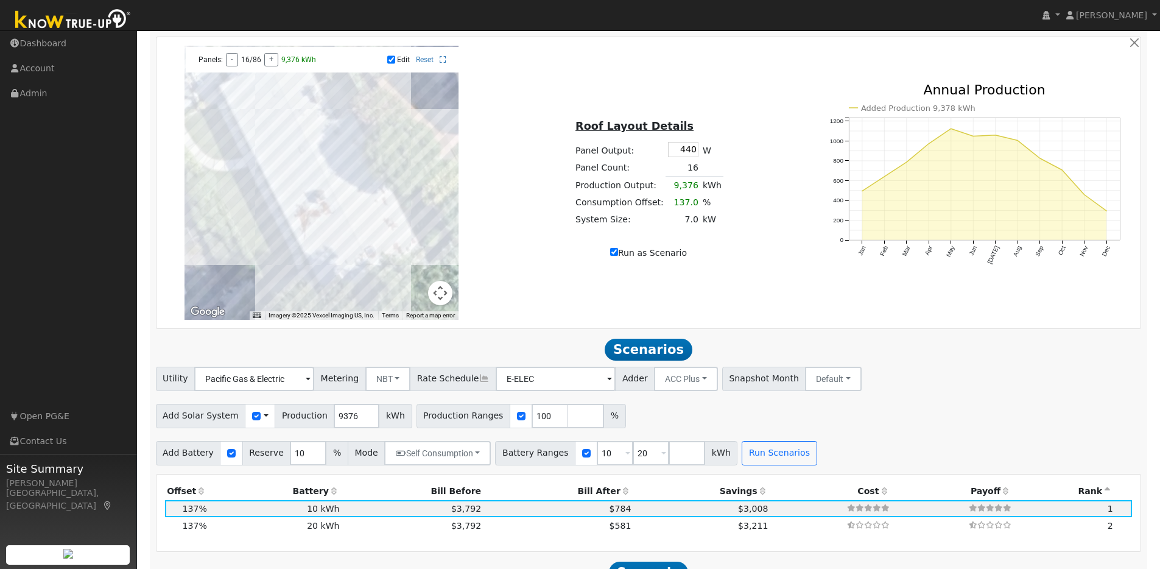
click at [294, 162] on div at bounding box center [322, 183] width 274 height 274
click at [285, 168] on div at bounding box center [322, 183] width 274 height 274
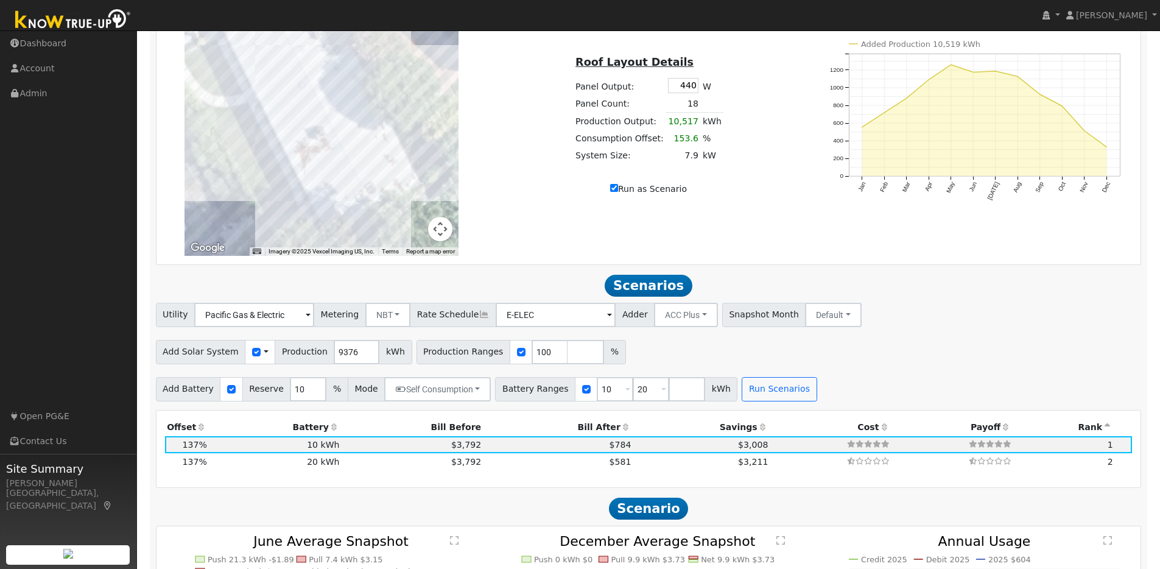
scroll to position [843, 0]
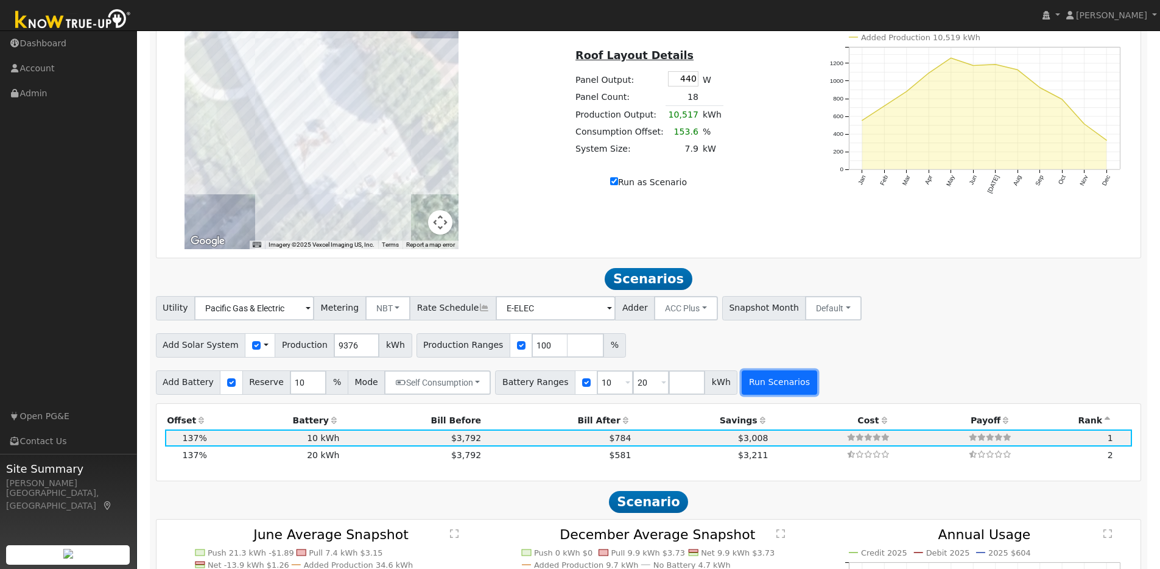
click at [784, 389] on button "Run Scenarios" at bounding box center [779, 382] width 75 height 24
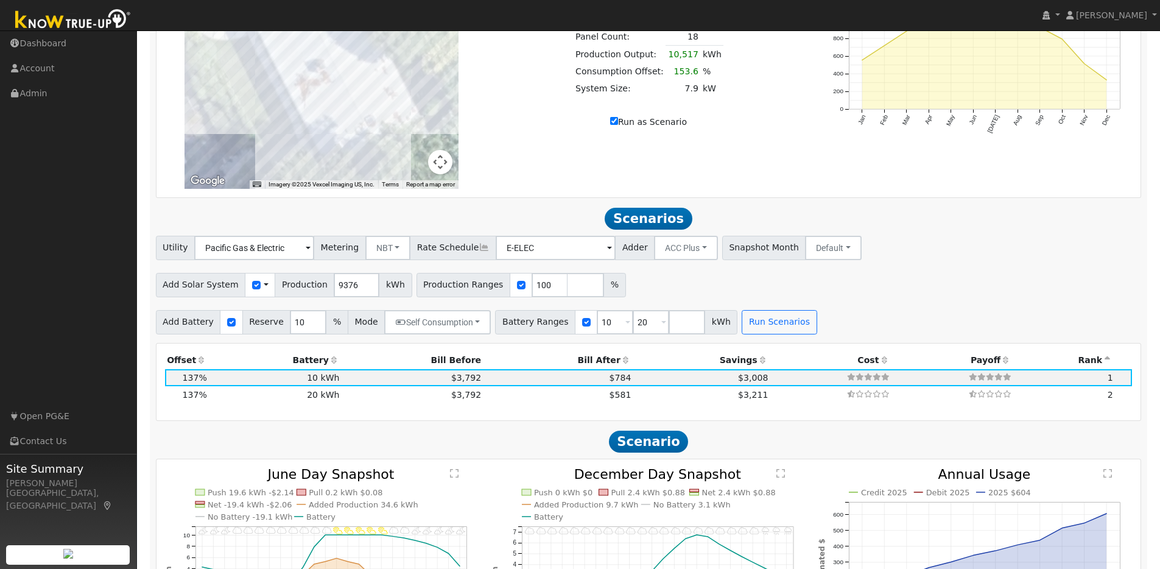
scroll to position [903, 0]
click at [618, 126] on input "Run as Scenario" at bounding box center [614, 122] width 8 height 8
checkbox input "false"
type input "6846"
type input "80"
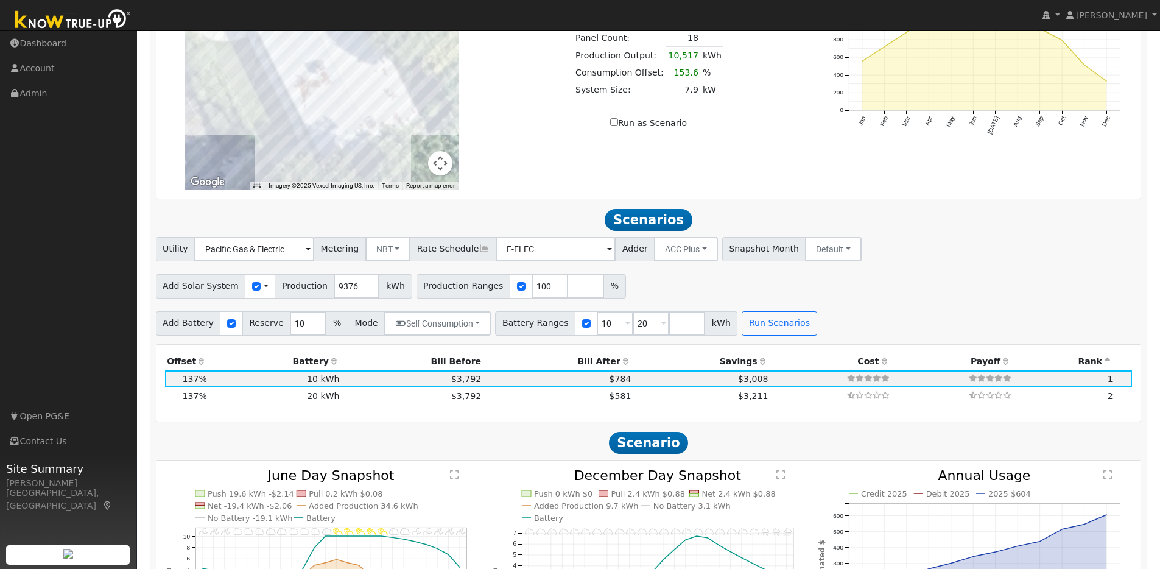
type input "100"
click at [618, 126] on input "Run as Scenario" at bounding box center [614, 122] width 8 height 8
checkbox input "true"
type input "10517"
type input "100"
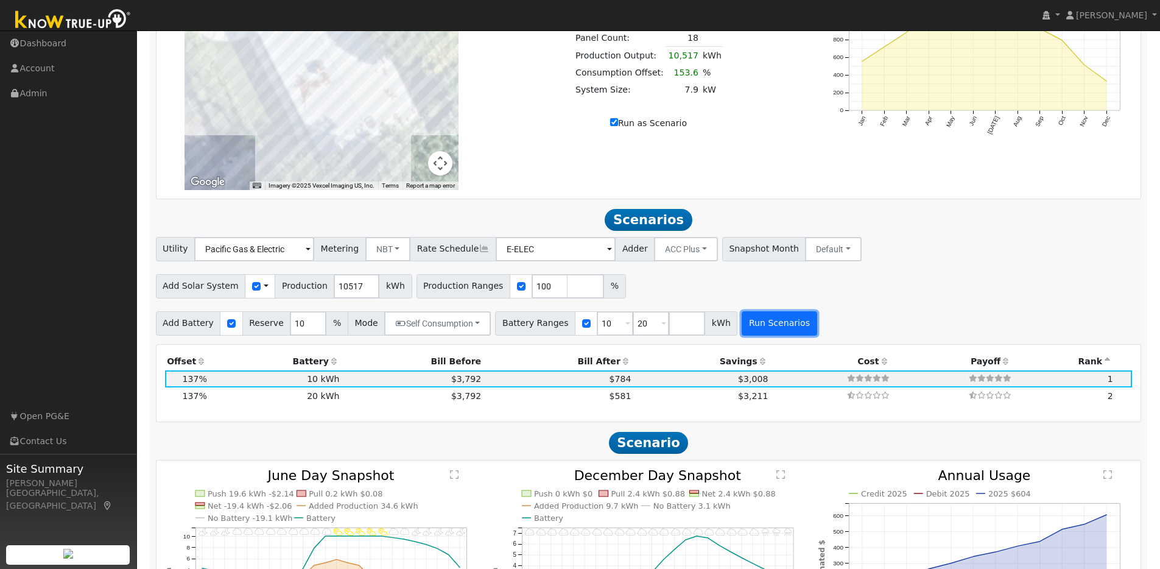
click at [769, 323] on button "Run Scenarios" at bounding box center [779, 323] width 75 height 24
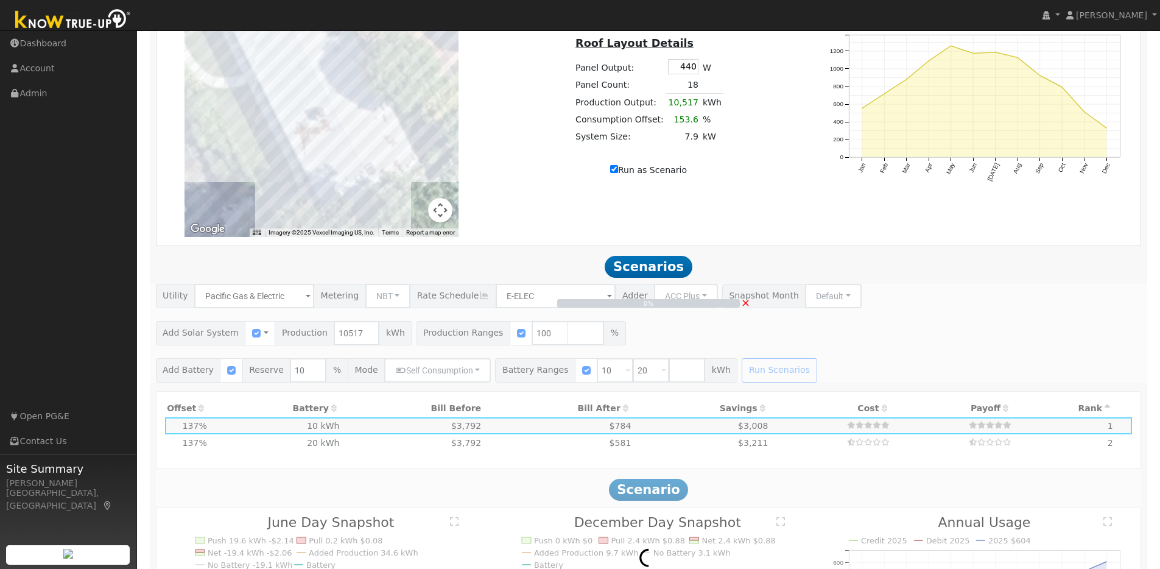
scroll to position [847, 0]
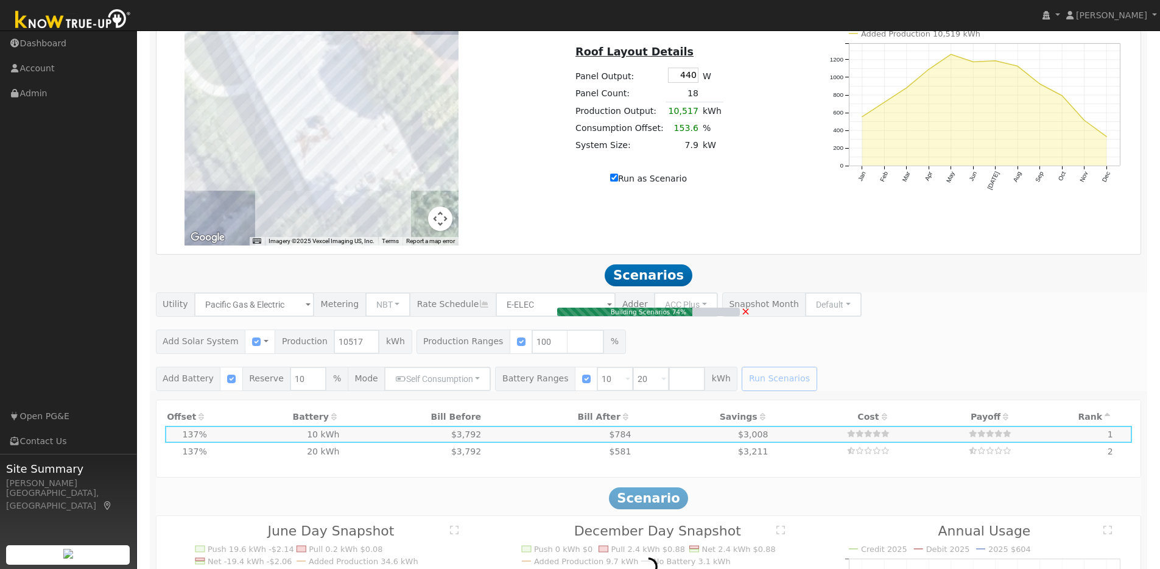
type input "7.9"
type input "$24,490"
type input "$10,377"
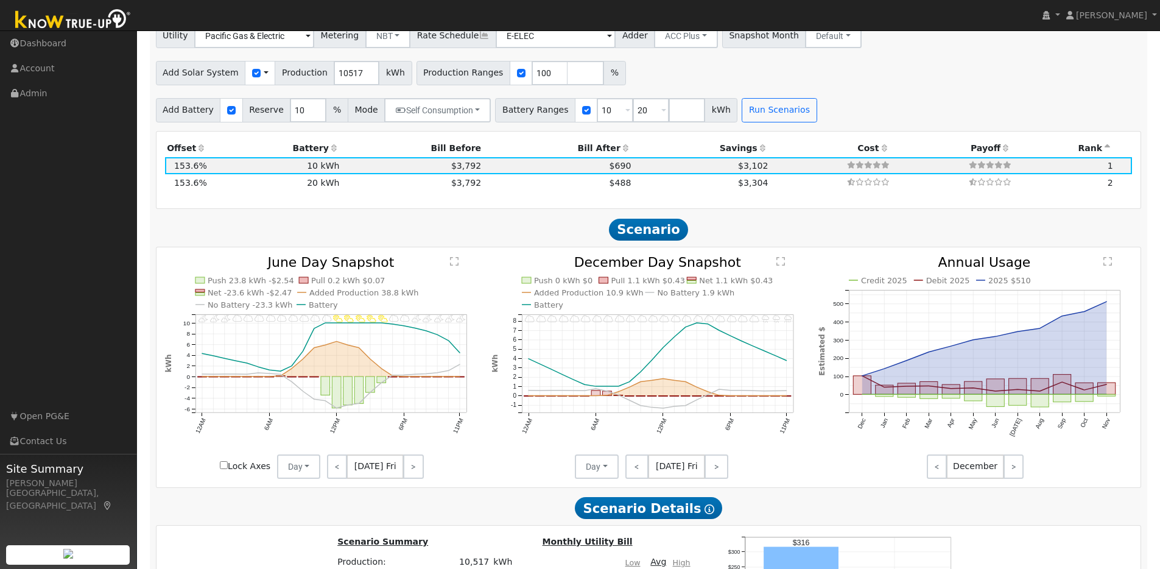
scroll to position [1139, 0]
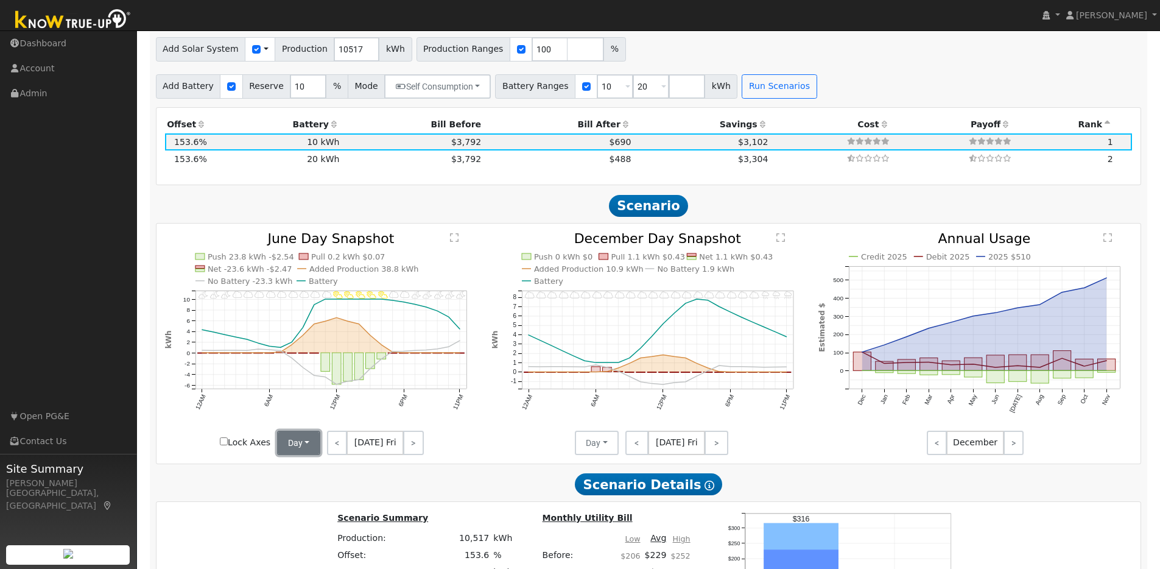
click at [304, 450] on button "Day" at bounding box center [299, 443] width 44 height 24
click at [292, 490] on link "Month Average" at bounding box center [320, 486] width 85 height 17
click at [607, 449] on button "Day" at bounding box center [597, 443] width 44 height 24
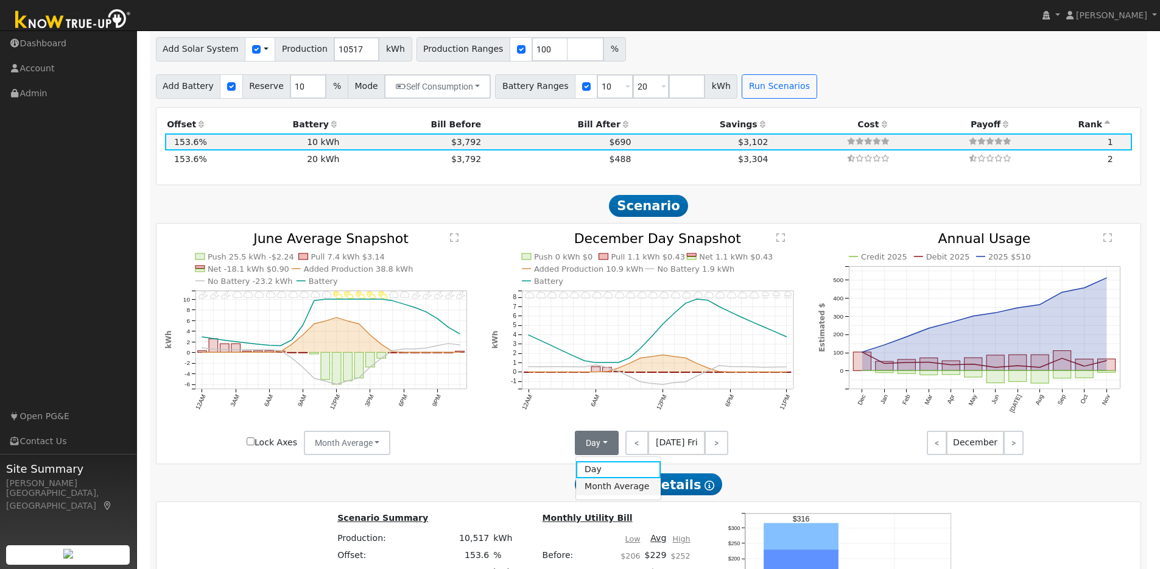
click at [597, 494] on link "Month Average" at bounding box center [618, 486] width 85 height 17
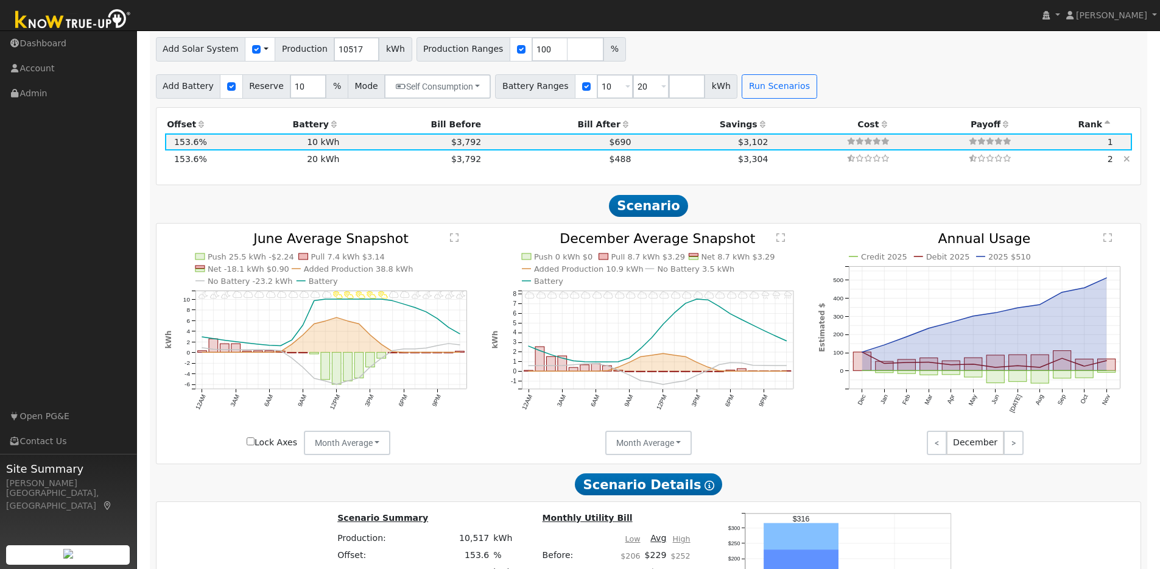
click at [327, 167] on td "20 kWh" at bounding box center [275, 158] width 133 height 17
type input "$20,200"
type input "$13,407"
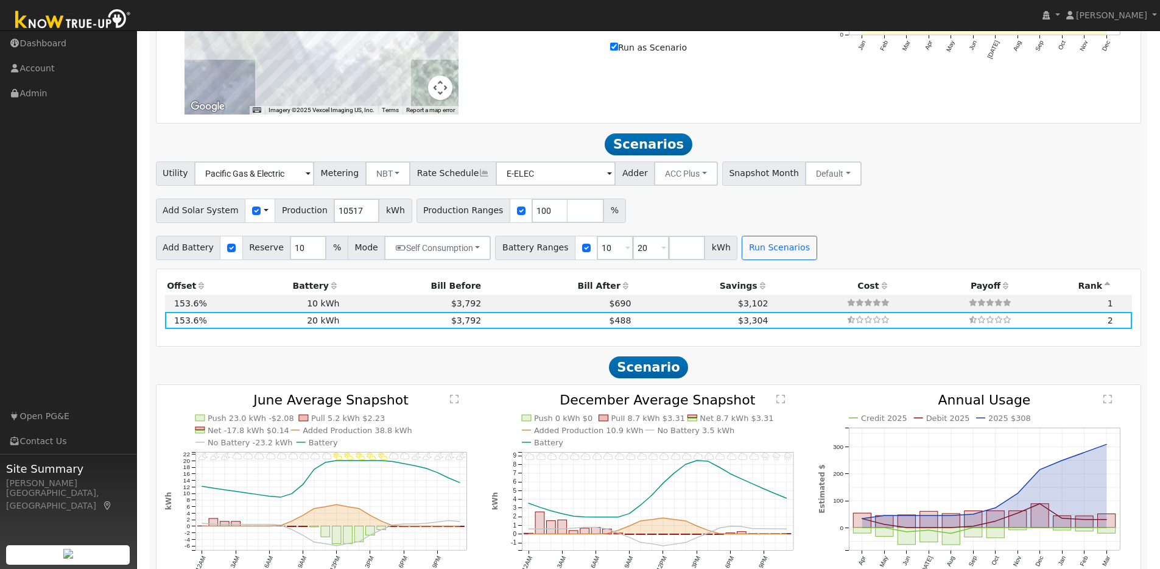
scroll to position [992, 0]
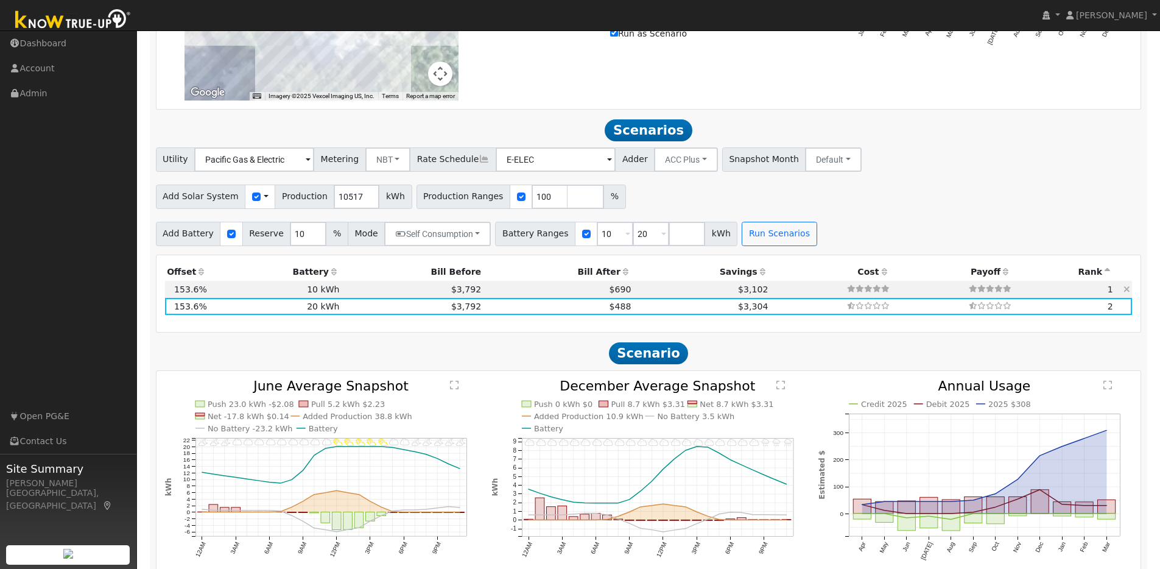
click at [333, 295] on td "10 kWh" at bounding box center [275, 289] width 133 height 17
type input "$10,100"
type input "$10,377"
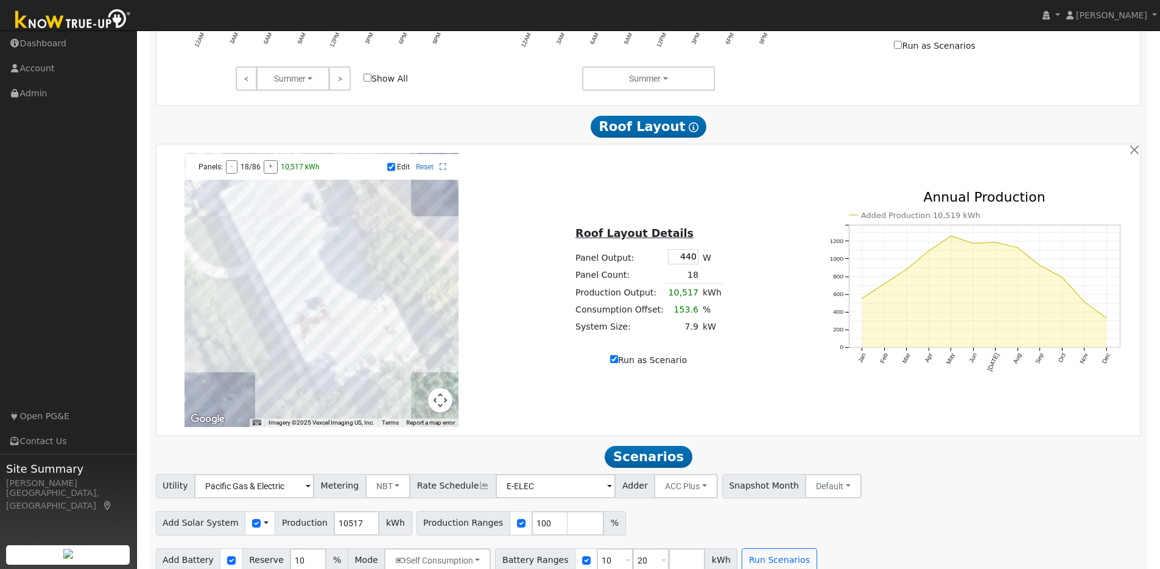
scroll to position [639, 0]
